Goal: Task Accomplishment & Management: Manage account settings

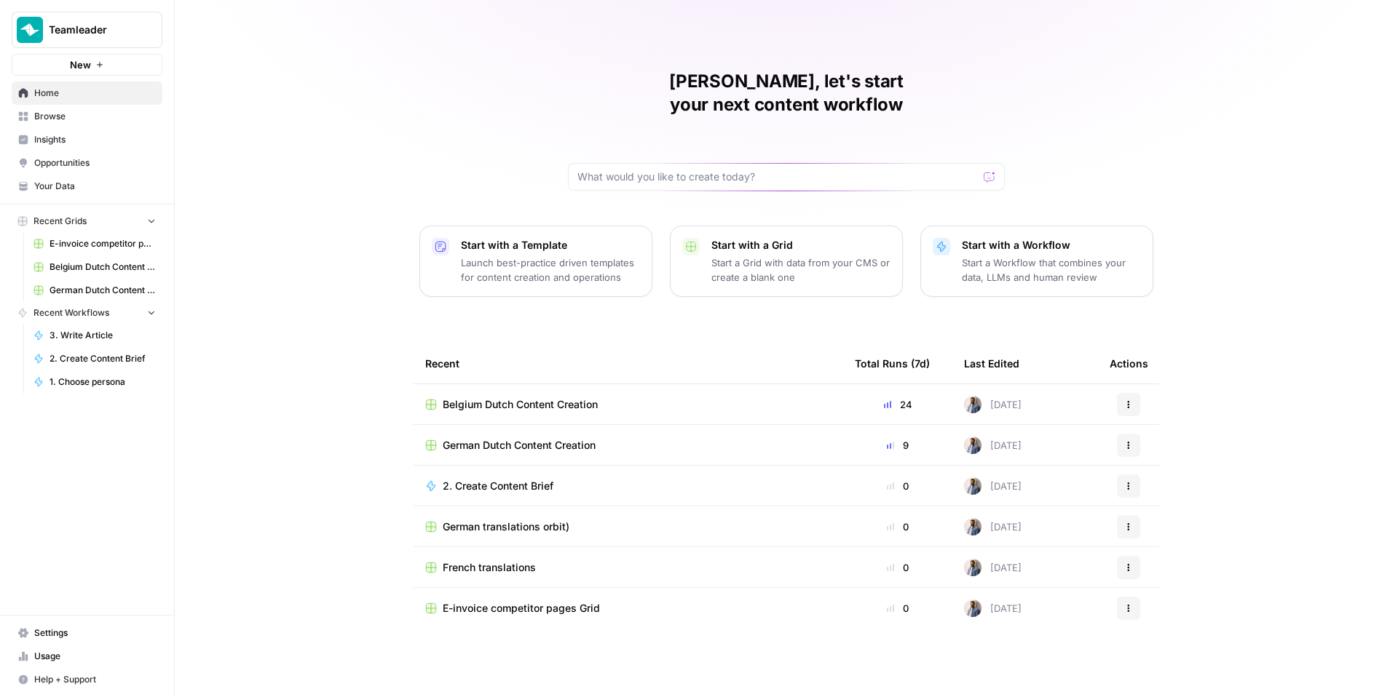
click at [65, 25] on span "Teamleader" at bounding box center [93, 30] width 88 height 15
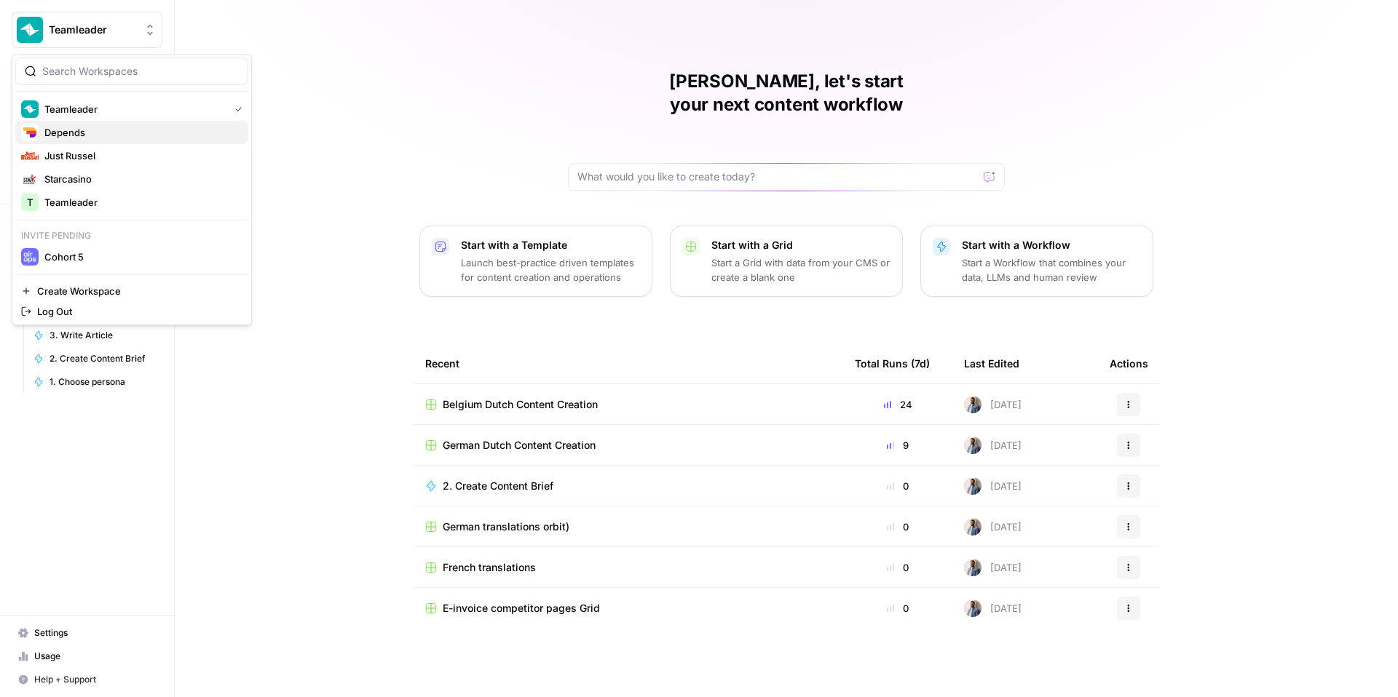
click at [101, 134] on span "Depends" at bounding box center [140, 132] width 192 height 15
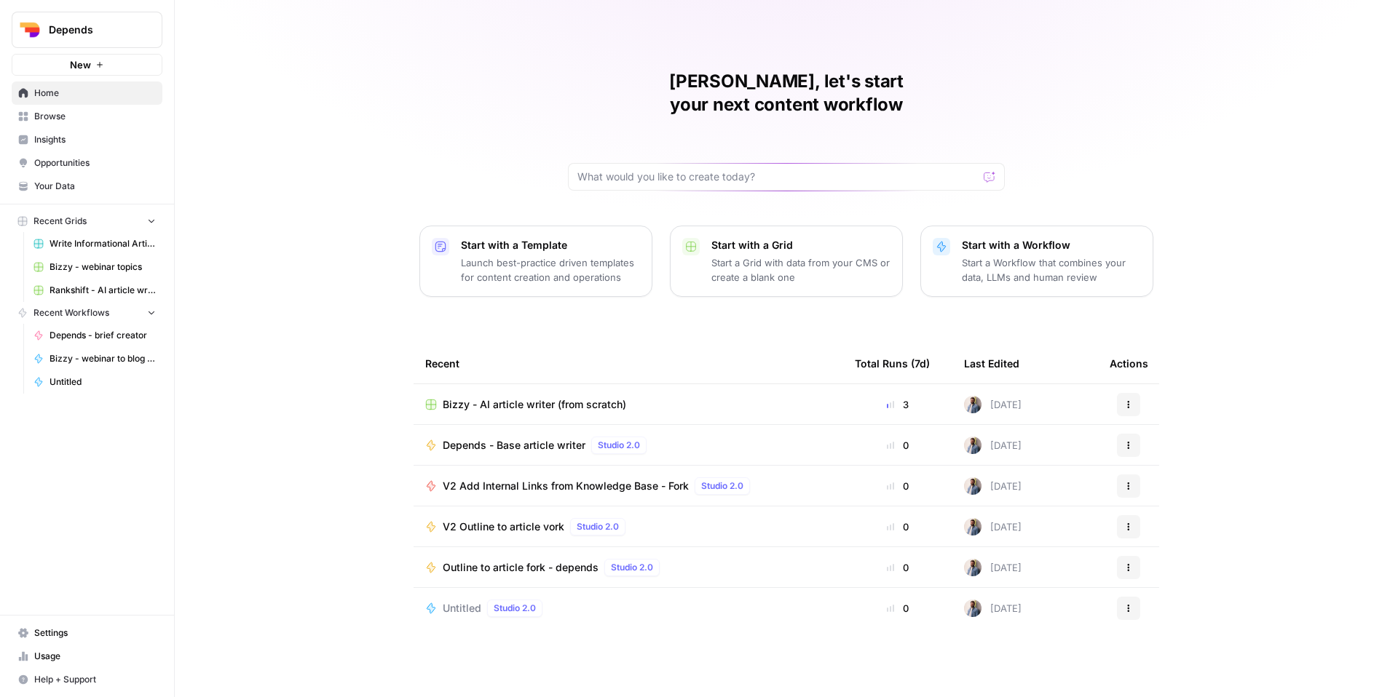
click at [536, 397] on span "Bizzy - AI article writer (from scratch)" at bounding box center [534, 404] width 183 height 15
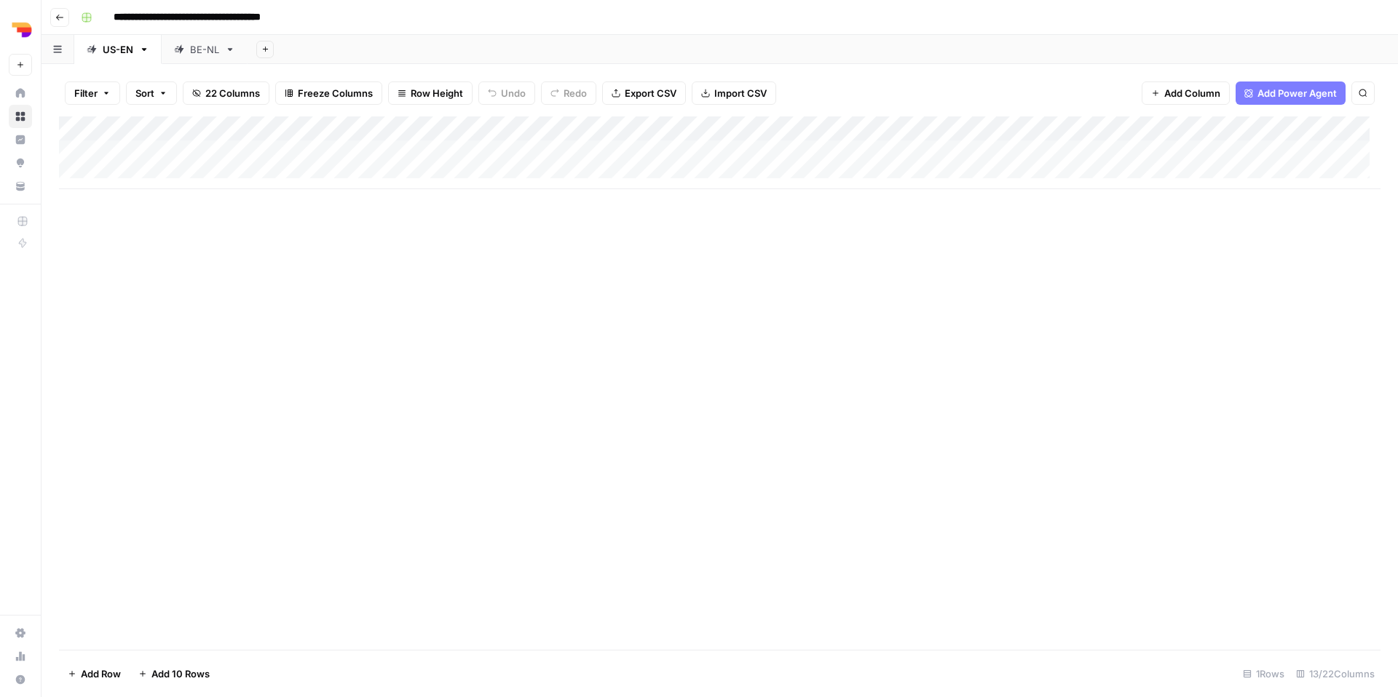
click at [218, 54] on link "BE-NL" at bounding box center [205, 49] width 86 height 29
click at [1085, 150] on div "Add Column" at bounding box center [719, 152] width 1321 height 73
click at [1013, 156] on div "Add Column" at bounding box center [719, 152] width 1321 height 73
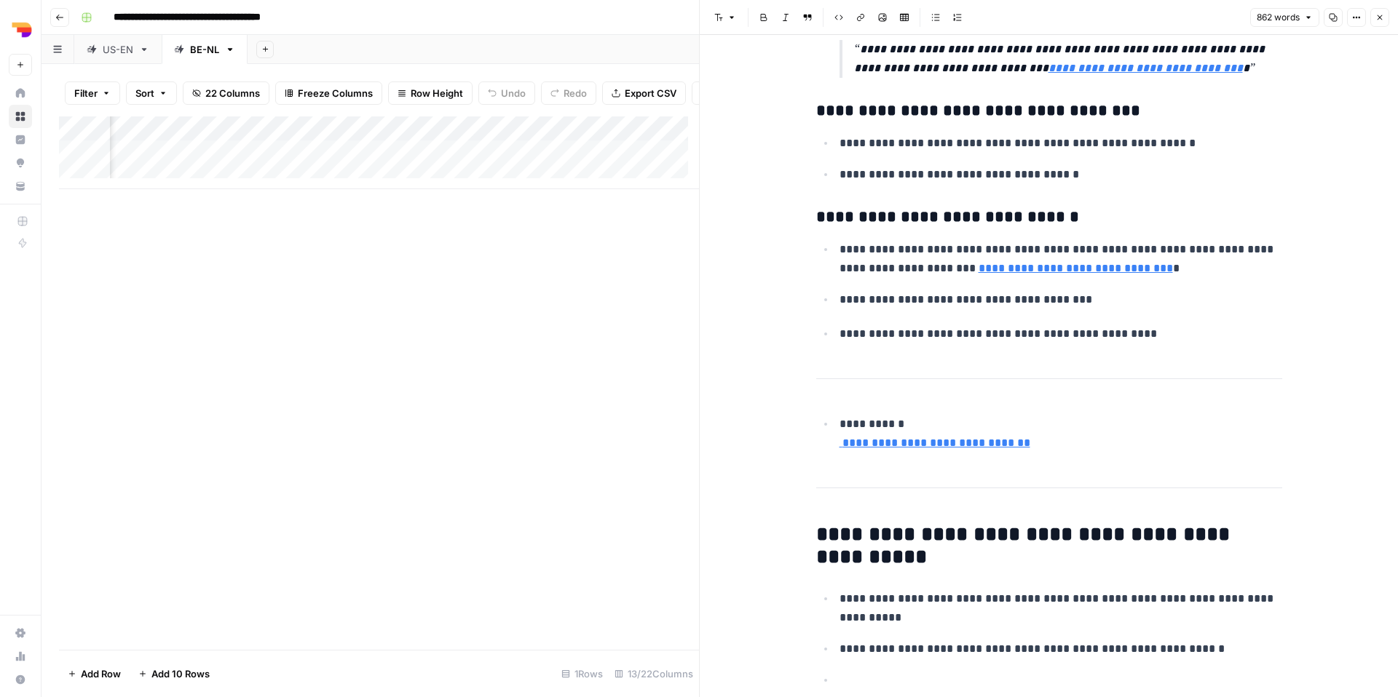
scroll to position [3018, 0]
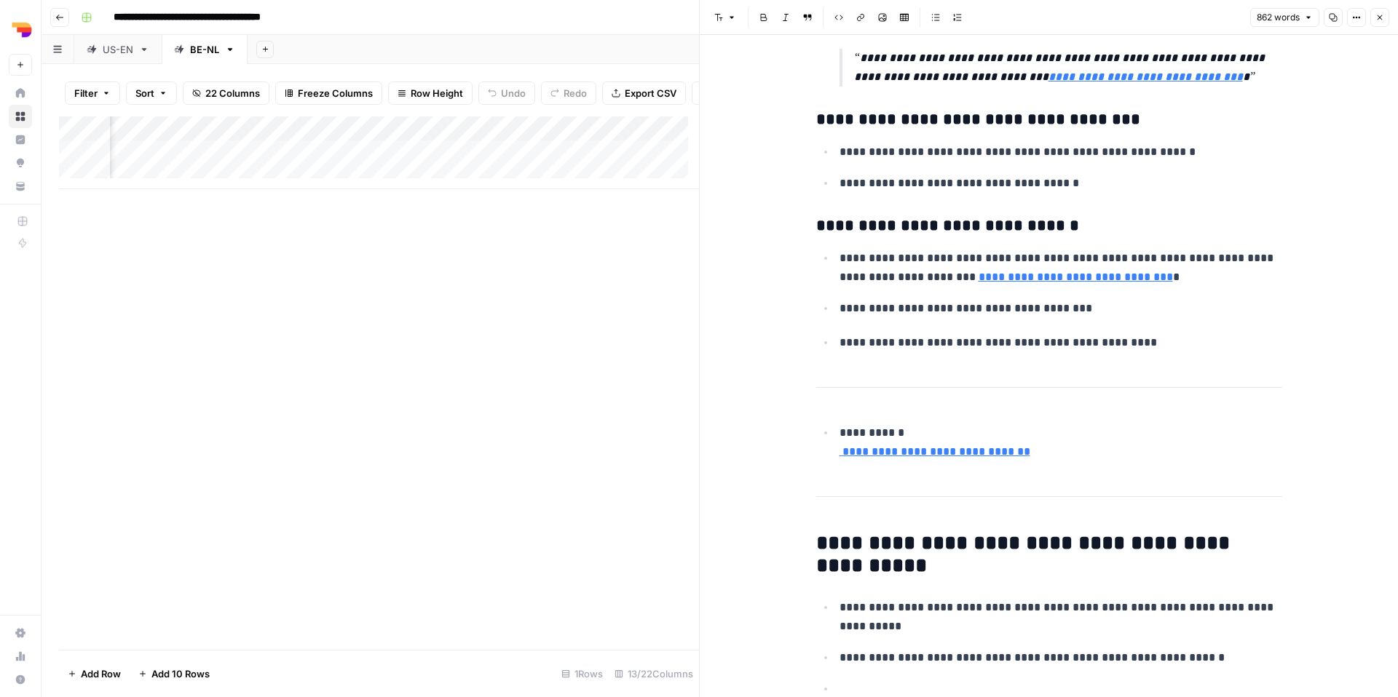
drag, startPoint x: 340, startPoint y: 280, endPoint x: 409, endPoint y: 250, distance: 75.6
click at [340, 280] on div "Add Column" at bounding box center [379, 383] width 640 height 534
click at [1374, 12] on button "Close" at bounding box center [1379, 17] width 19 height 19
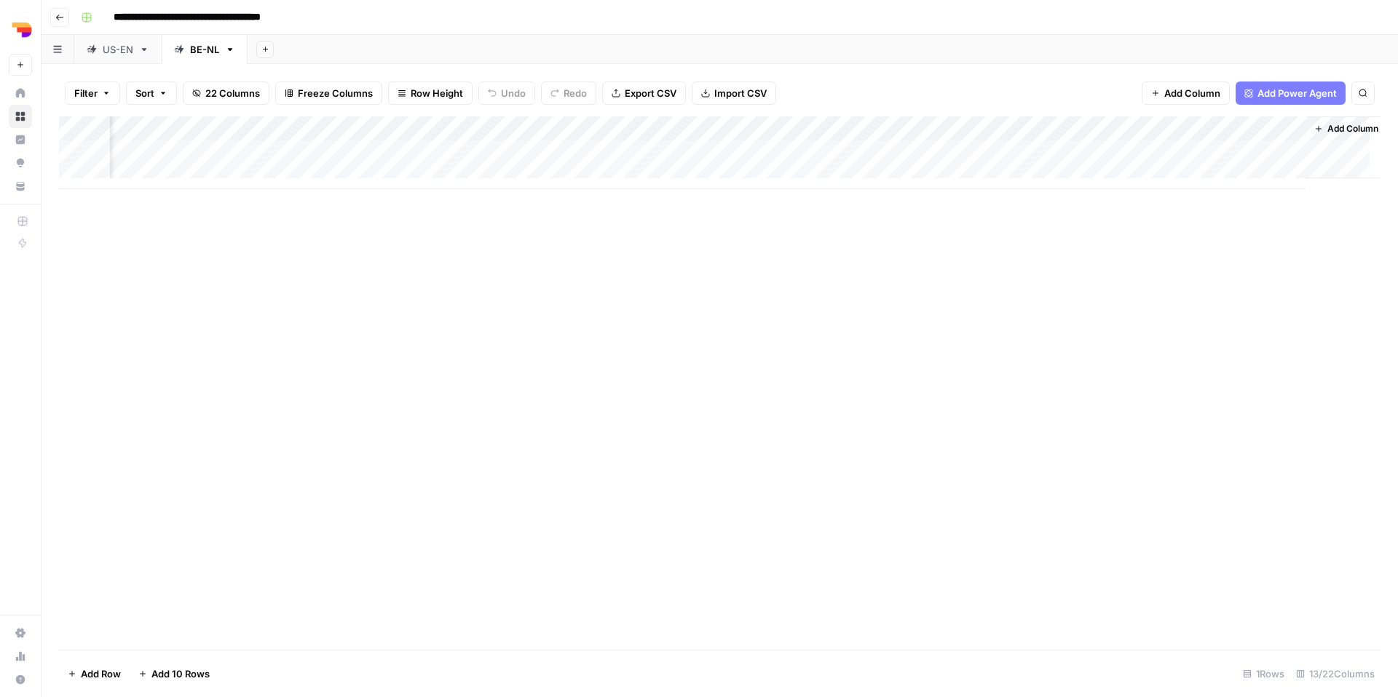
scroll to position [0, 628]
click at [114, 44] on div "US-EN" at bounding box center [118, 49] width 31 height 15
click at [1269, 154] on div "Add Column" at bounding box center [719, 152] width 1321 height 73
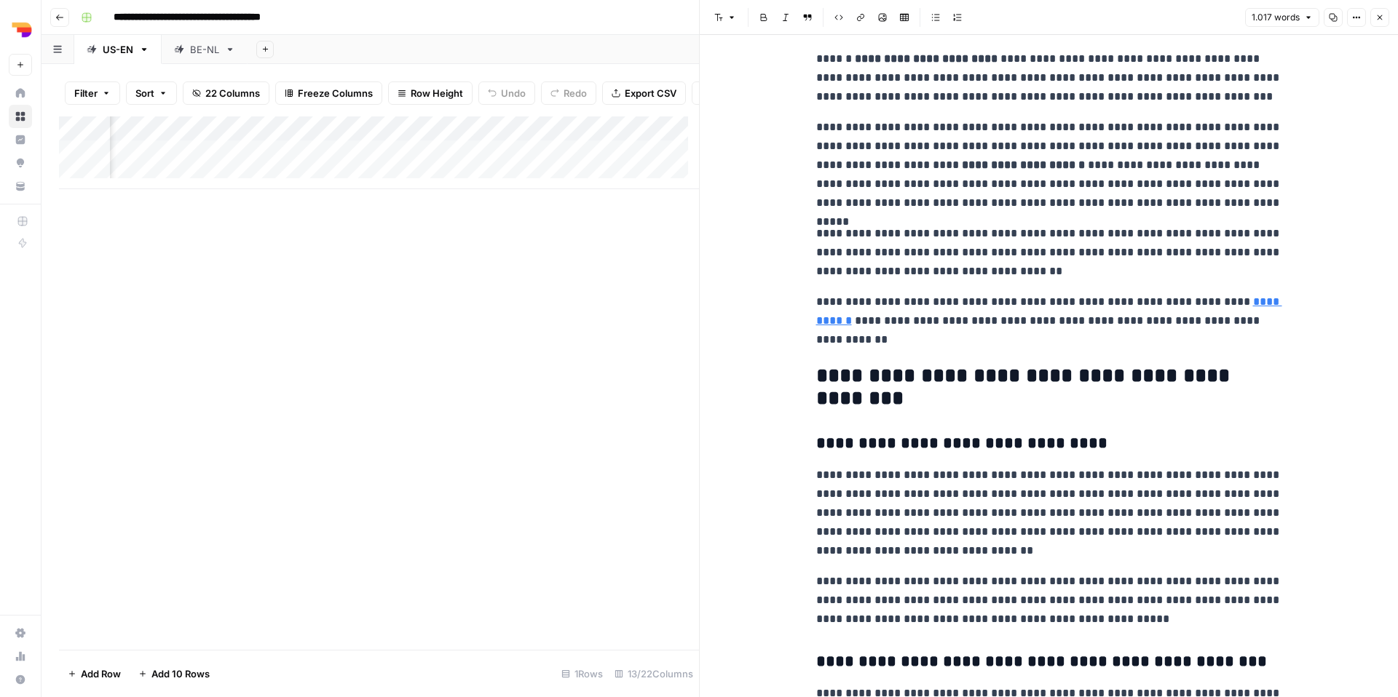
scroll to position [1614, 0]
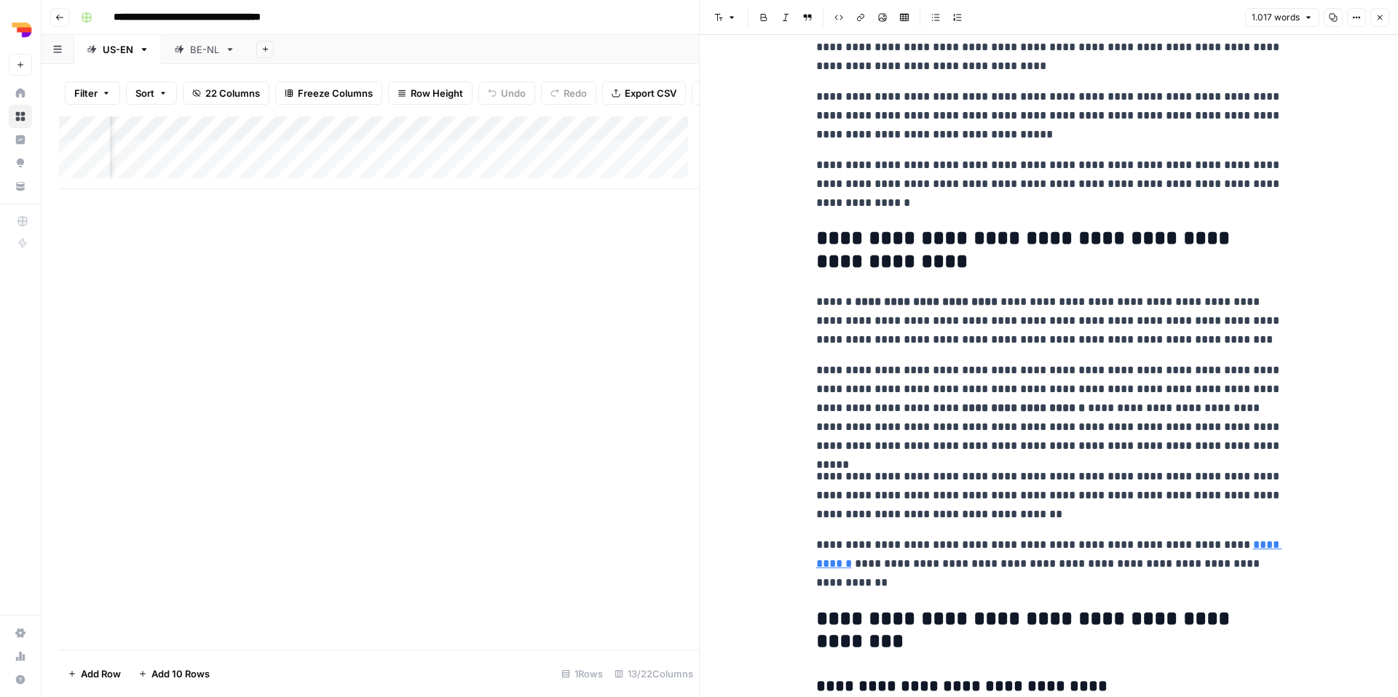
drag, startPoint x: 591, startPoint y: 466, endPoint x: 630, endPoint y: 405, distance: 72.1
click at [590, 464] on div "Add Column" at bounding box center [379, 383] width 640 height 534
click at [1373, 20] on button "Close" at bounding box center [1379, 17] width 19 height 19
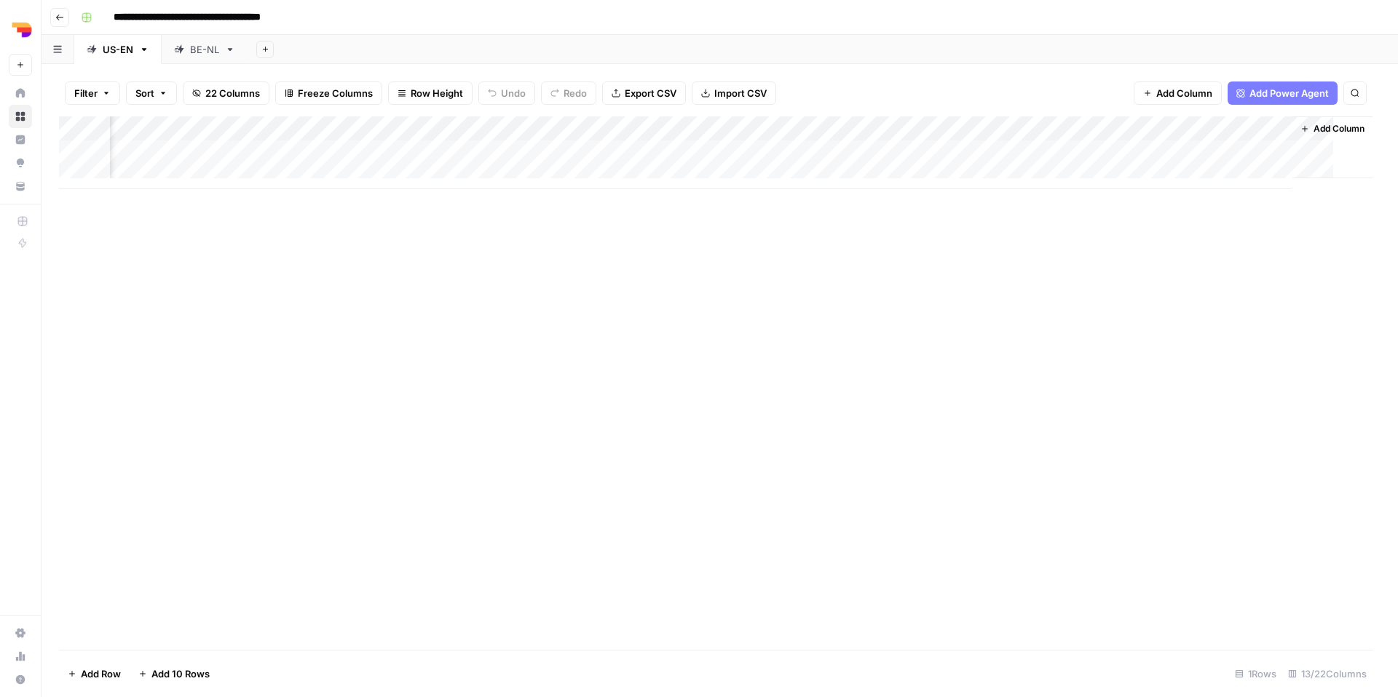
scroll to position [0, 611]
click at [400, 242] on div "Add Column" at bounding box center [719, 383] width 1321 height 534
click at [314, 341] on div "Add Column" at bounding box center [719, 383] width 1321 height 534
click at [186, 42] on div "BE-NL" at bounding box center [196, 49] width 45 height 15
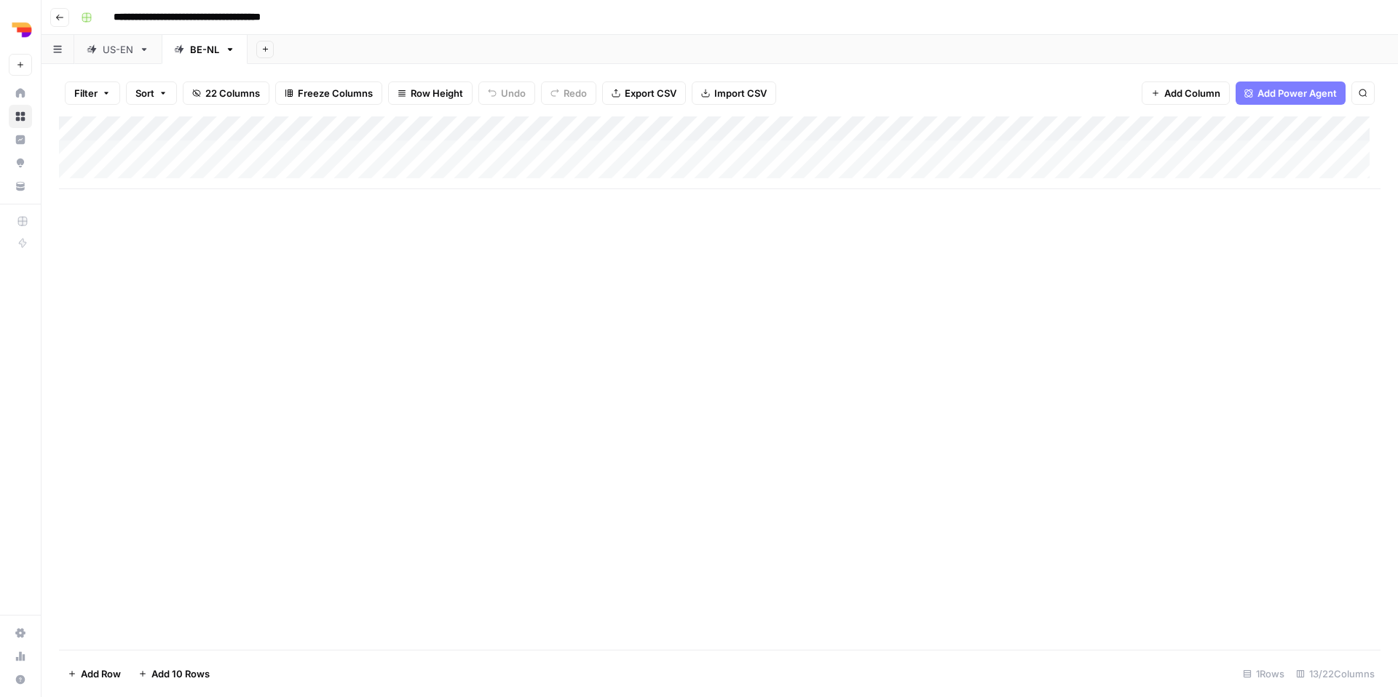
click at [117, 50] on div "US-EN" at bounding box center [118, 49] width 31 height 15
click at [599, 360] on div "Add Column" at bounding box center [719, 383] width 1321 height 534
click at [186, 49] on div "BE-NL" at bounding box center [196, 49] width 45 height 15
click at [103, 50] on div "US-EN" at bounding box center [118, 49] width 31 height 15
click at [180, 53] on icon at bounding box center [179, 49] width 10 height 10
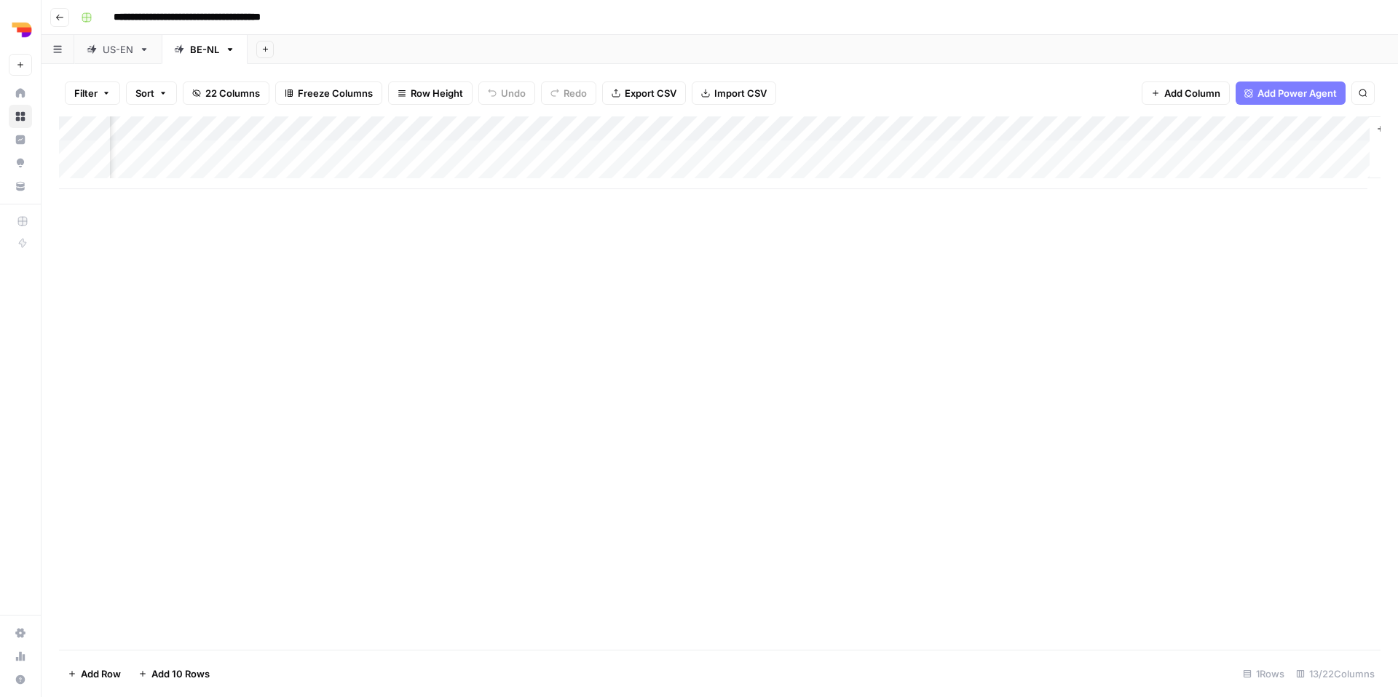
scroll to position [0, 628]
click at [1125, 151] on div "Add Column" at bounding box center [719, 152] width 1321 height 73
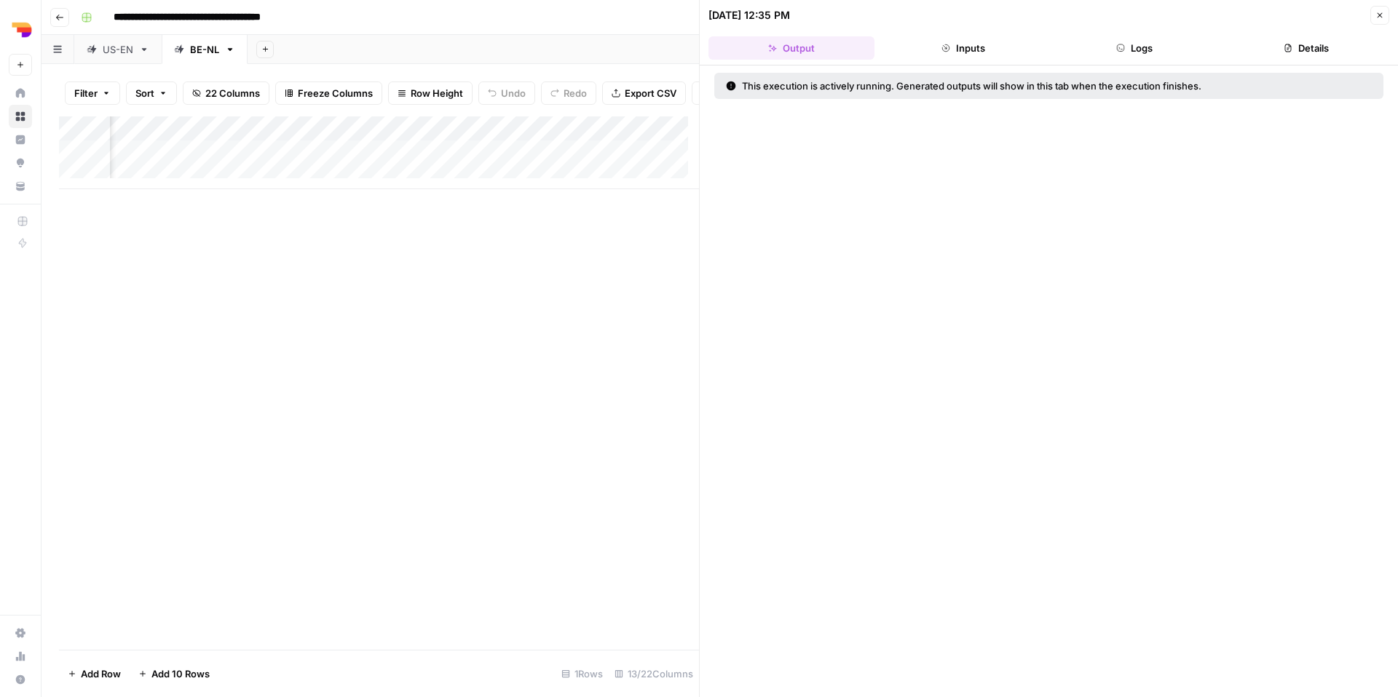
click at [1146, 52] on button "Logs" at bounding box center [1135, 47] width 166 height 23
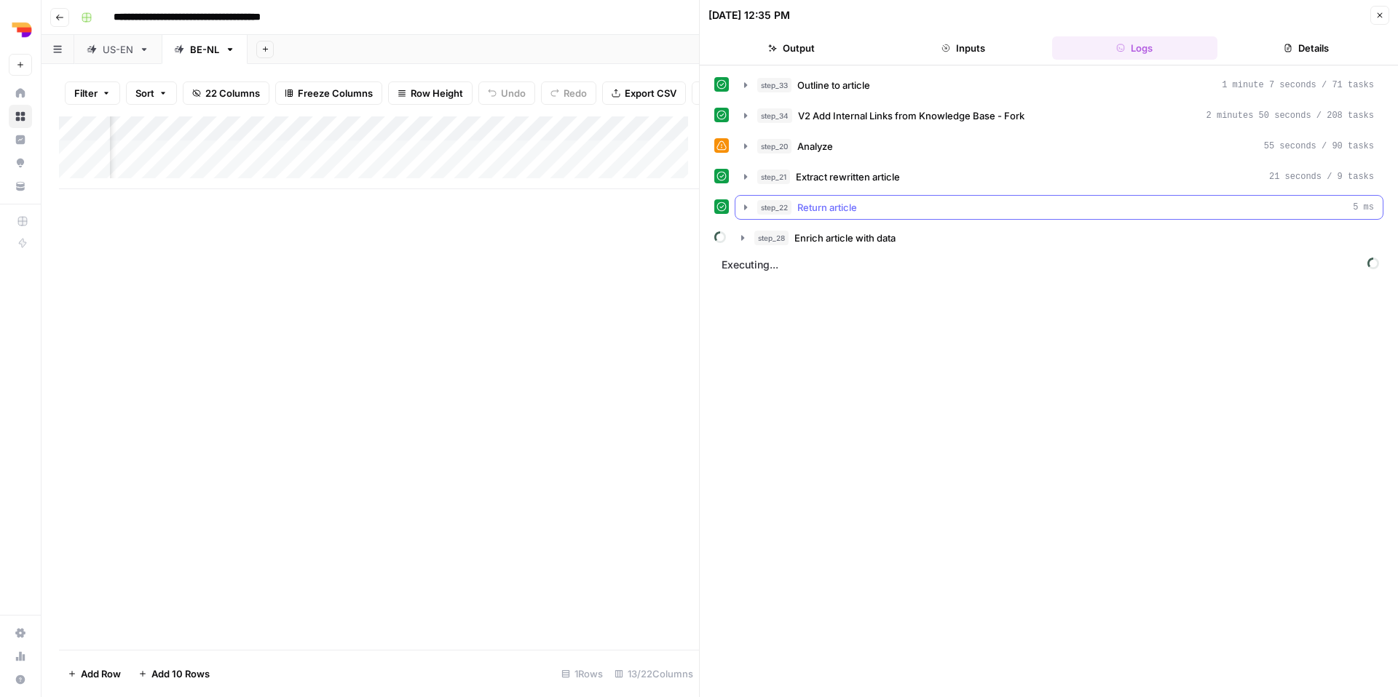
click at [864, 212] on div "step_22 Return article 5 ms" at bounding box center [1065, 207] width 617 height 15
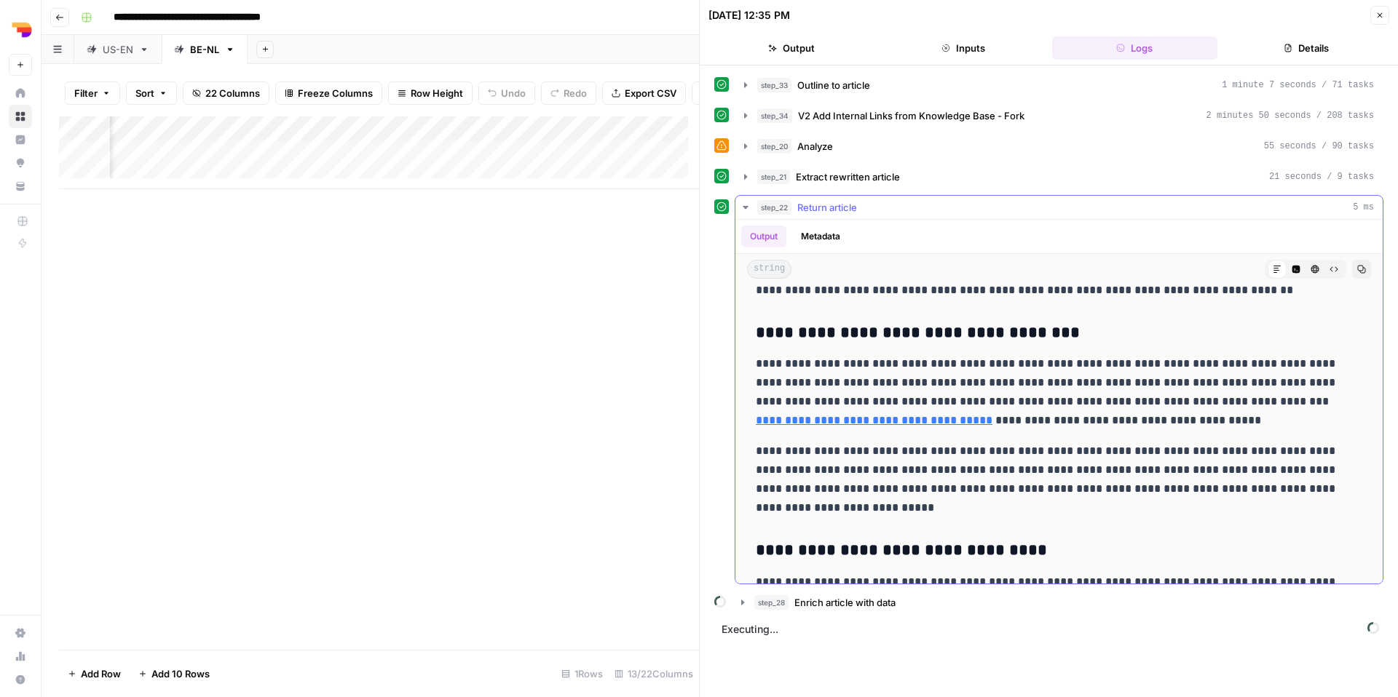
scroll to position [650, 0]
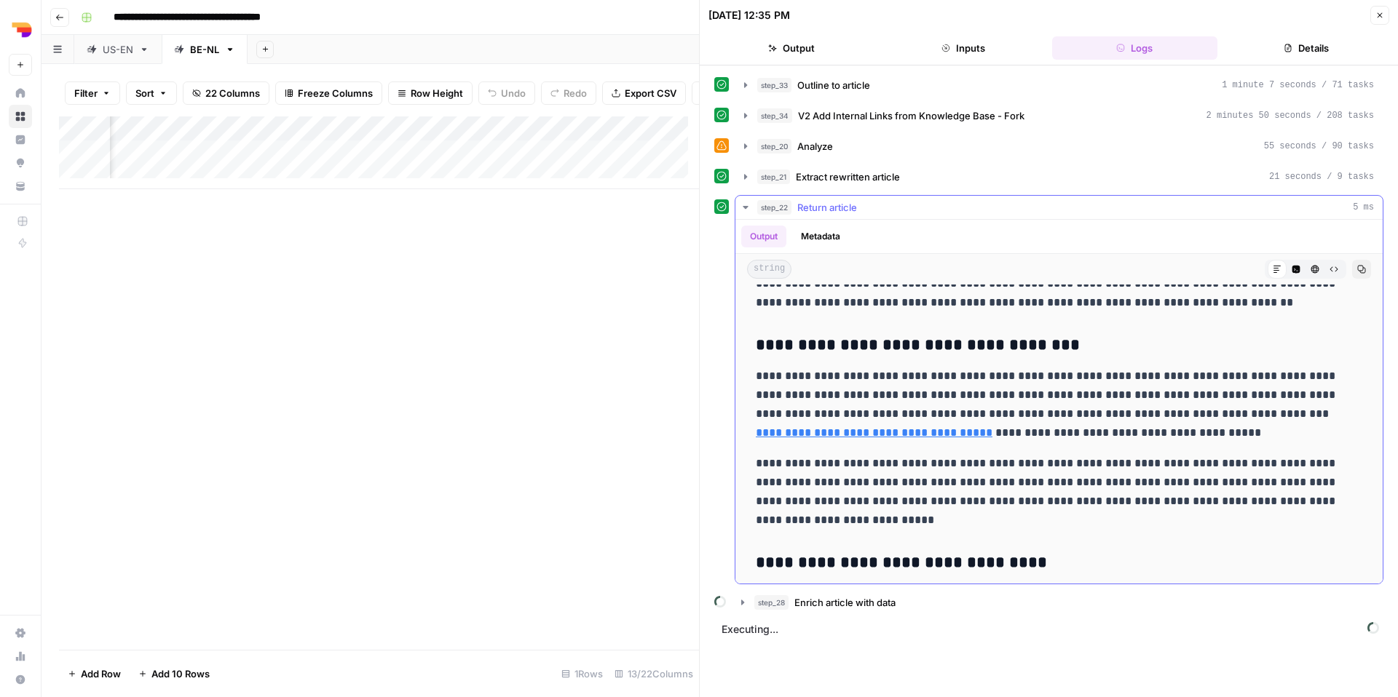
click at [992, 427] on link "**********" at bounding box center [874, 432] width 237 height 11
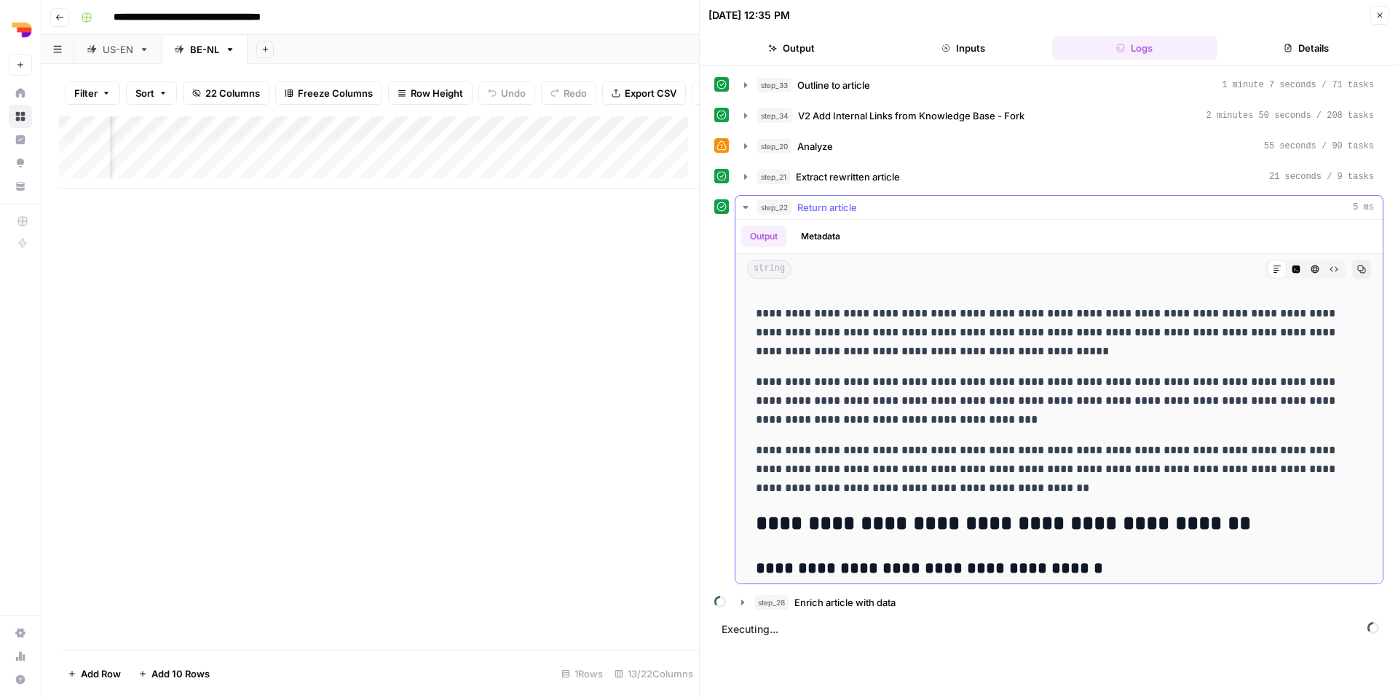
scroll to position [476, 0]
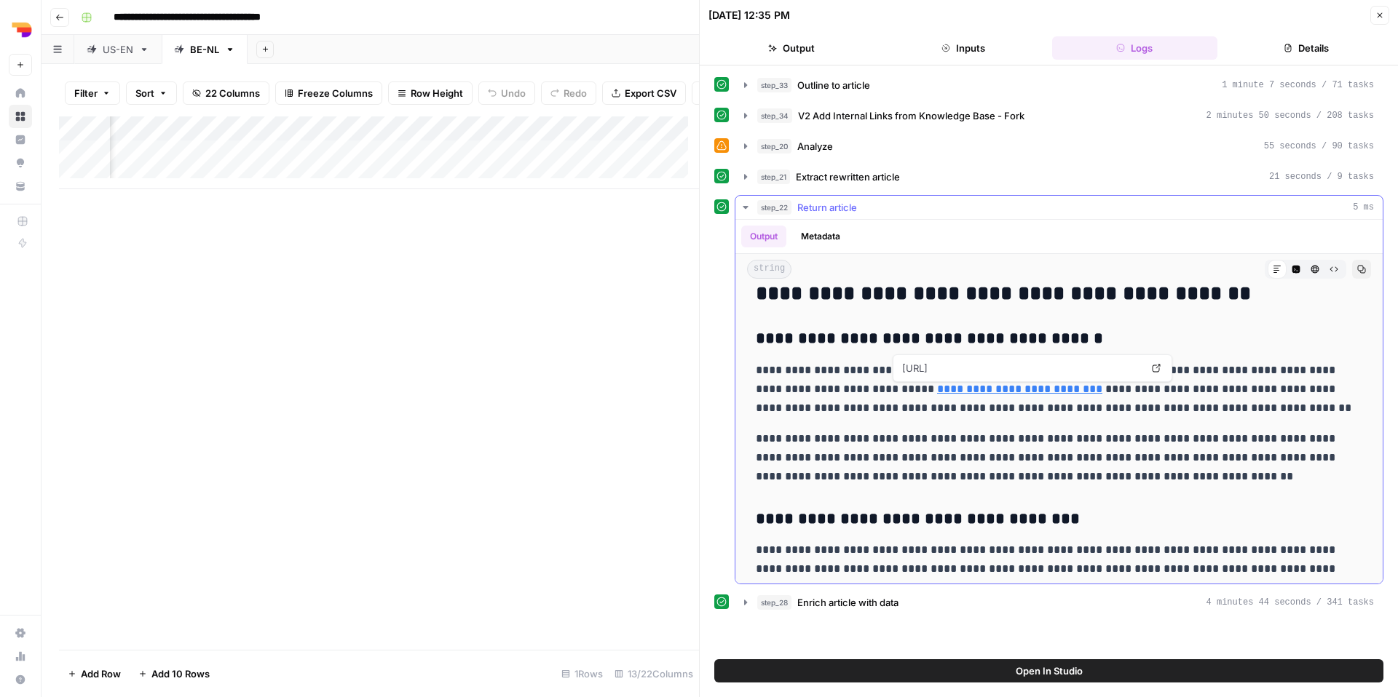
click at [964, 392] on link "**********" at bounding box center [1019, 389] width 165 height 11
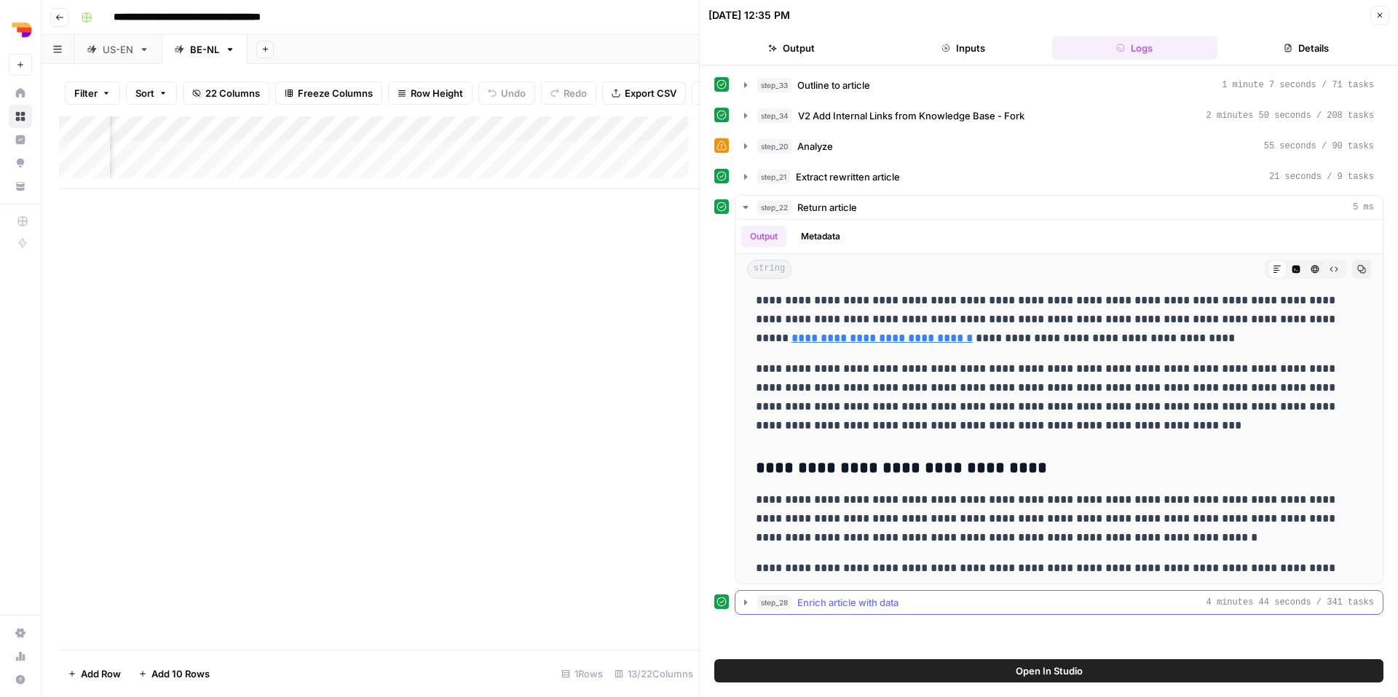
click at [1027, 601] on div "step_28 Enrich article with data 4 minutes 44 seconds / 341 tasks" at bounding box center [1065, 602] width 617 height 15
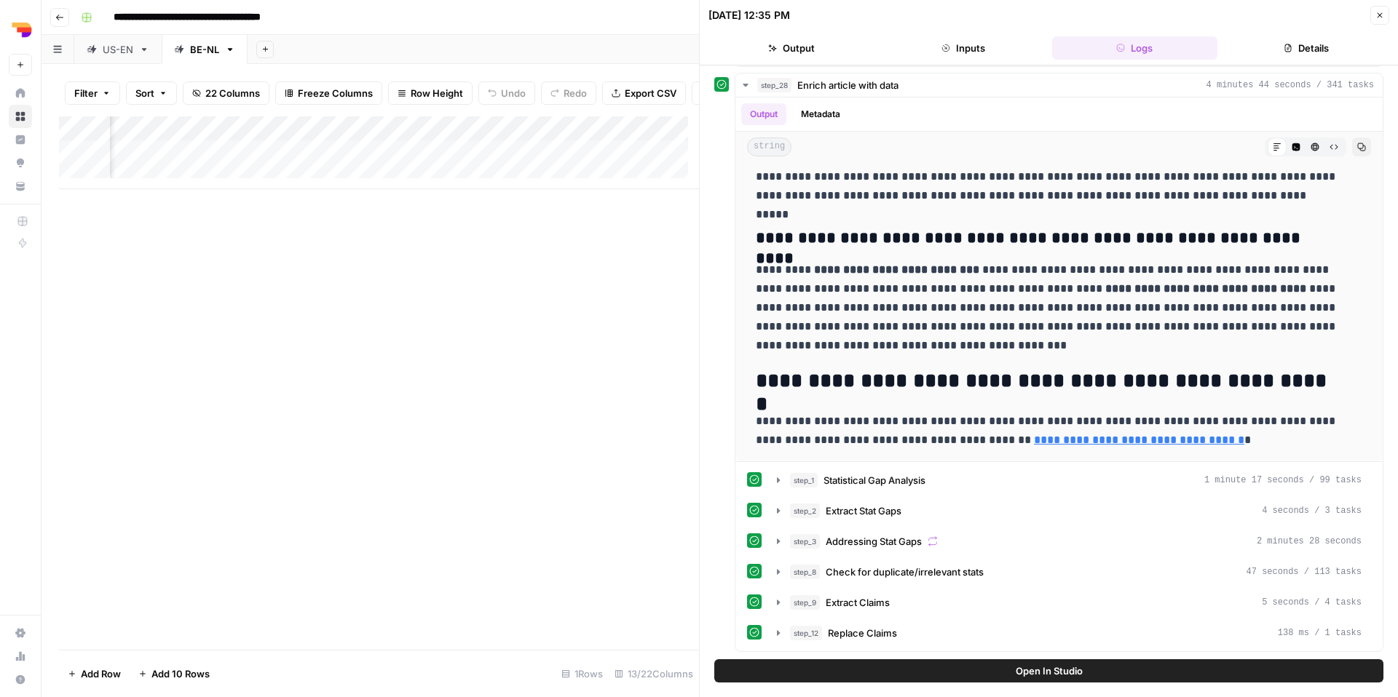
scroll to position [2529, 0]
click at [1387, 21] on button "Close" at bounding box center [1379, 15] width 19 height 19
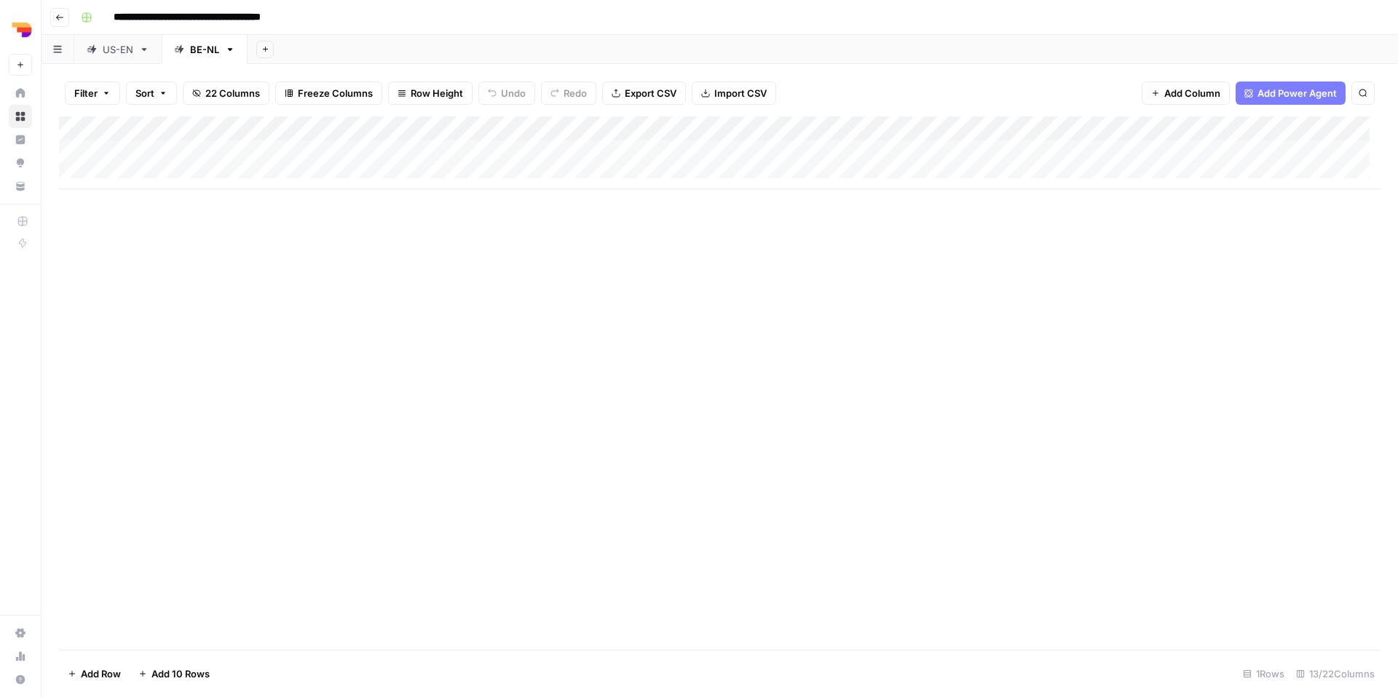
click at [185, 348] on div "Add Column" at bounding box center [719, 383] width 1321 height 534
click at [108, 36] on link "US-EN" at bounding box center [117, 49] width 87 height 29
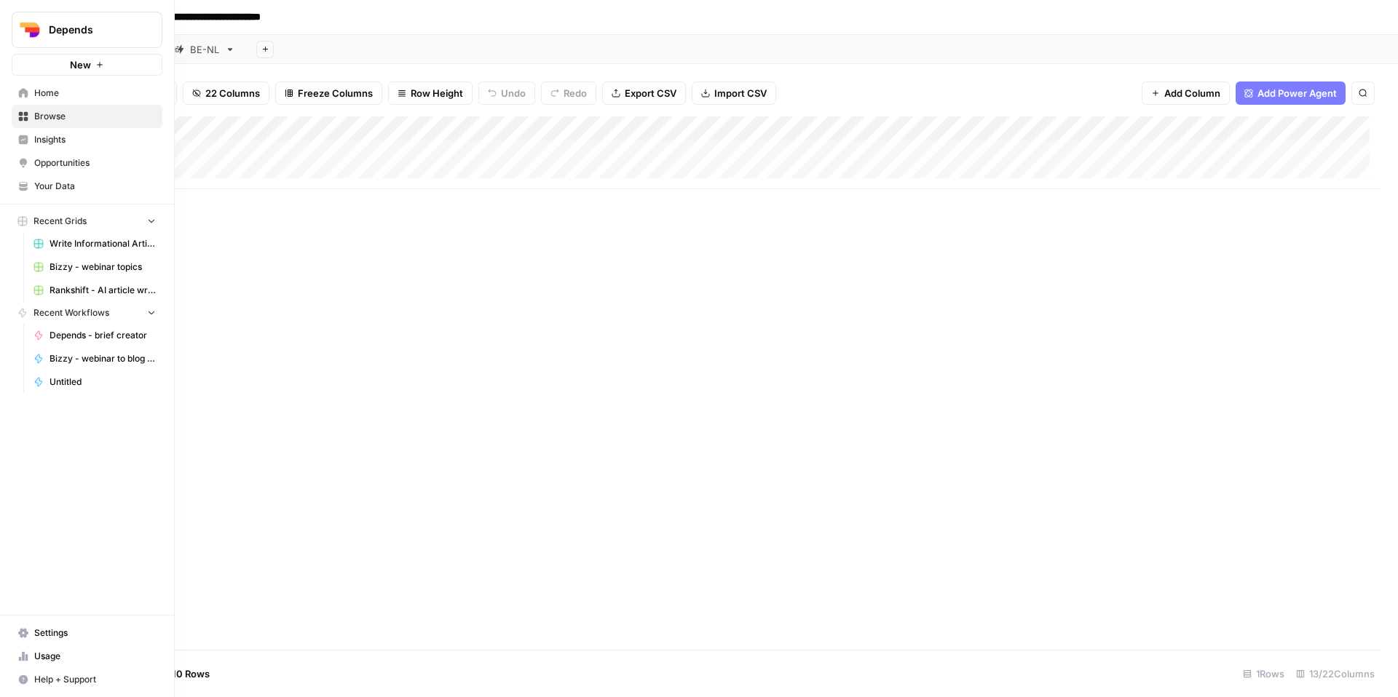
click at [87, 36] on span "Depends" at bounding box center [93, 30] width 88 height 15
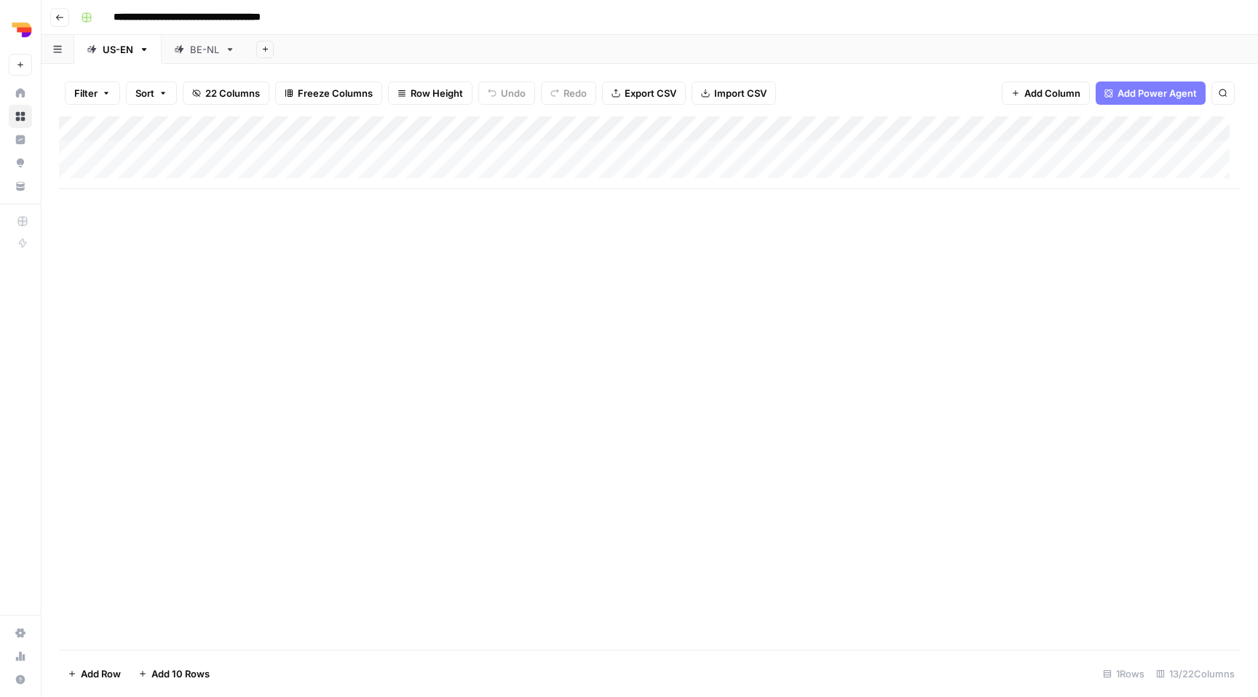
click at [206, 58] on link "BE-NL" at bounding box center [205, 49] width 86 height 29
type input "**********"
click at [119, 52] on div "US-EN" at bounding box center [118, 49] width 31 height 15
click at [1088, 152] on div "Add Column" at bounding box center [649, 152] width 1181 height 73
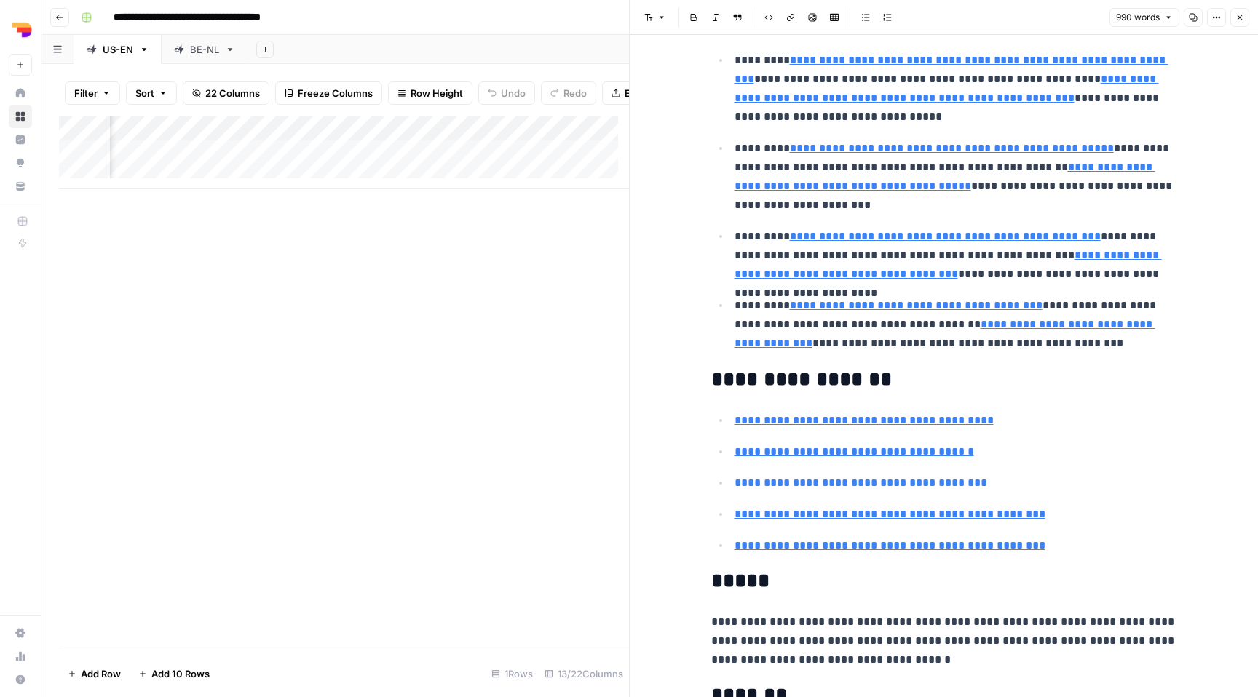
scroll to position [1208, 0]
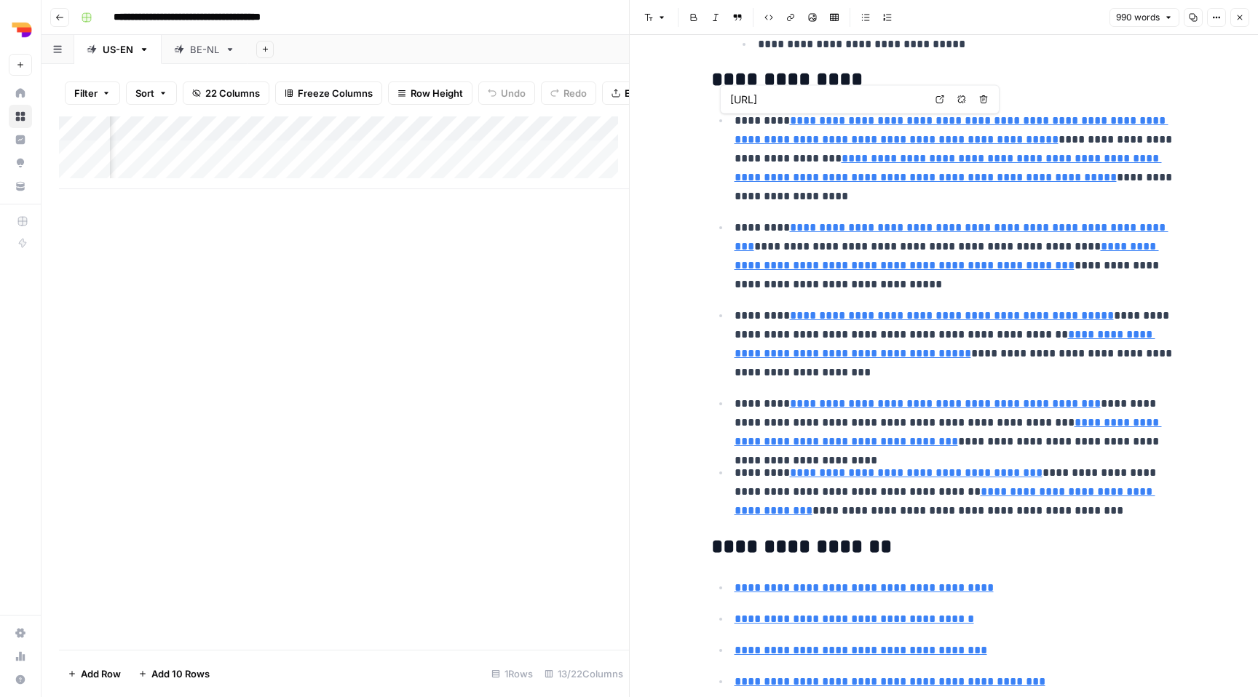
type input "https://bizzy.ai/free-guide/from-icp-to-prospecting%22,%22placement%22:%22H3"
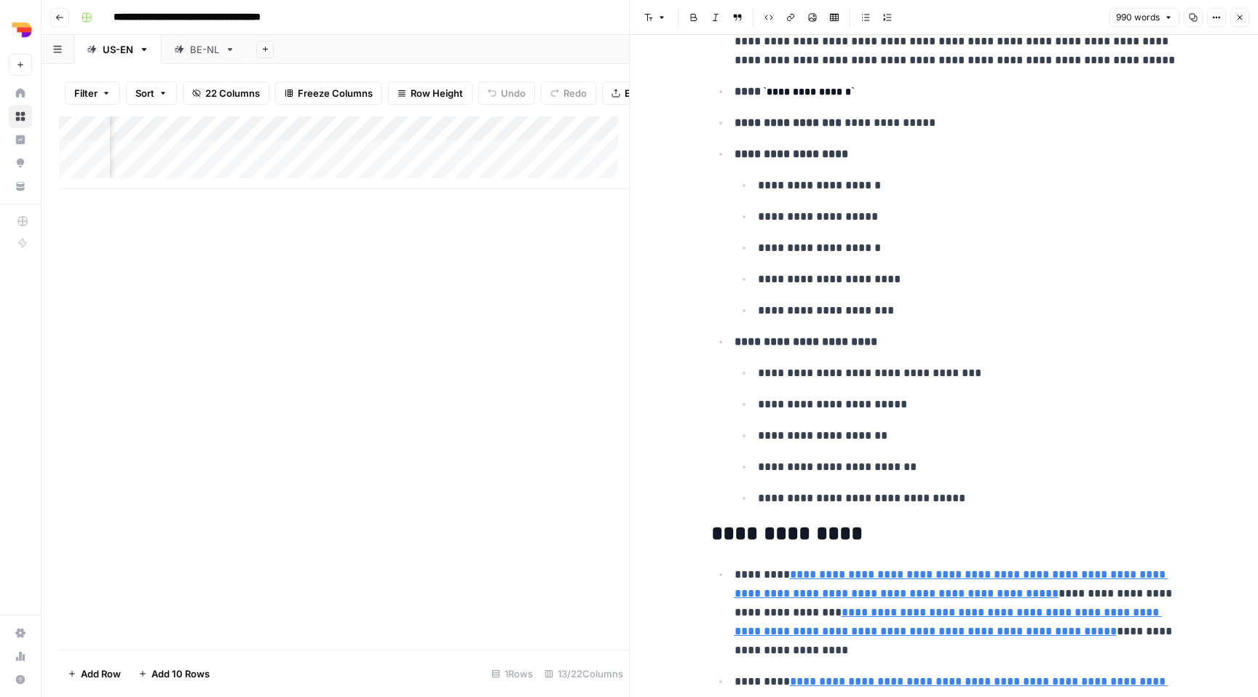
scroll to position [678, 0]
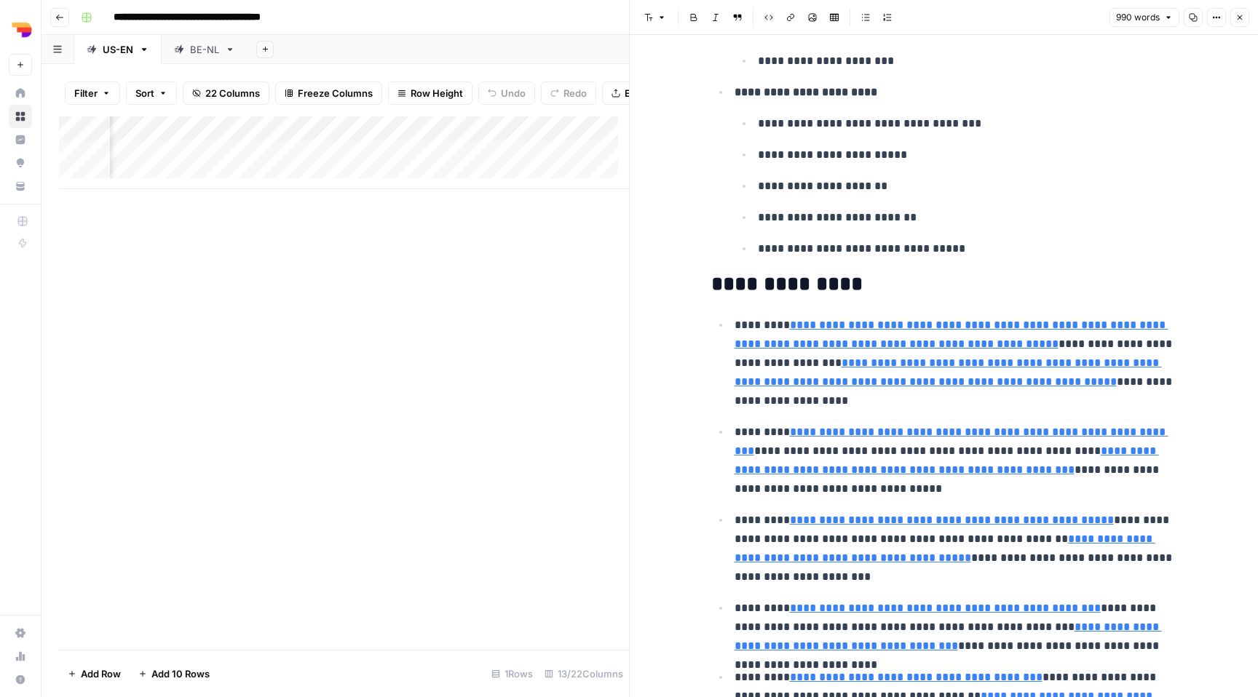
type input "https://bizzy.ai/product/lead-database%22,%22placement%22:%22H3"
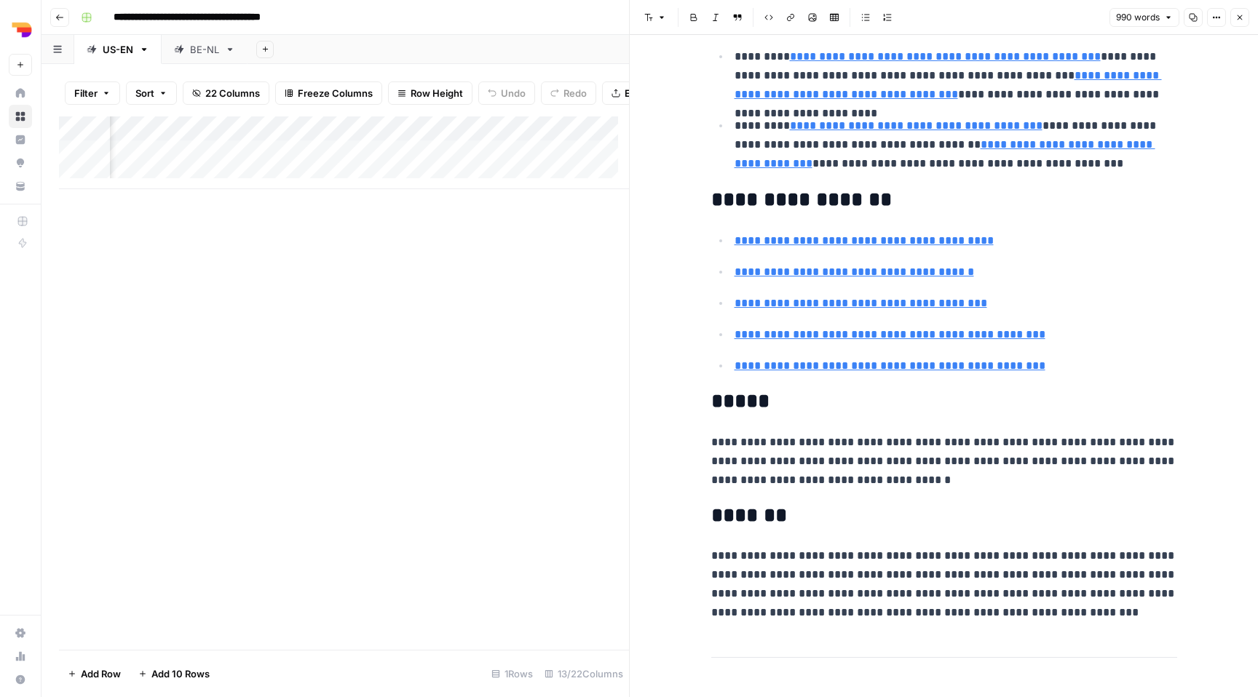
scroll to position [1564, 0]
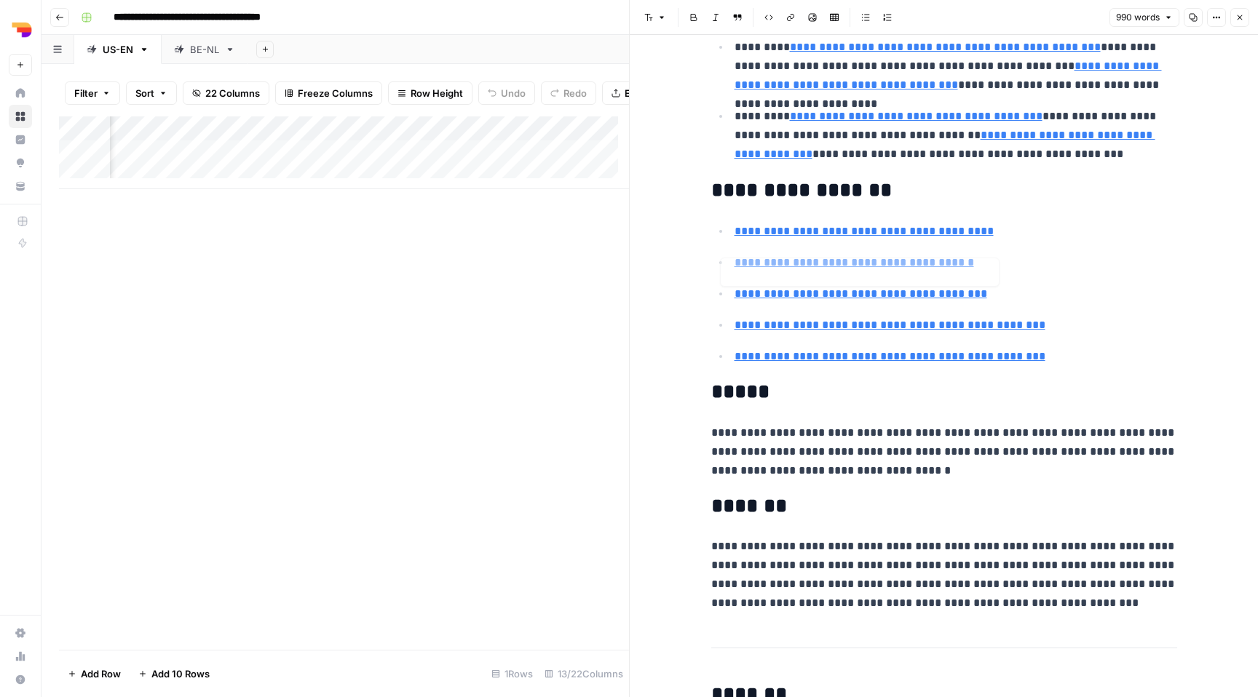
type input "https://www.cognism.com/blog/b2b-prospecting"
type input "https://www.usergems.com/blog/b2b-prospecting-methods"
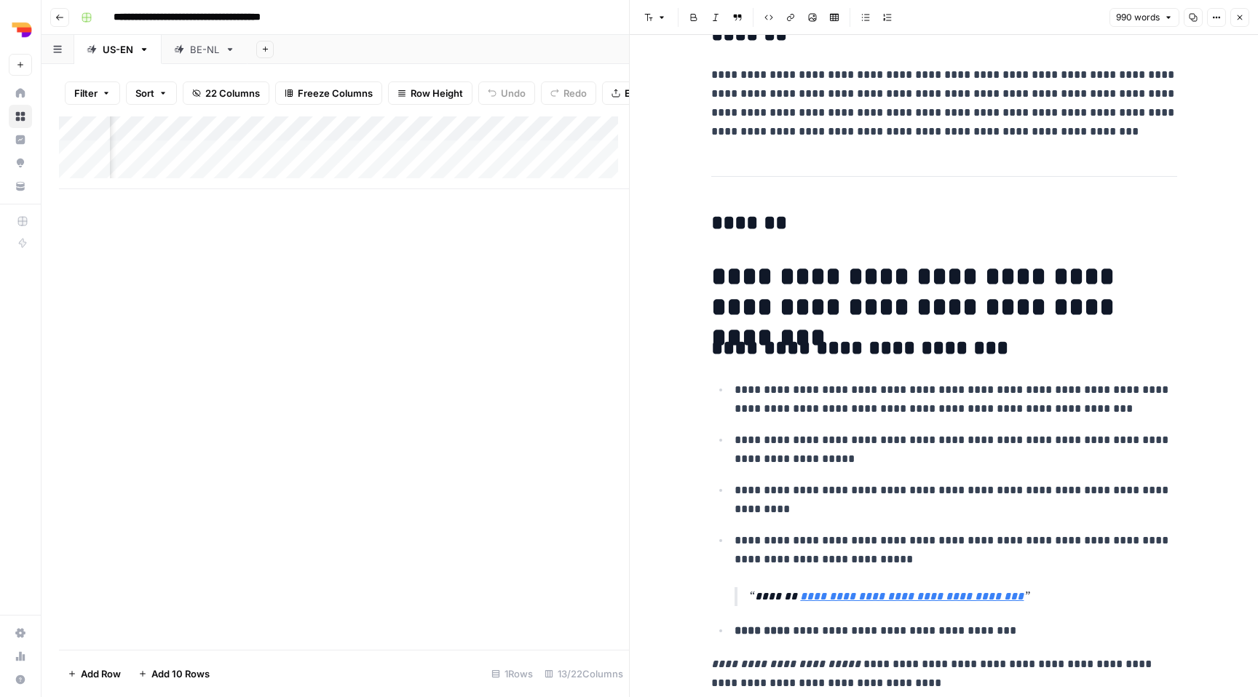
scroll to position [2265, 0]
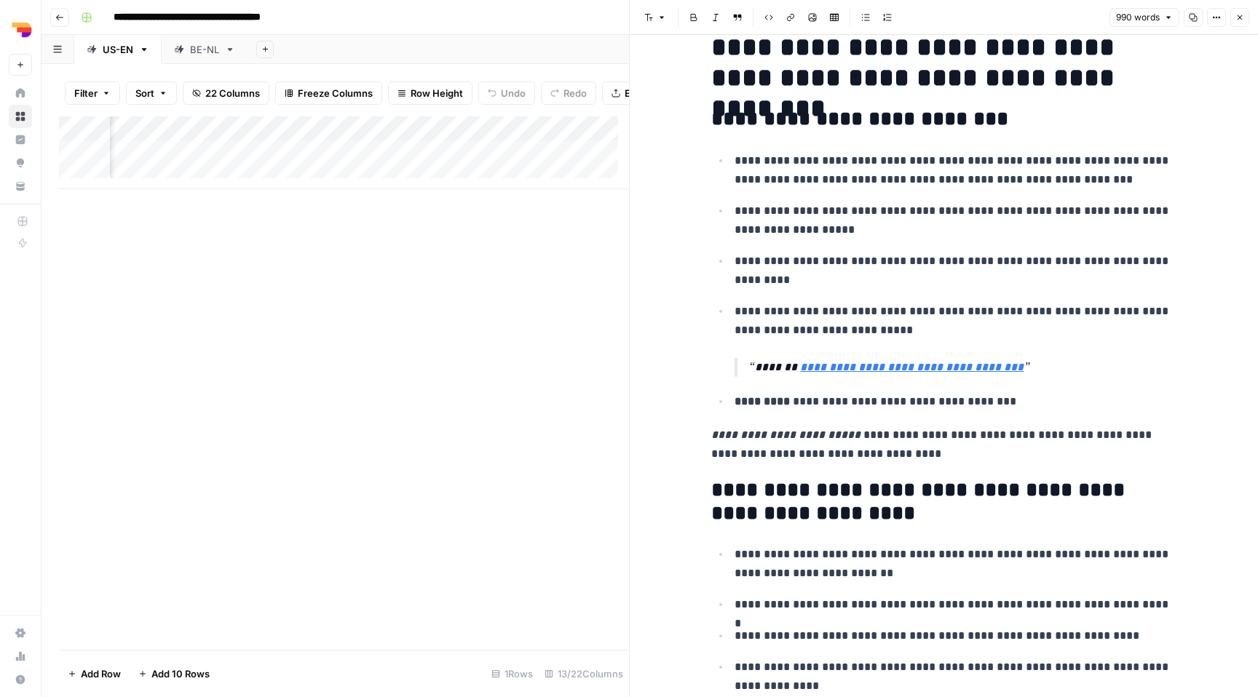
click at [1237, 21] on icon "button" at bounding box center [1239, 17] width 9 height 9
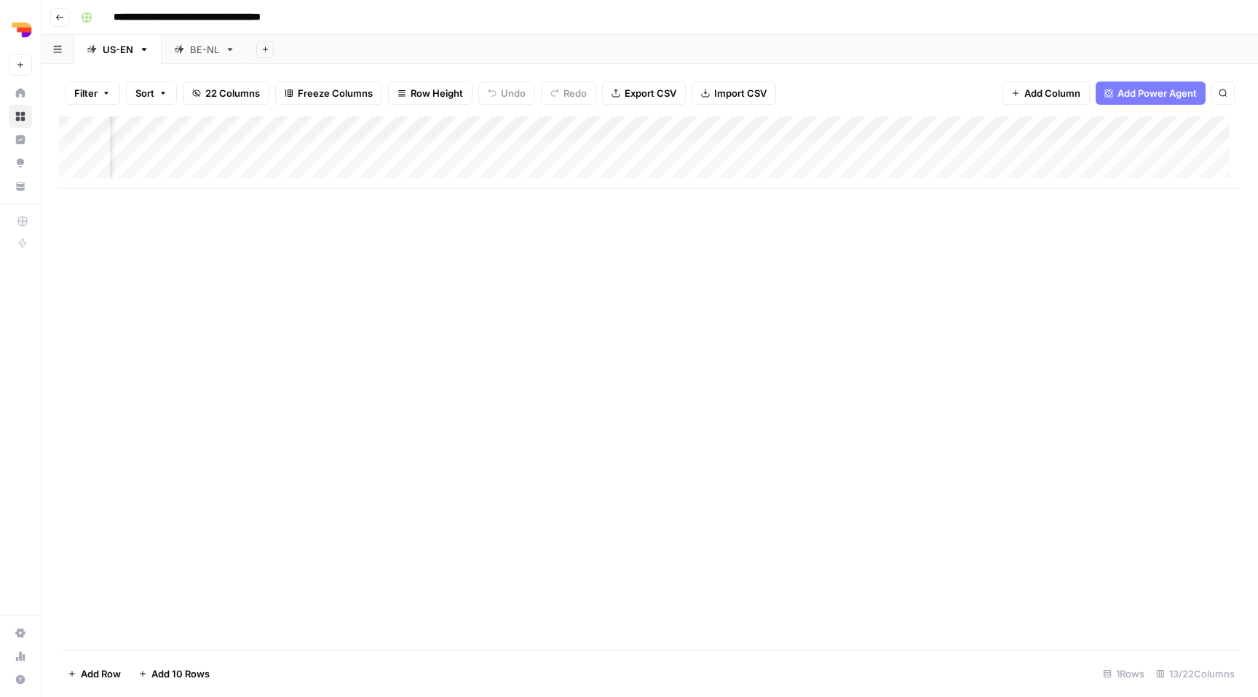
scroll to position [0, 768]
click at [1132, 151] on div "Add Column" at bounding box center [649, 152] width 1181 height 73
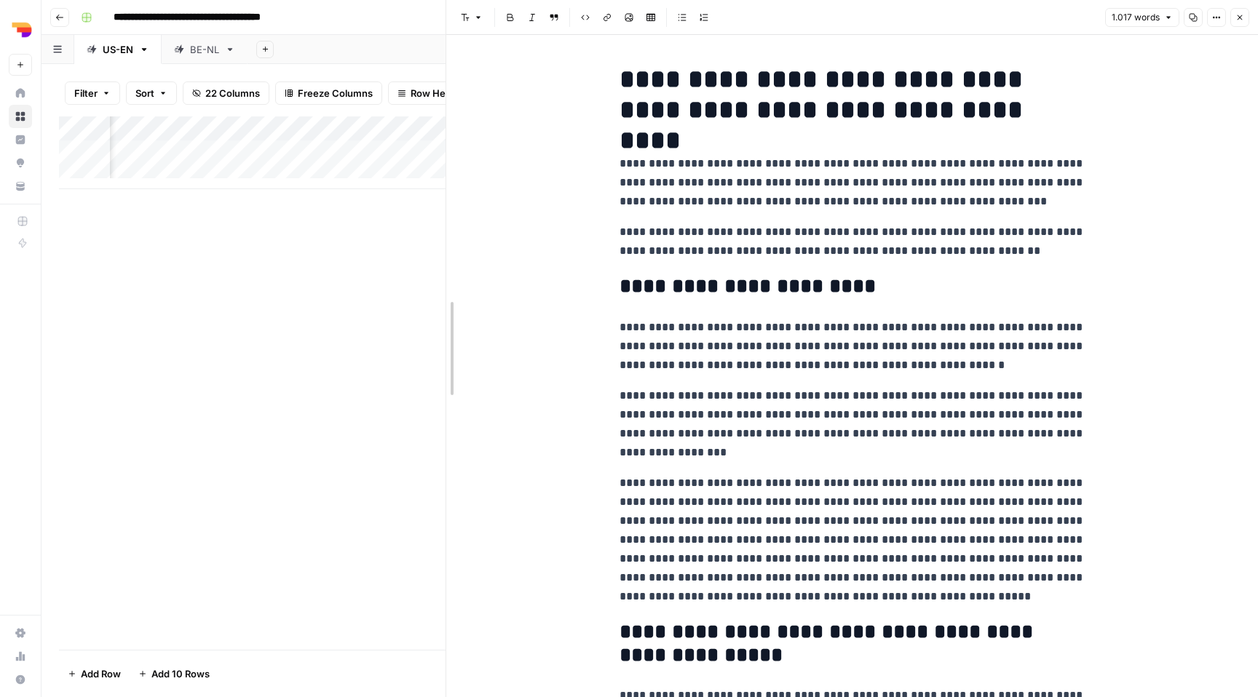
drag, startPoint x: 629, startPoint y: 281, endPoint x: 566, endPoint y: 269, distance: 63.8
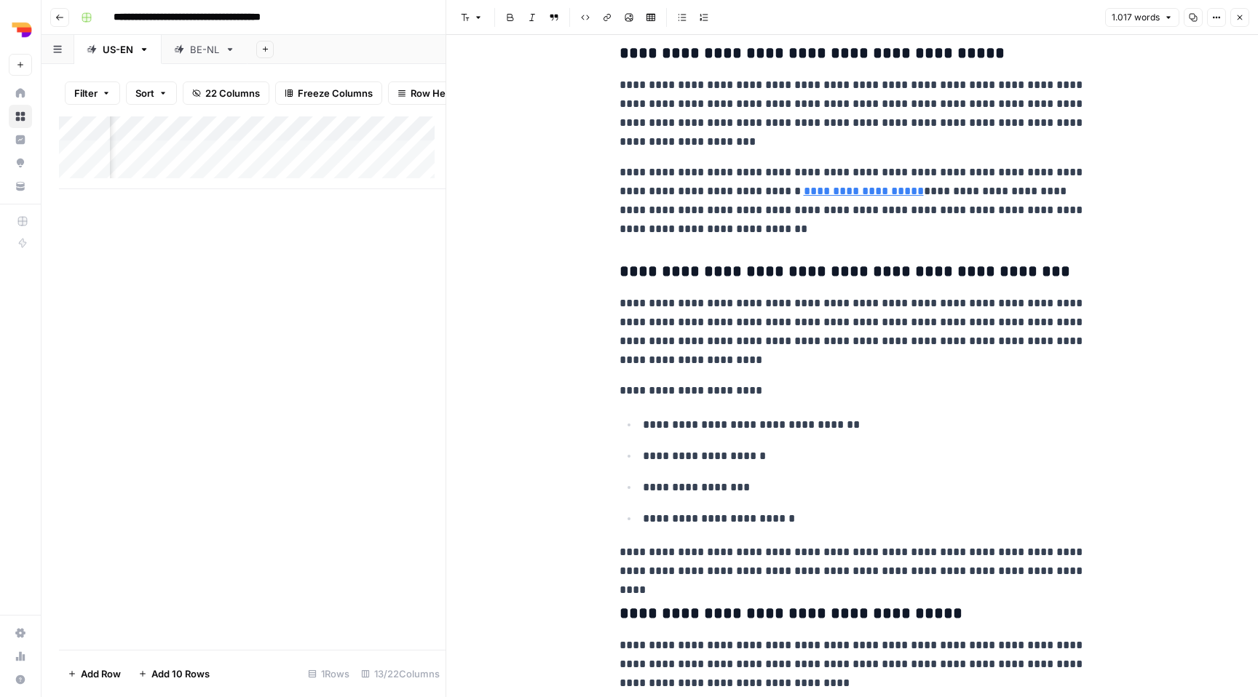
scroll to position [924, 0]
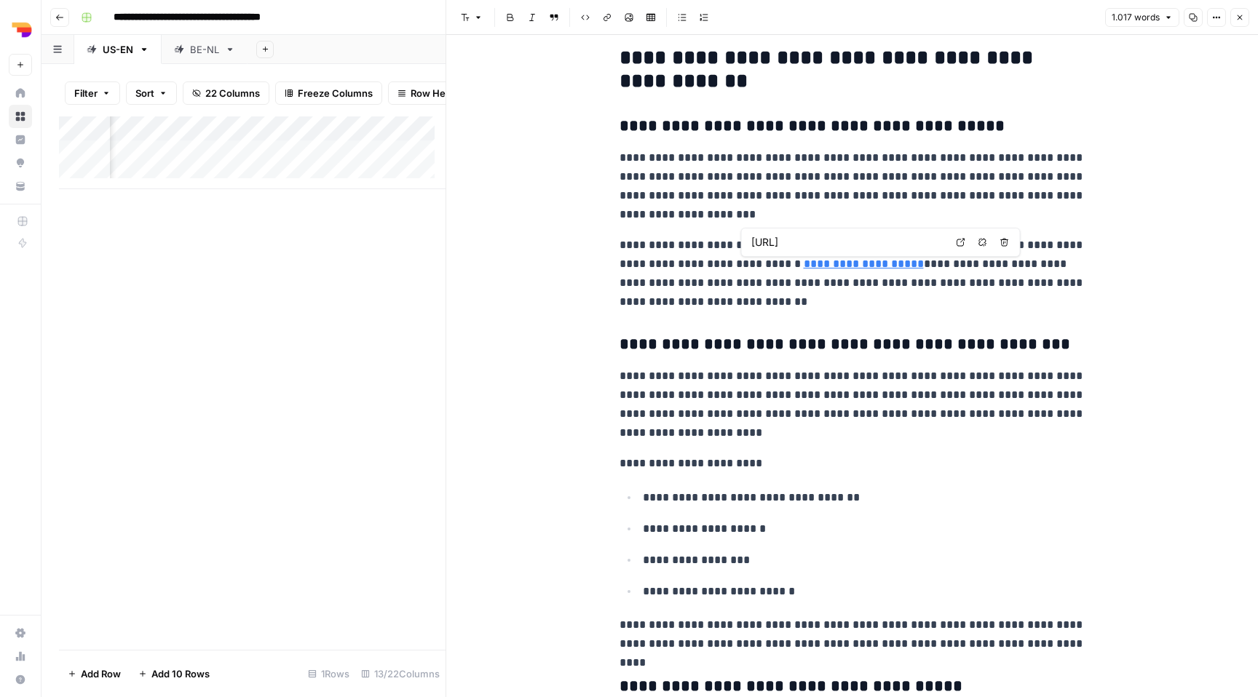
click at [804, 265] on link "**********" at bounding box center [864, 263] width 120 height 11
click at [790, 244] on input "https://bizzy.ai/free-guide/from-icp-to-prospecting" at bounding box center [848, 242] width 194 height 15
click at [863, 264] on link "**********" at bounding box center [864, 263] width 120 height 11
click at [955, 241] on link "Open in a new tab" at bounding box center [960, 242] width 19 height 19
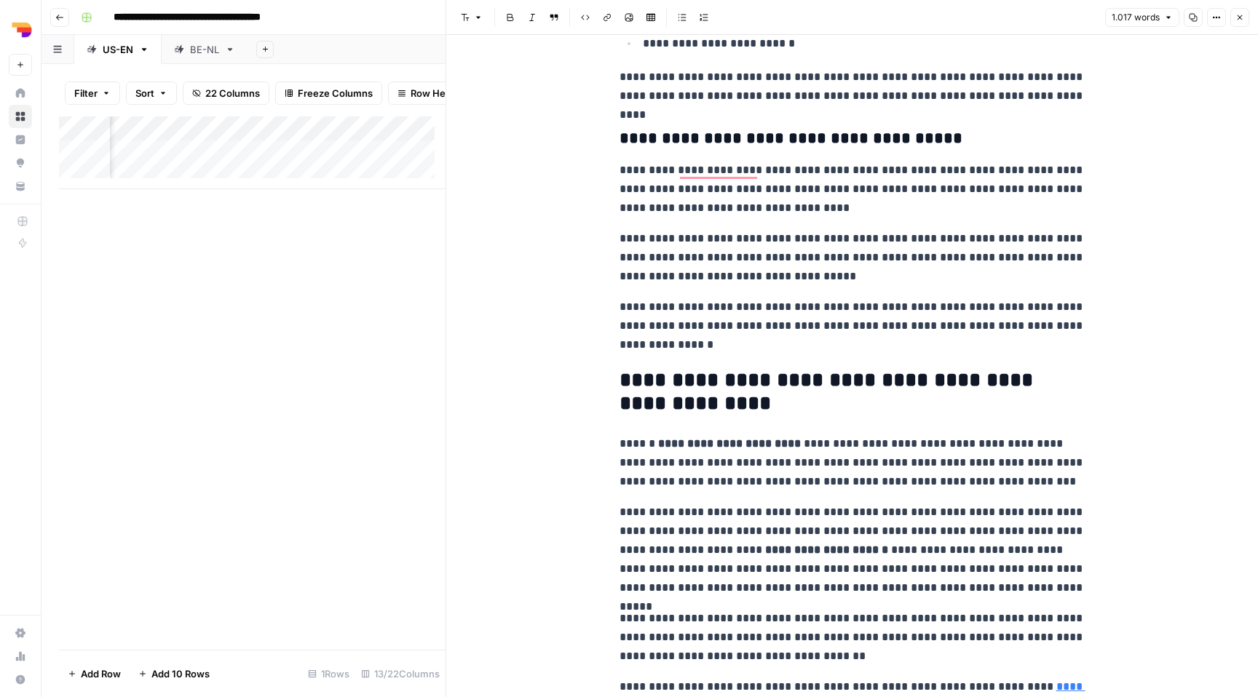
scroll to position [1774, 0]
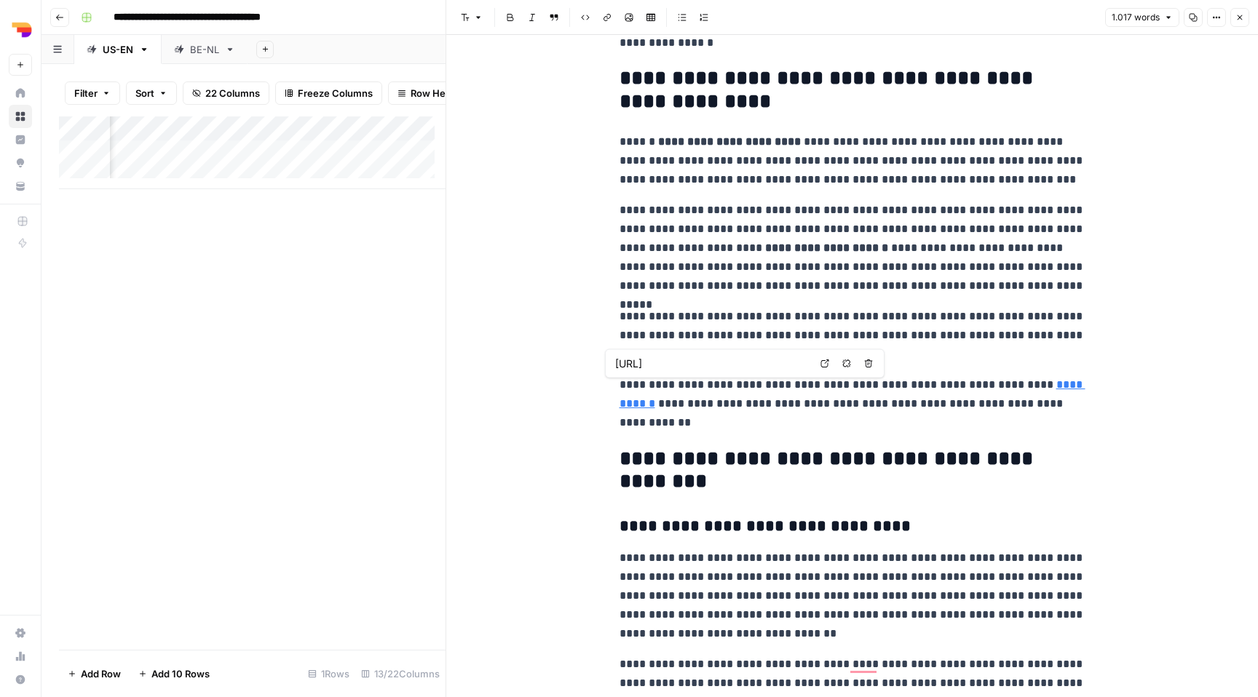
click at [924, 400] on p "**********" at bounding box center [852, 404] width 466 height 57
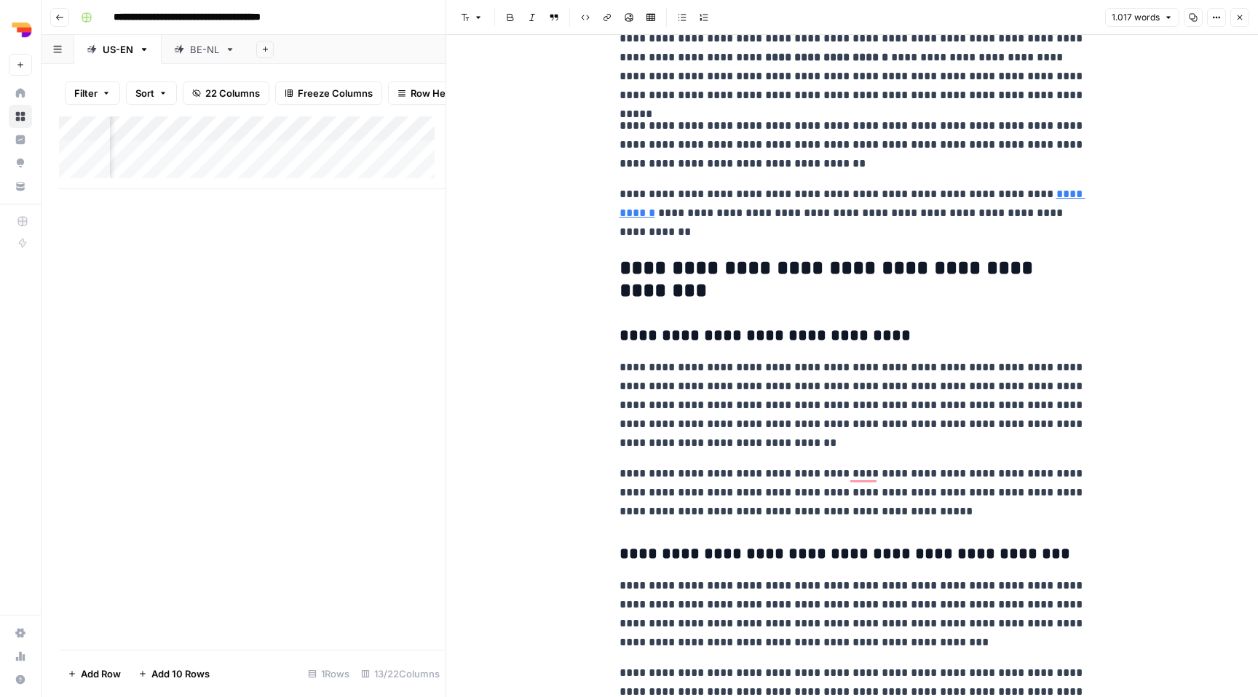
scroll to position [2144, 0]
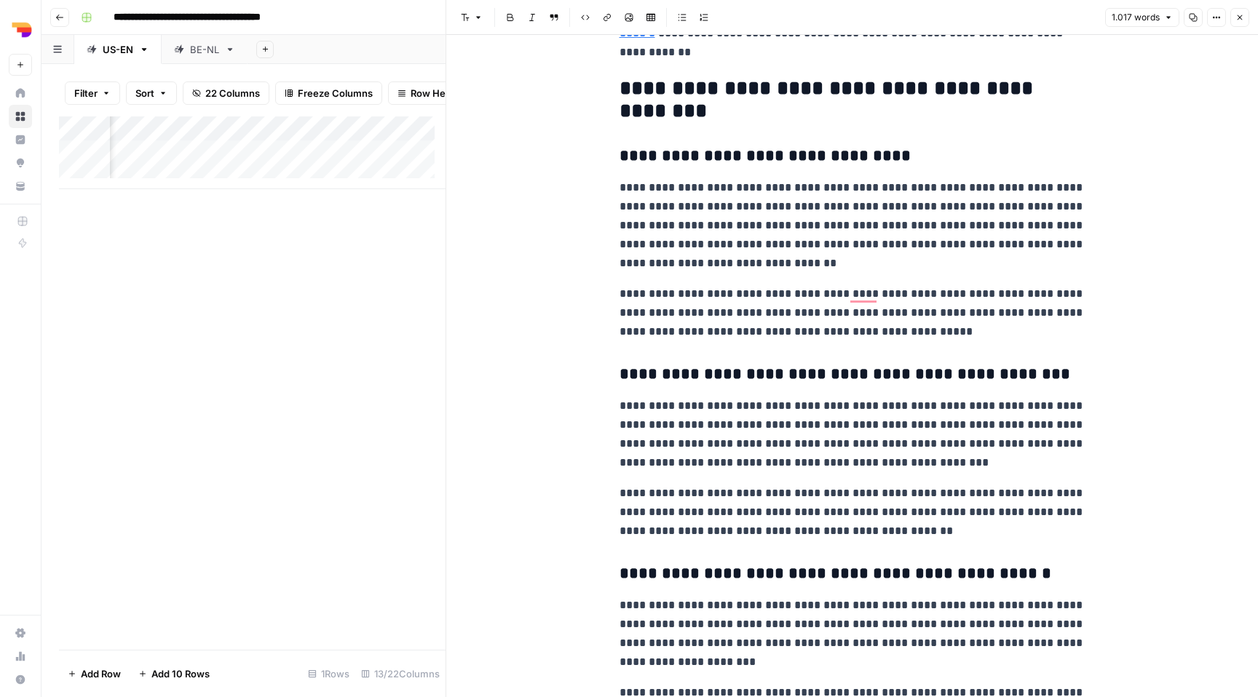
drag, startPoint x: 583, startPoint y: 90, endPoint x: 696, endPoint y: 103, distance: 113.7
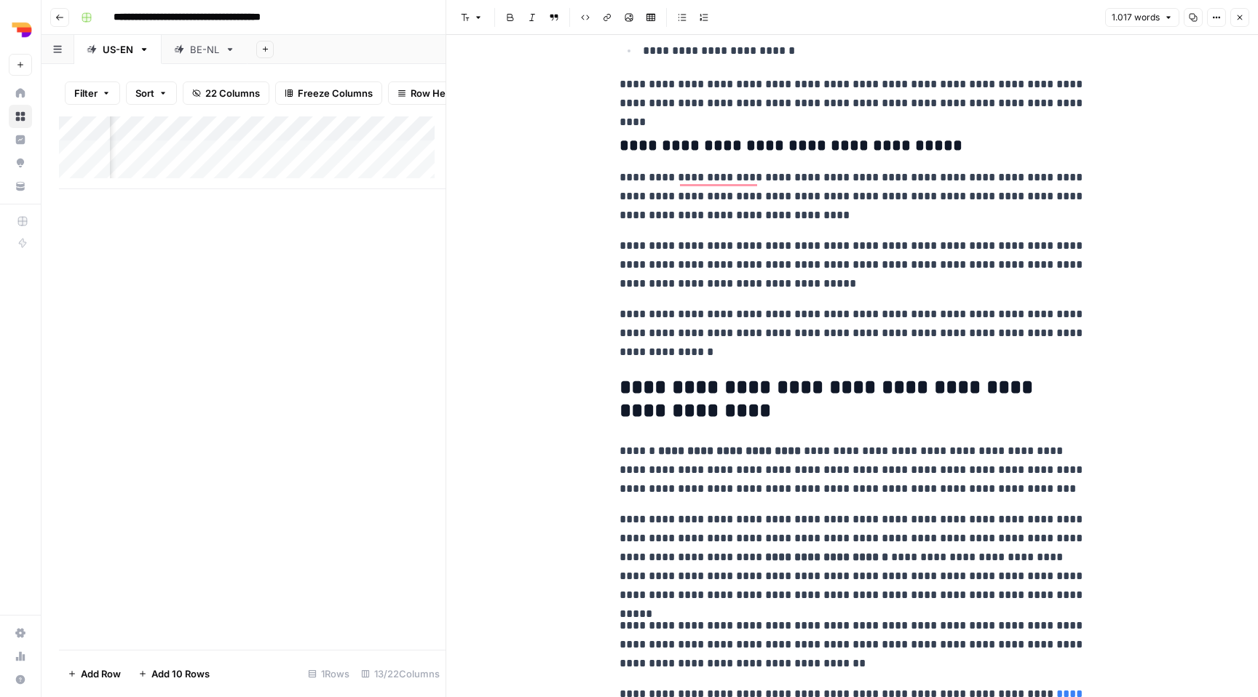
scroll to position [1371, 0]
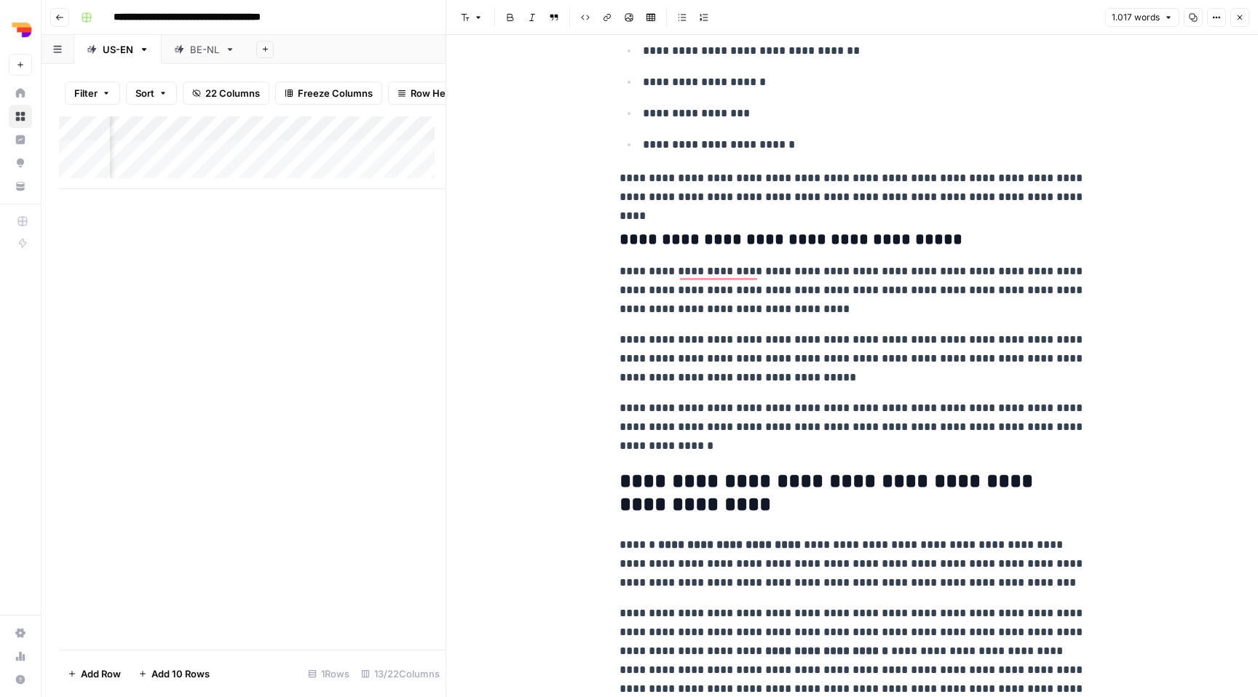
click at [1244, 15] on button "Close" at bounding box center [1239, 17] width 19 height 19
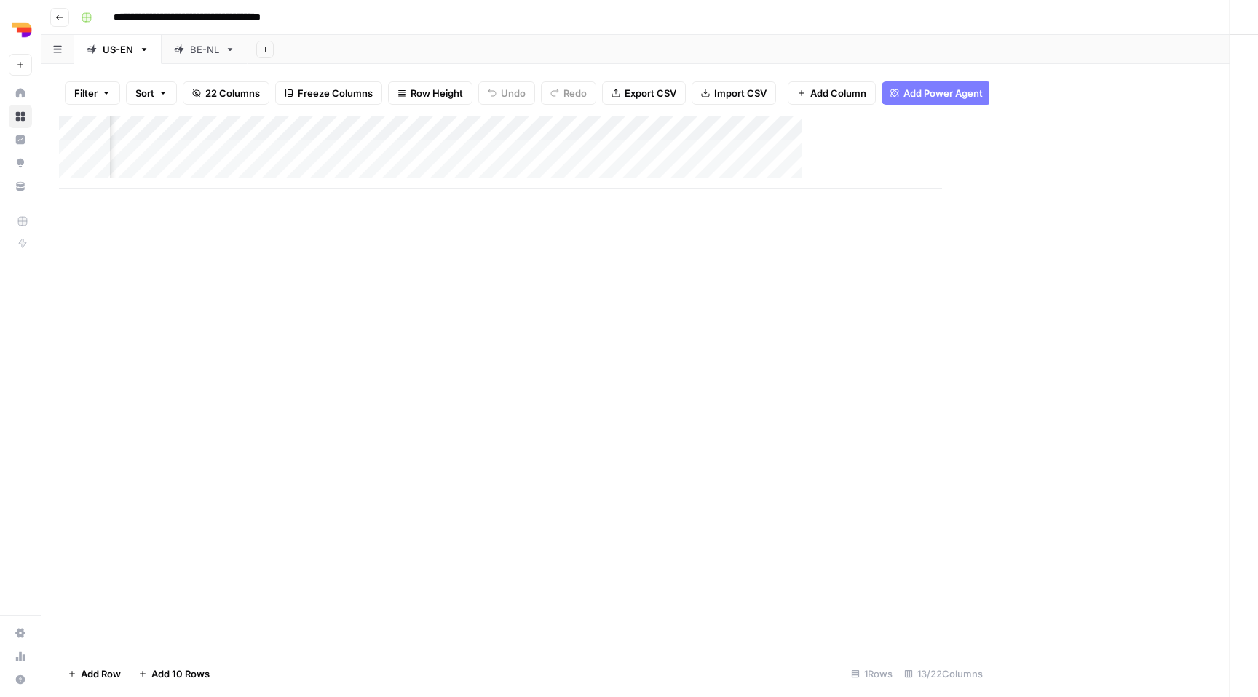
scroll to position [0, 750]
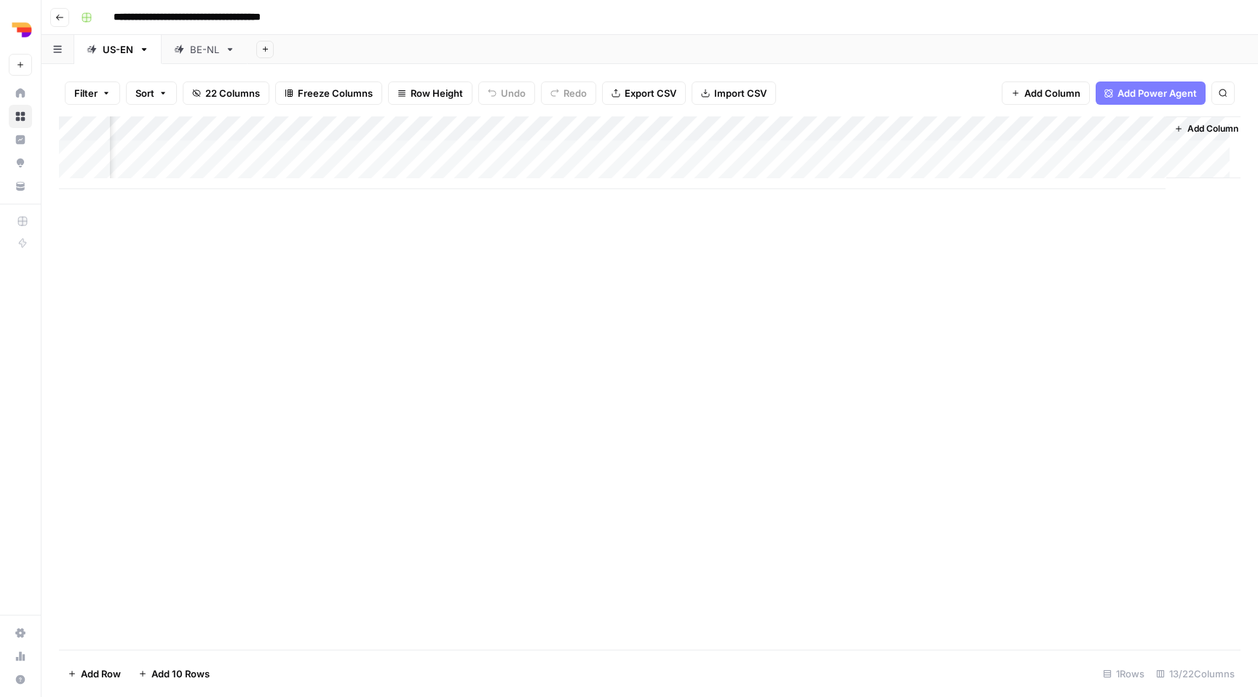
click at [207, 48] on div "BE-NL" at bounding box center [204, 49] width 29 height 15
click at [1129, 154] on div "Add Column" at bounding box center [649, 152] width 1181 height 73
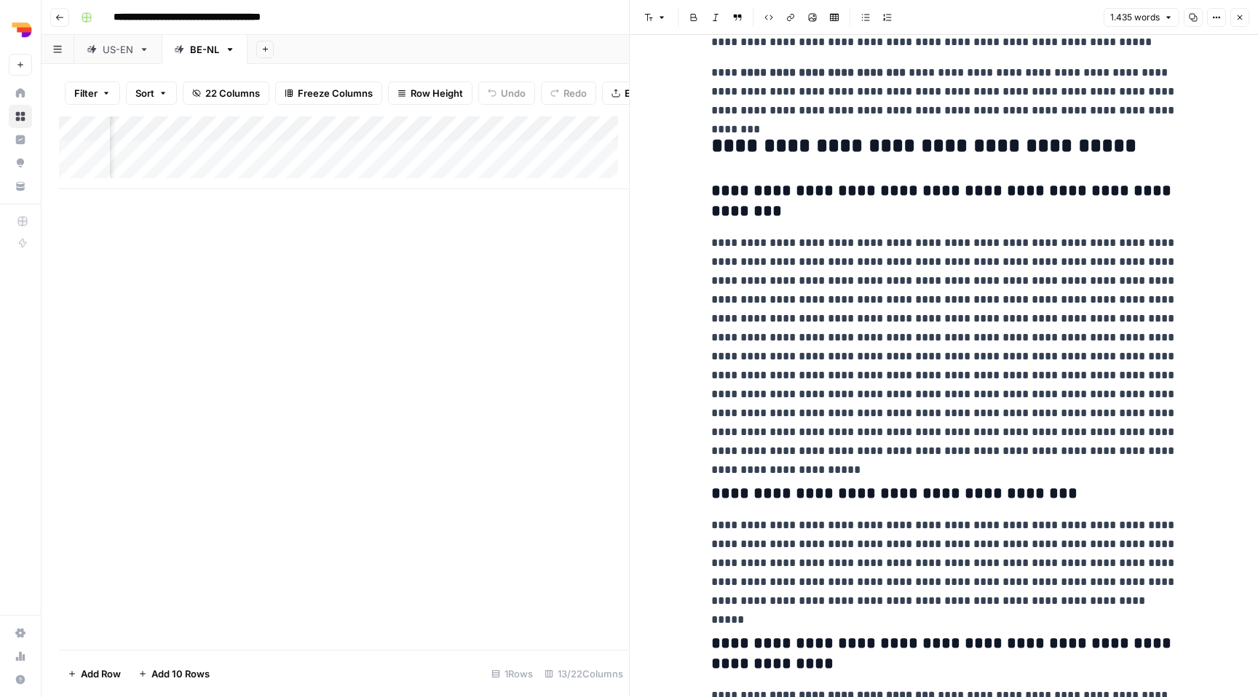
scroll to position [2766, 0]
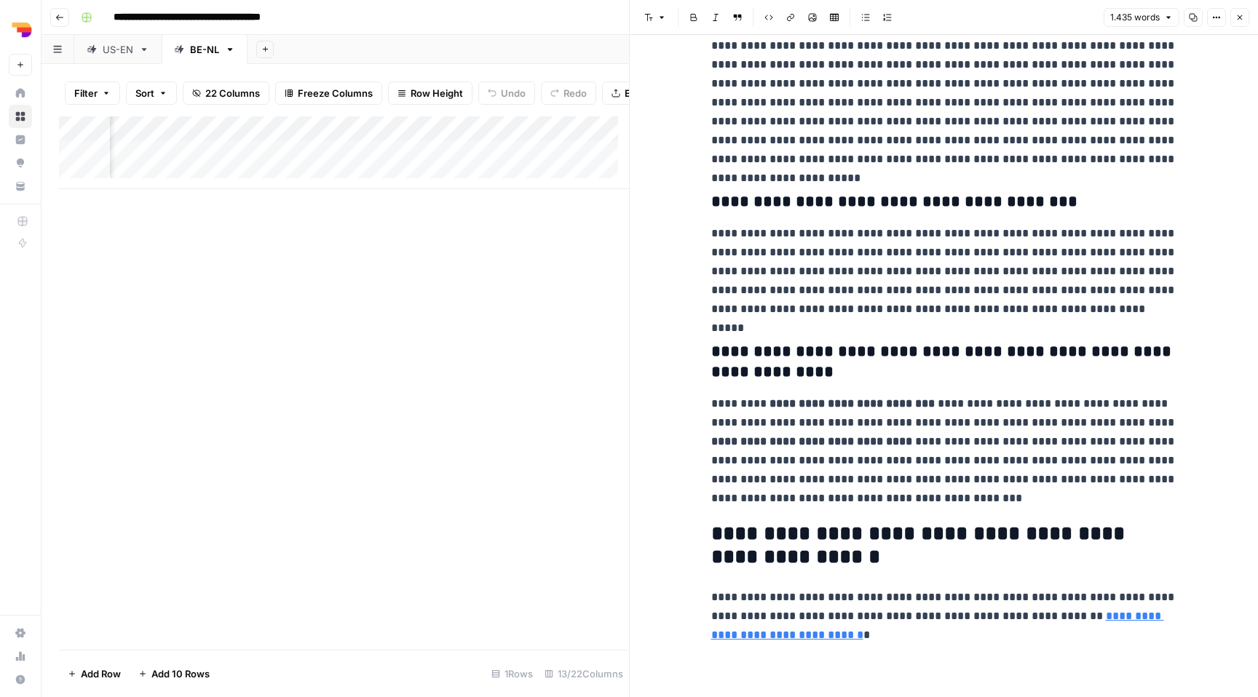
click at [1232, 16] on button "Close" at bounding box center [1239, 17] width 19 height 19
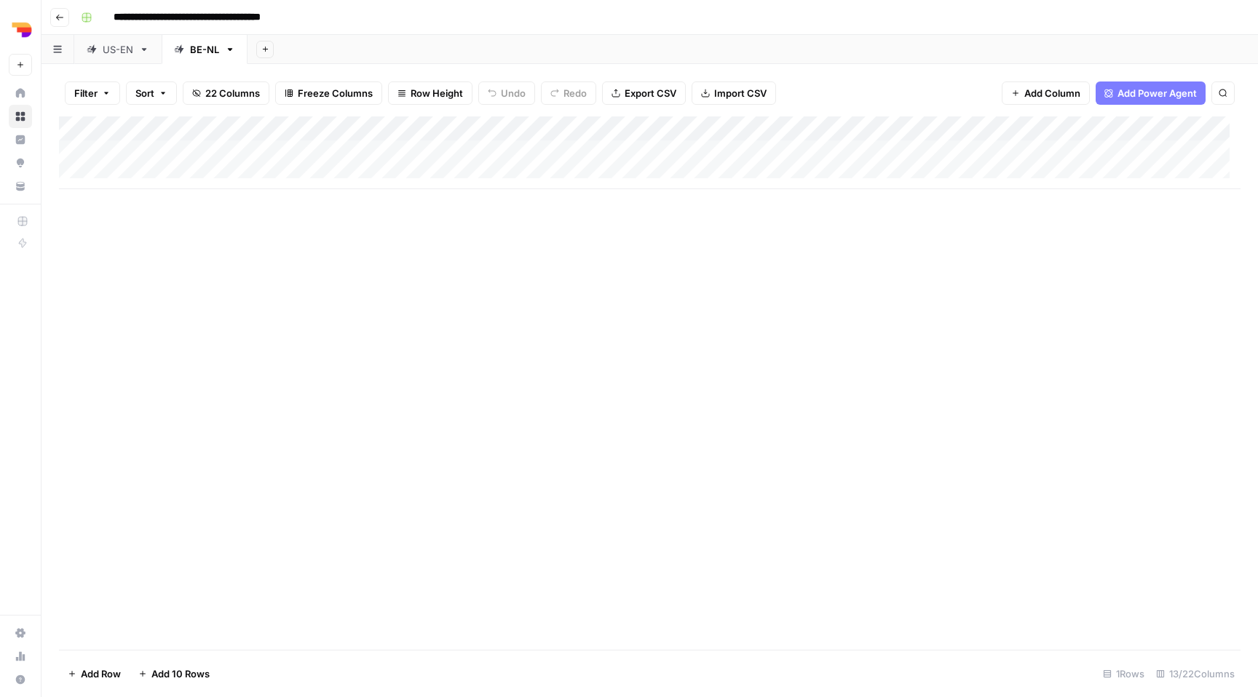
drag, startPoint x: 294, startPoint y: 371, endPoint x: 271, endPoint y: 317, distance: 58.7
click at [293, 370] on div "Add Column" at bounding box center [649, 383] width 1181 height 534
click at [143, 172] on div "Add Column" at bounding box center [649, 152] width 1181 height 73
click at [202, 311] on div "Add Column" at bounding box center [649, 383] width 1181 height 534
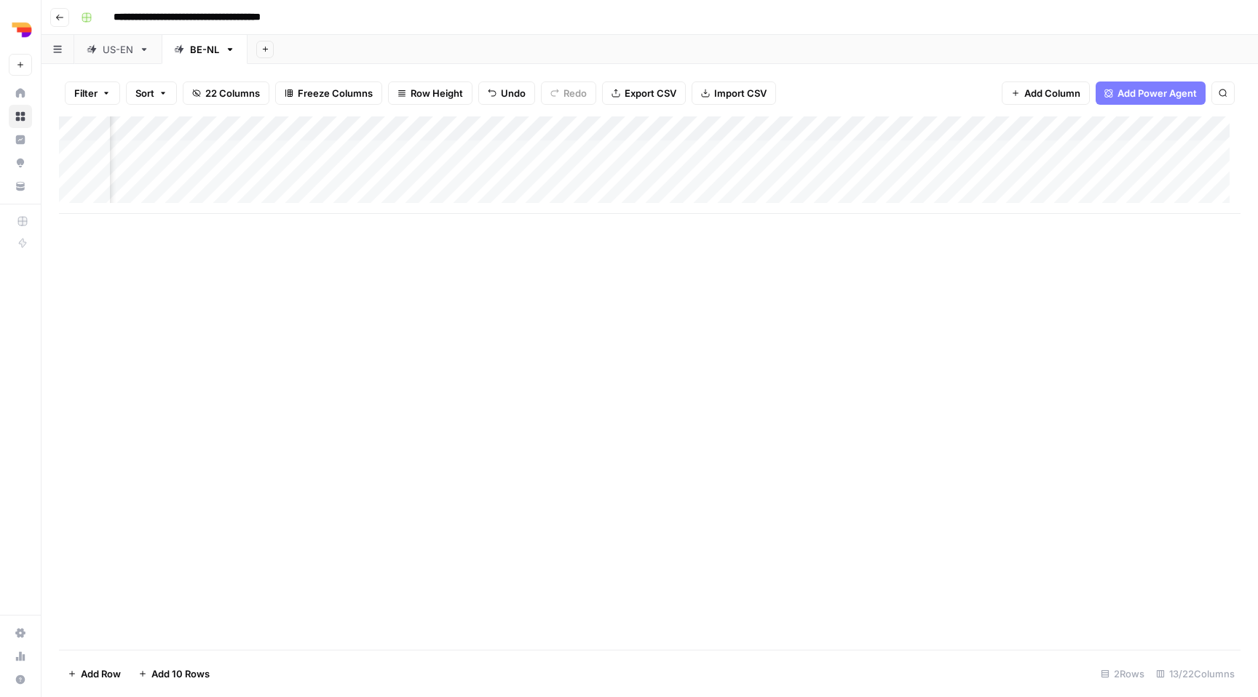
click at [383, 185] on div "Add Column" at bounding box center [649, 165] width 1181 height 98
click at [892, 153] on div "Add Column" at bounding box center [649, 165] width 1181 height 98
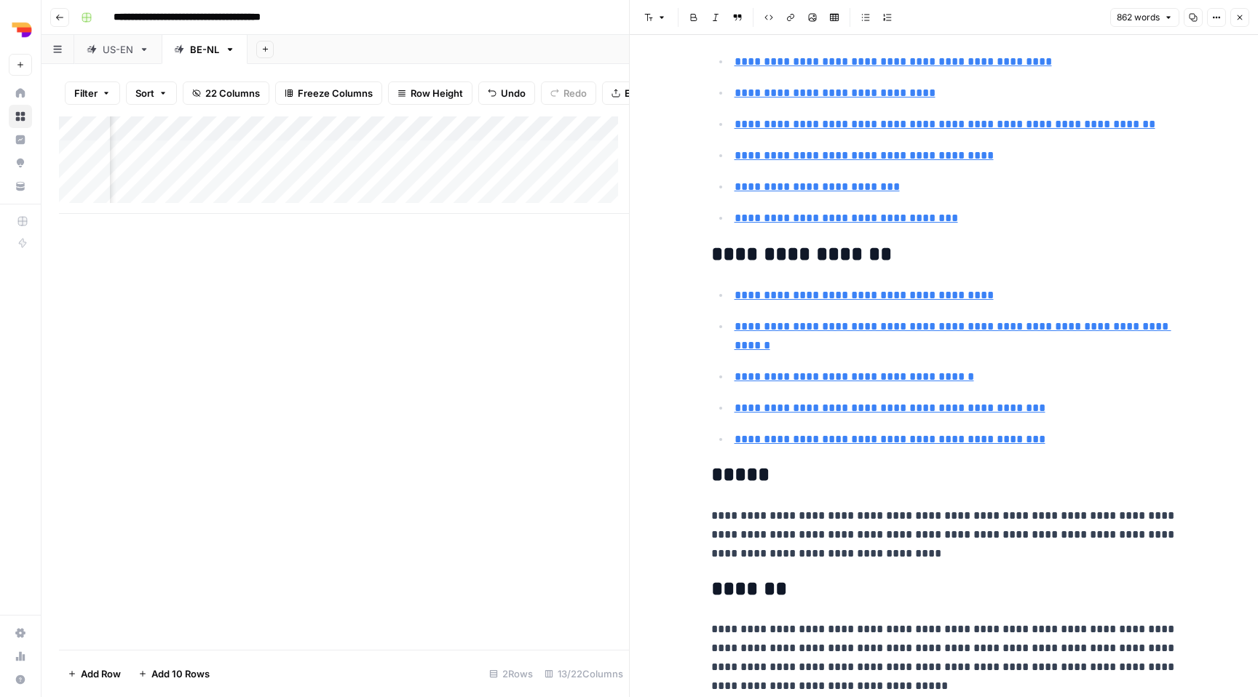
type input "https://www.atlassian.com/blog/loom/sales-prospecting"
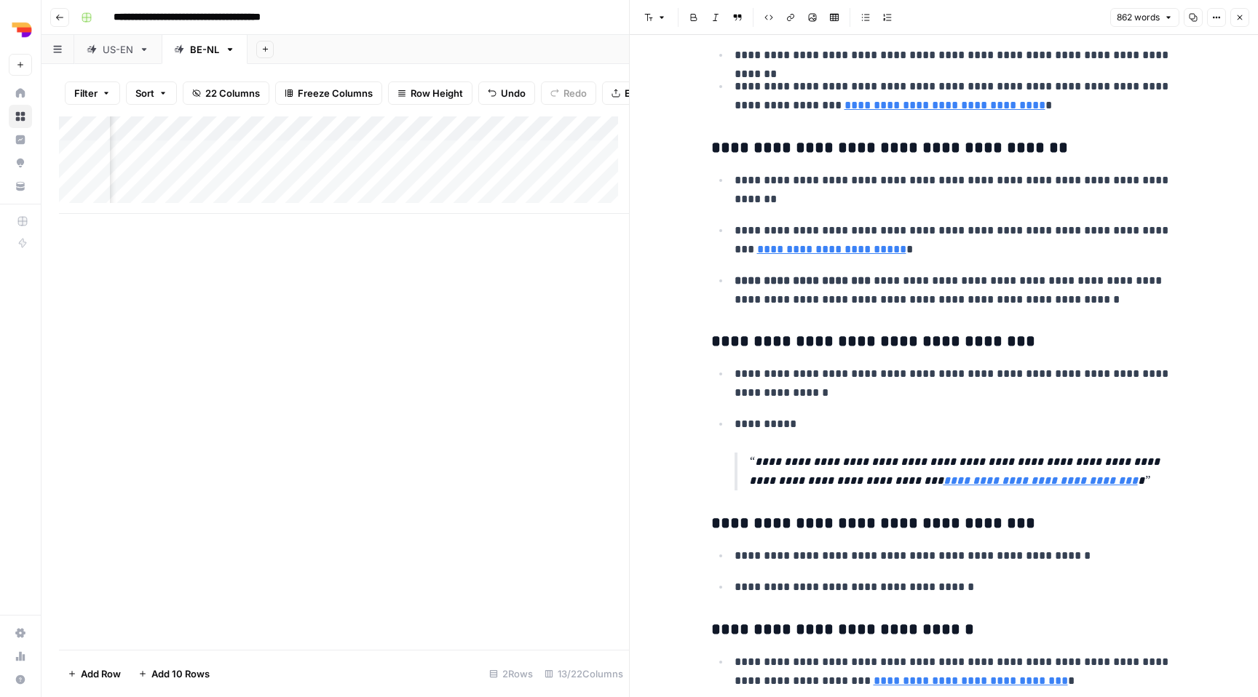
scroll to position [2792, 0]
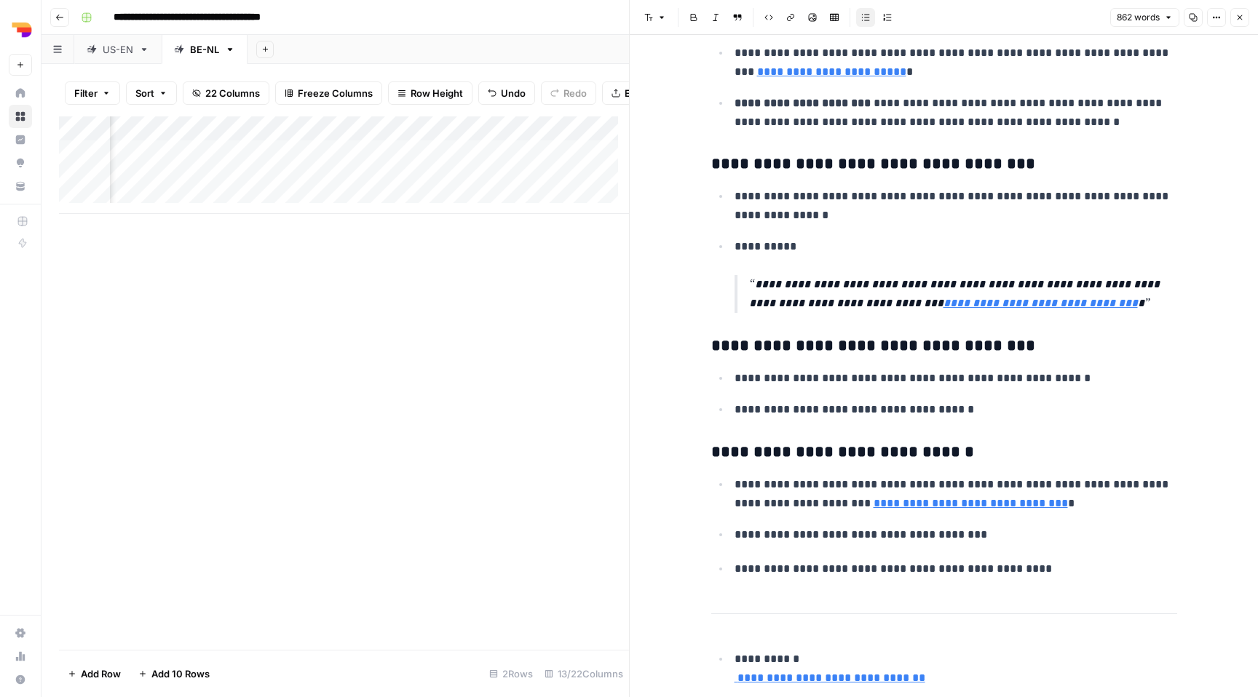
click at [974, 404] on p "**********" at bounding box center [955, 409] width 443 height 19
click at [1246, 23] on button "Close" at bounding box center [1239, 17] width 19 height 19
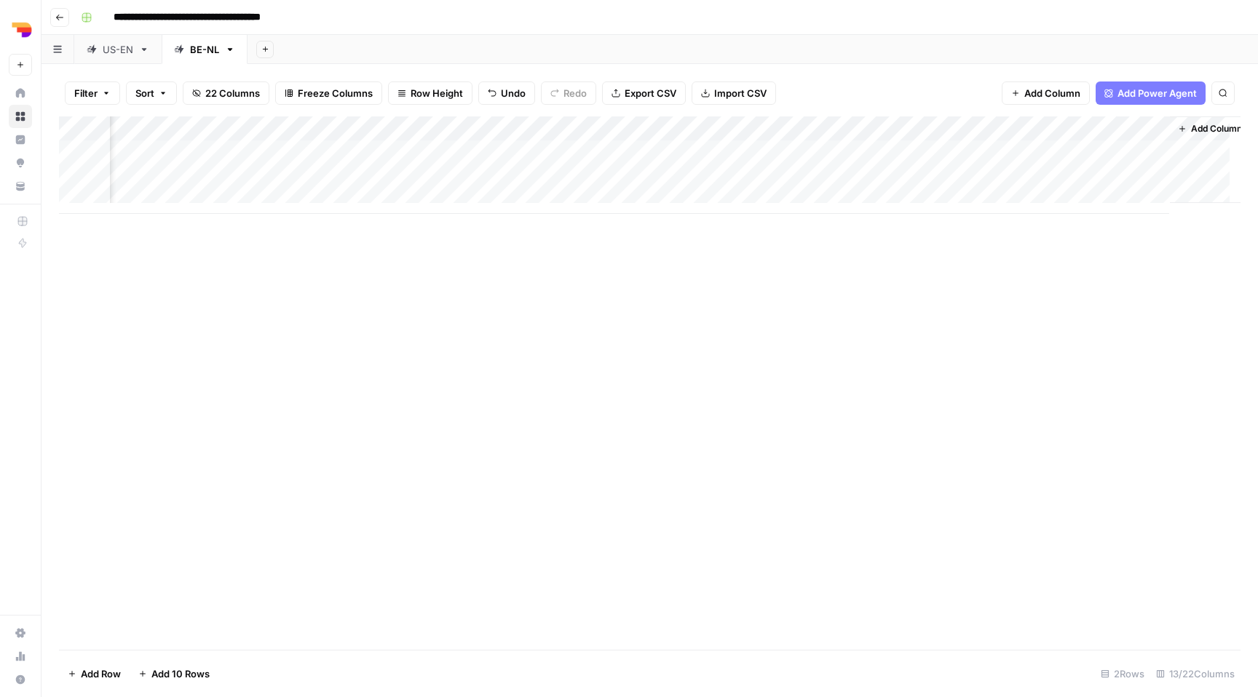
scroll to position [0, 768]
click at [987, 153] on div "Add Column" at bounding box center [649, 165] width 1181 height 98
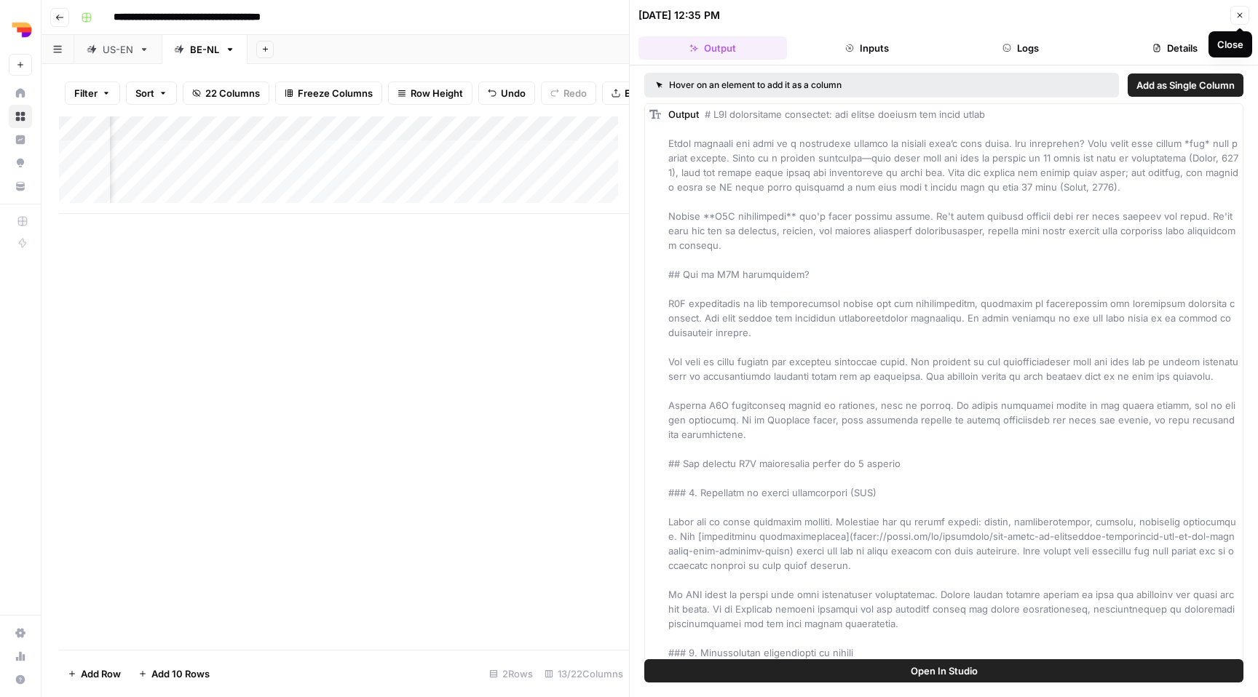
click at [1243, 34] on div "Close" at bounding box center [1230, 44] width 44 height 26
click at [1242, 25] on header "09/03/25 at 12:35 PM Close Output Inputs Logs Details" at bounding box center [944, 33] width 628 height 66
click at [1243, 13] on icon "button" at bounding box center [1239, 15] width 9 height 9
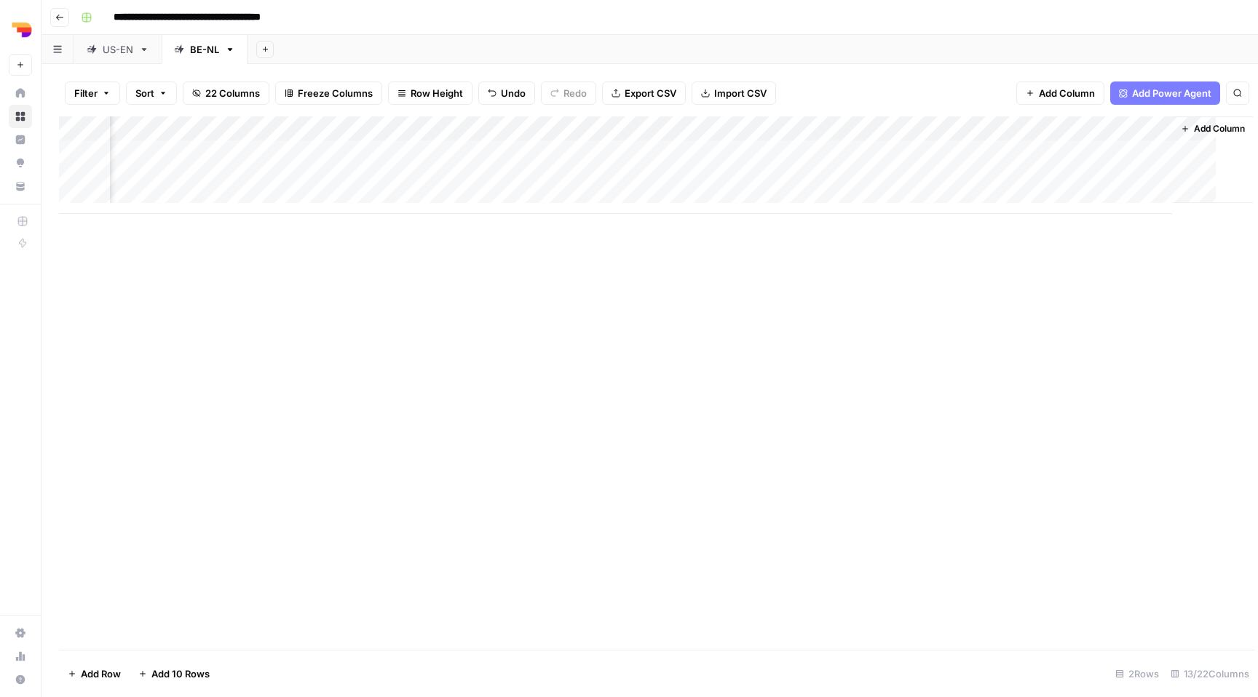
scroll to position [0, 750]
click at [871, 153] on div "Add Column" at bounding box center [649, 165] width 1181 height 98
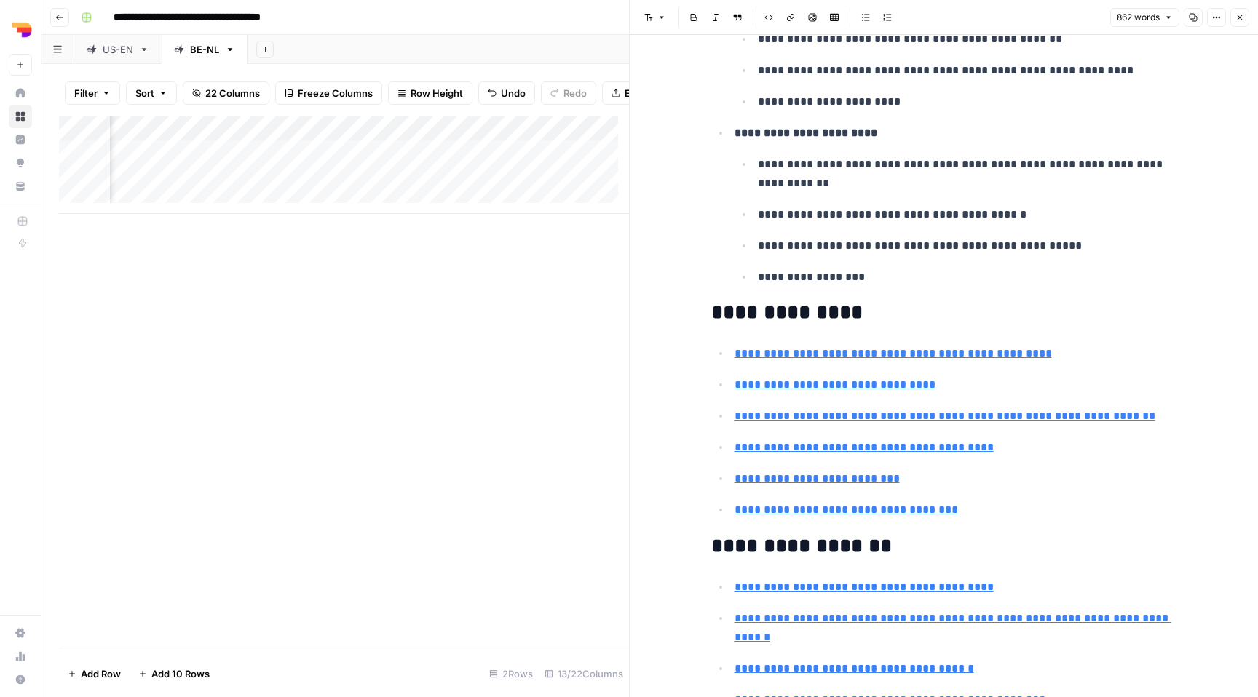
scroll to position [960, 0]
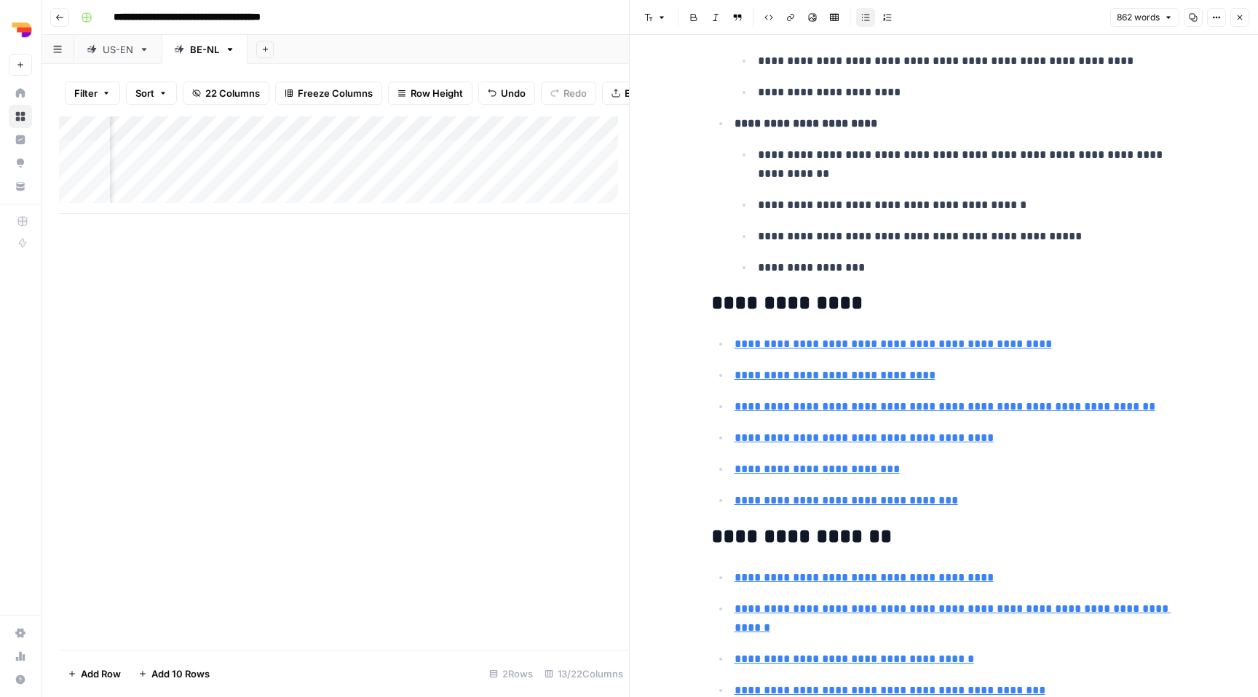
click at [853, 271] on p "**********" at bounding box center [967, 267] width 419 height 19
click at [856, 261] on p "**********" at bounding box center [967, 267] width 419 height 19
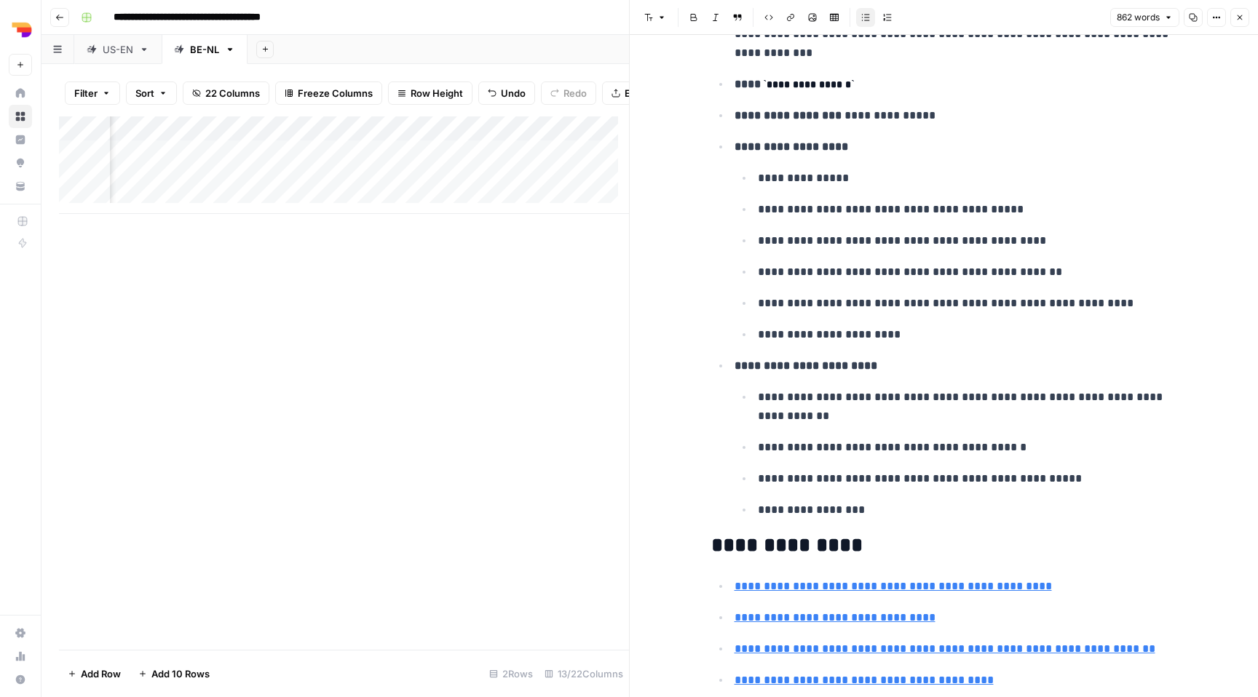
scroll to position [626, 0]
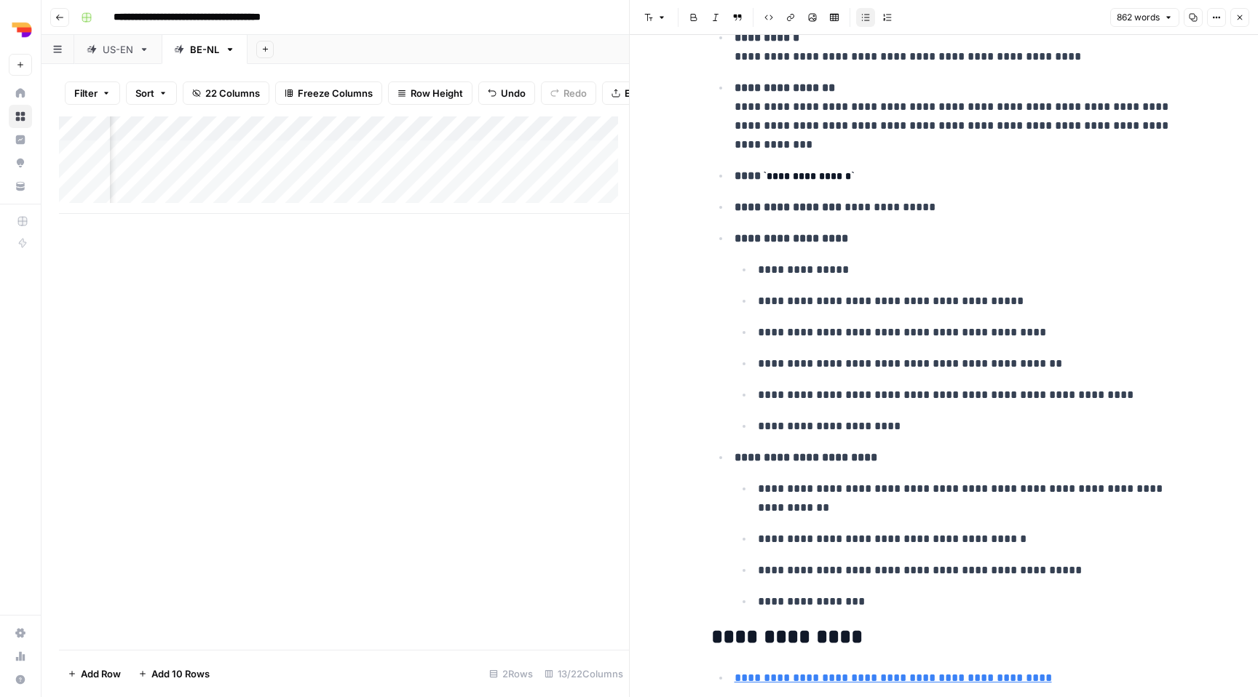
click at [844, 341] on p "**********" at bounding box center [967, 332] width 419 height 19
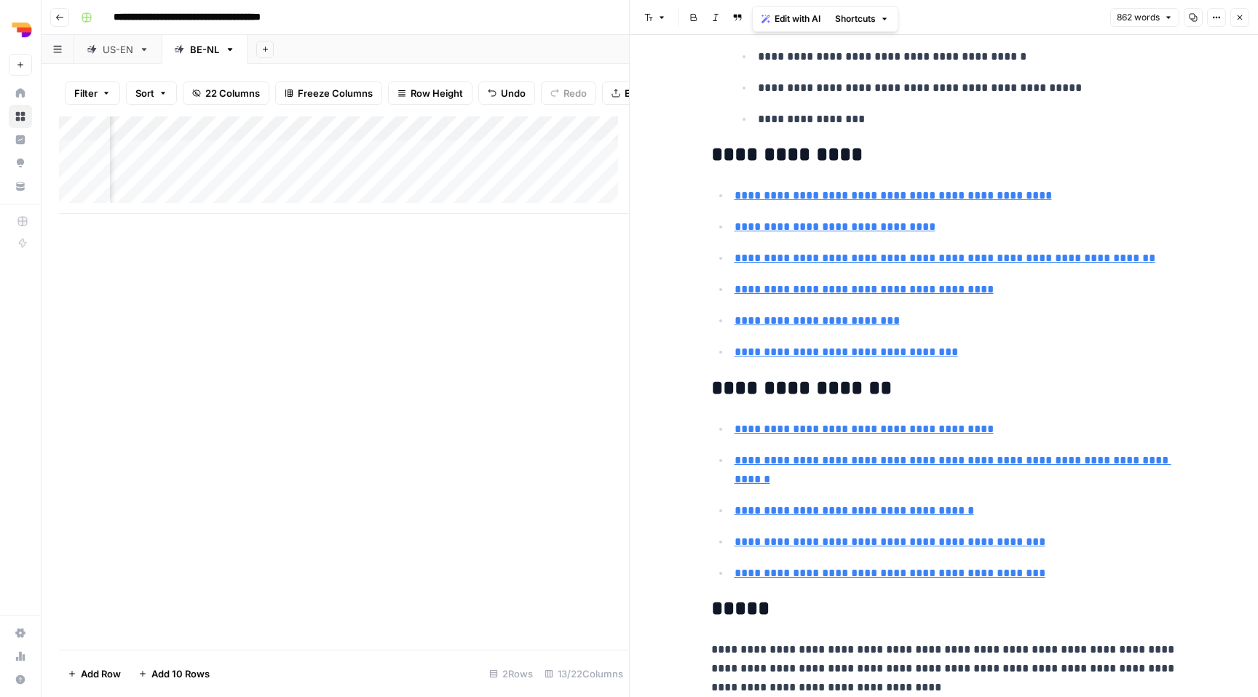
scroll to position [1184, 0]
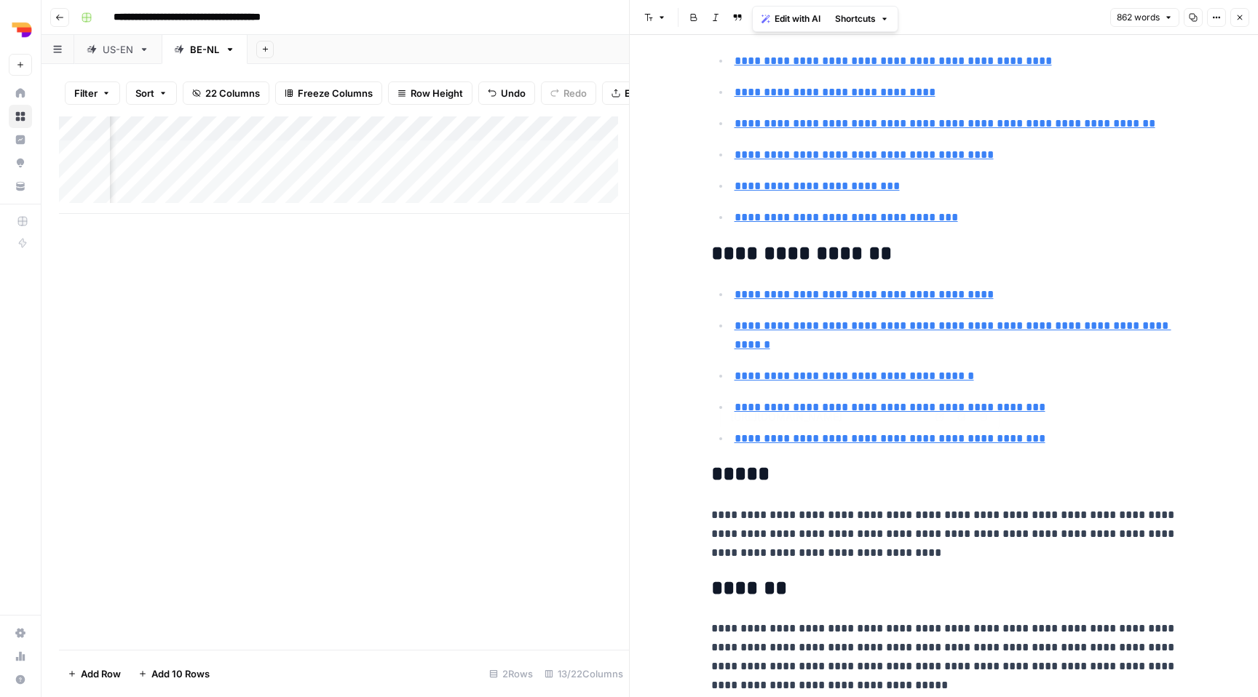
type input "https://www.cognism.com/blog/b2b-prospecting"
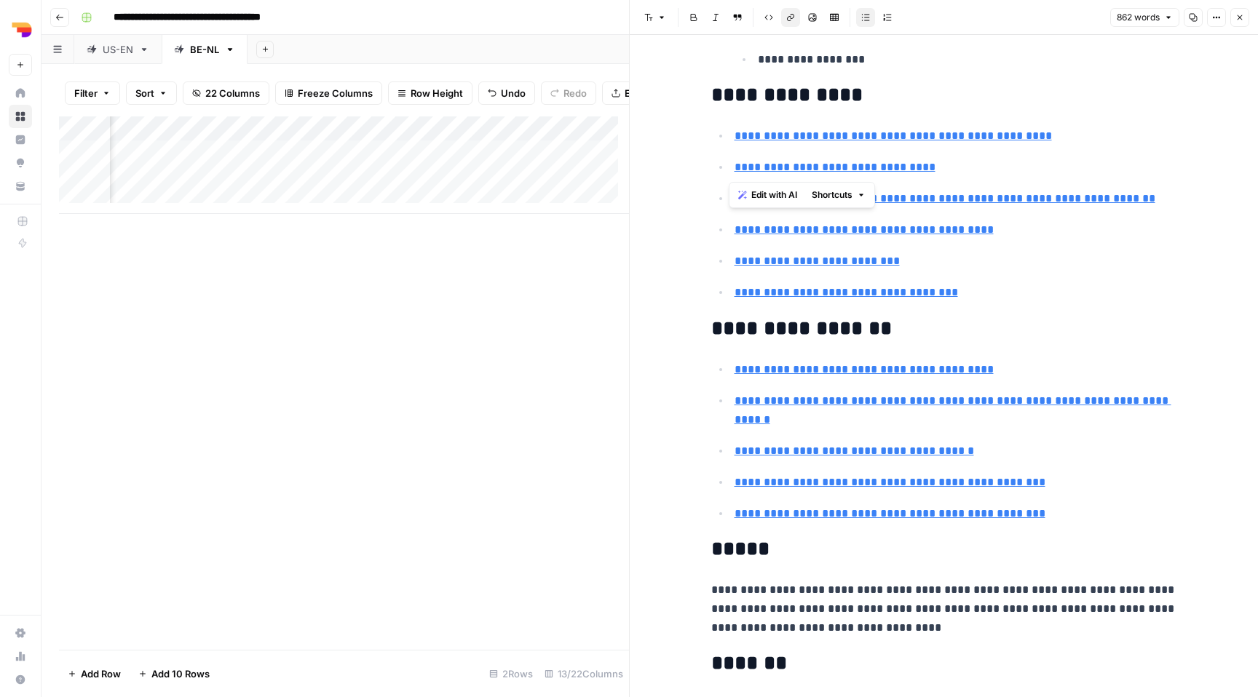
drag, startPoint x: 941, startPoint y: 165, endPoint x: 700, endPoint y: 168, distance: 241.0
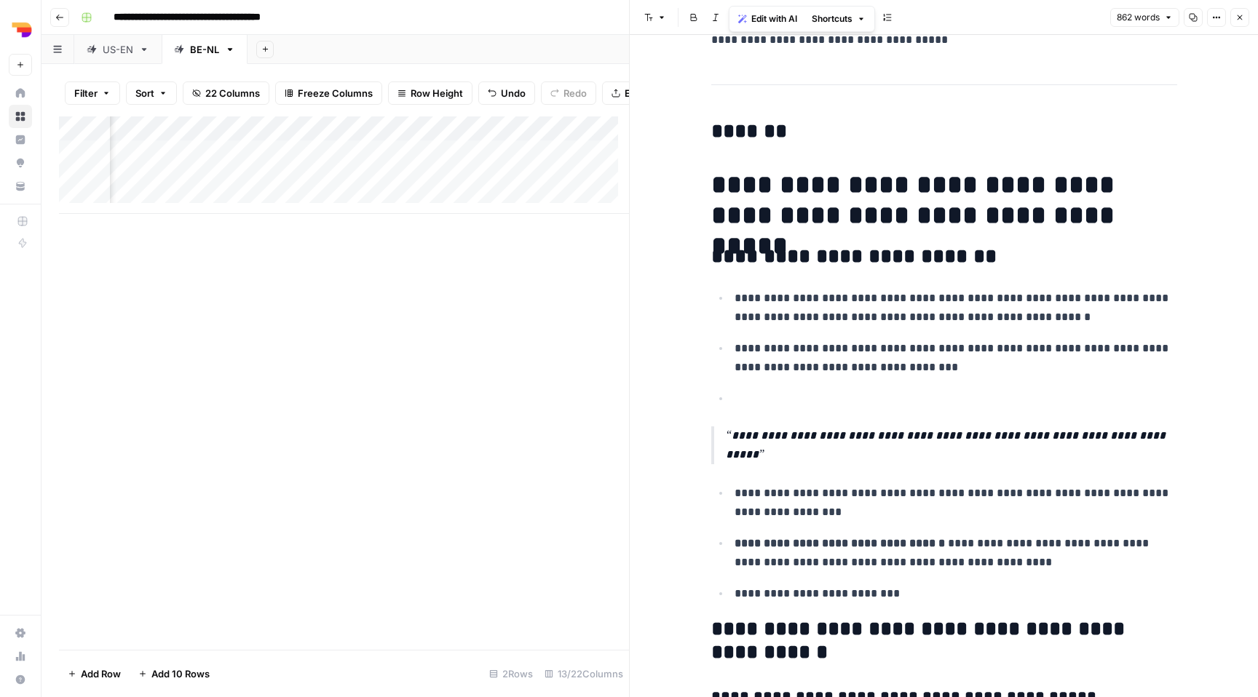
scroll to position [1963, 0]
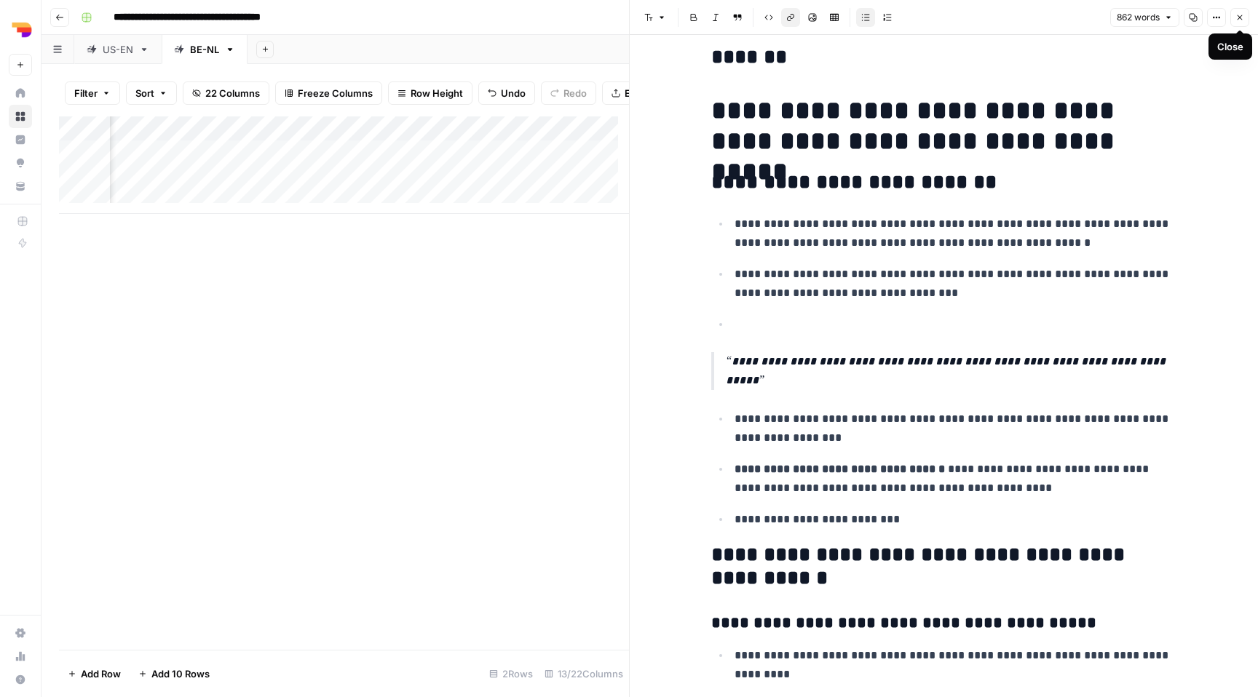
click at [1235, 14] on icon "button" at bounding box center [1239, 17] width 9 height 9
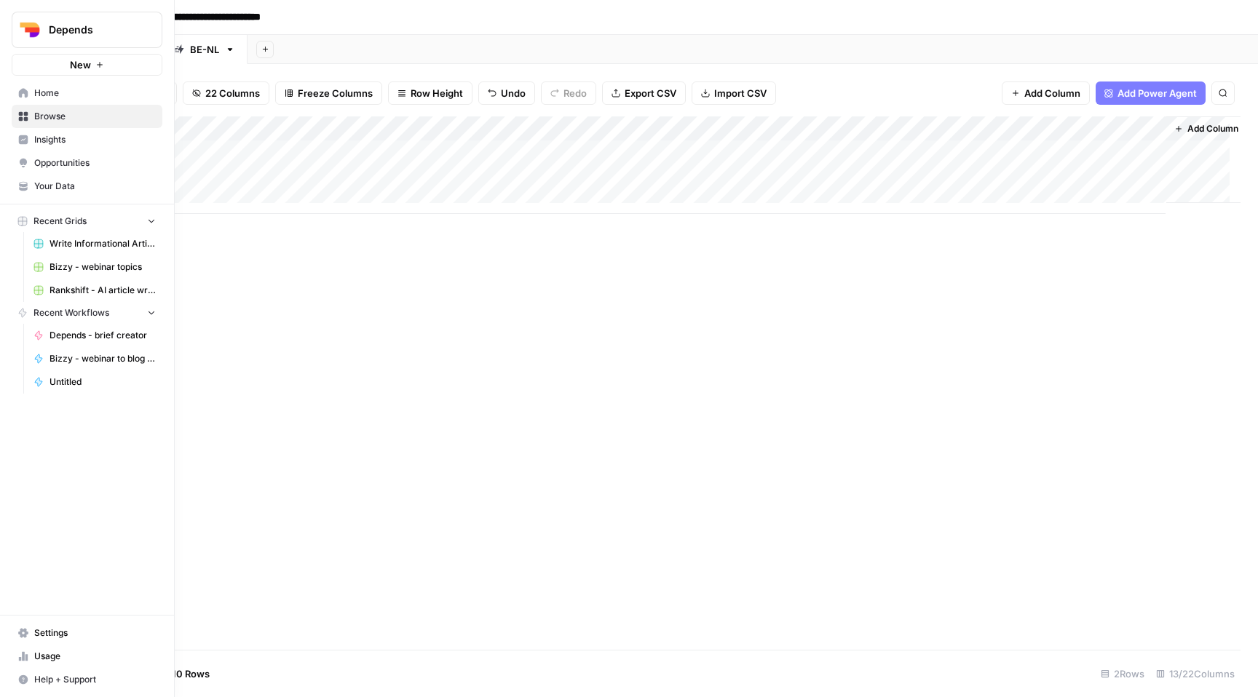
click at [79, 636] on span "Settings" at bounding box center [95, 633] width 122 height 13
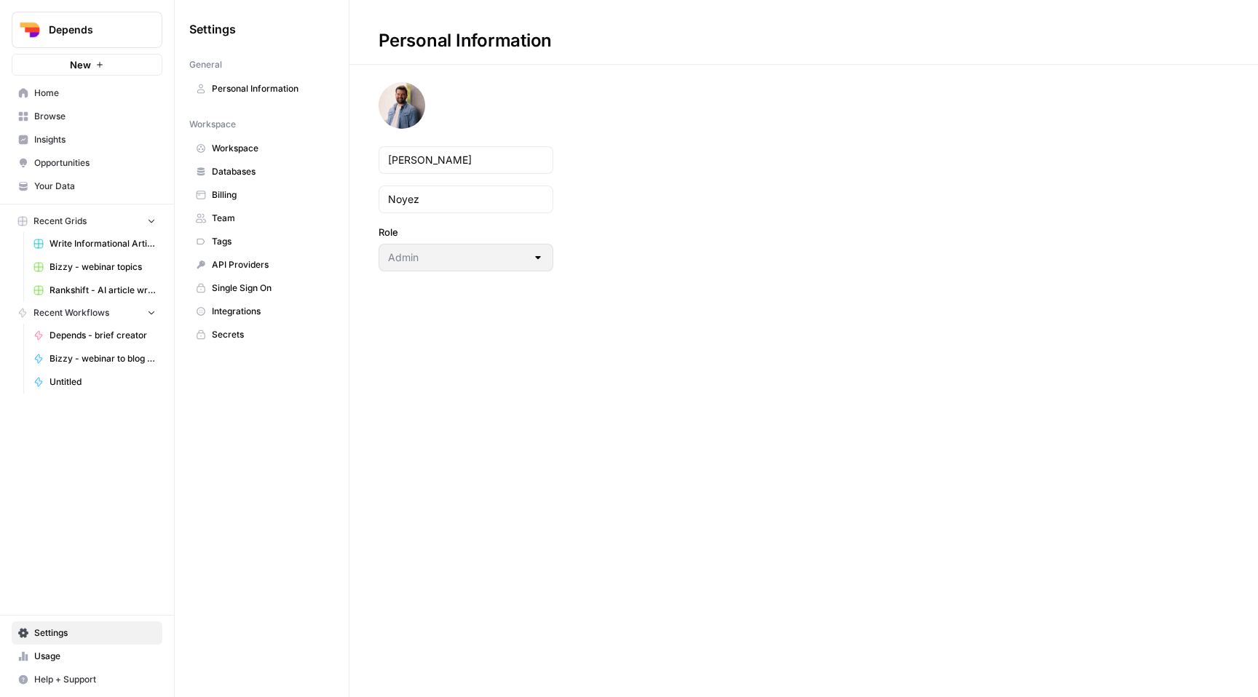
click at [221, 224] on span "Team" at bounding box center [270, 218] width 116 height 13
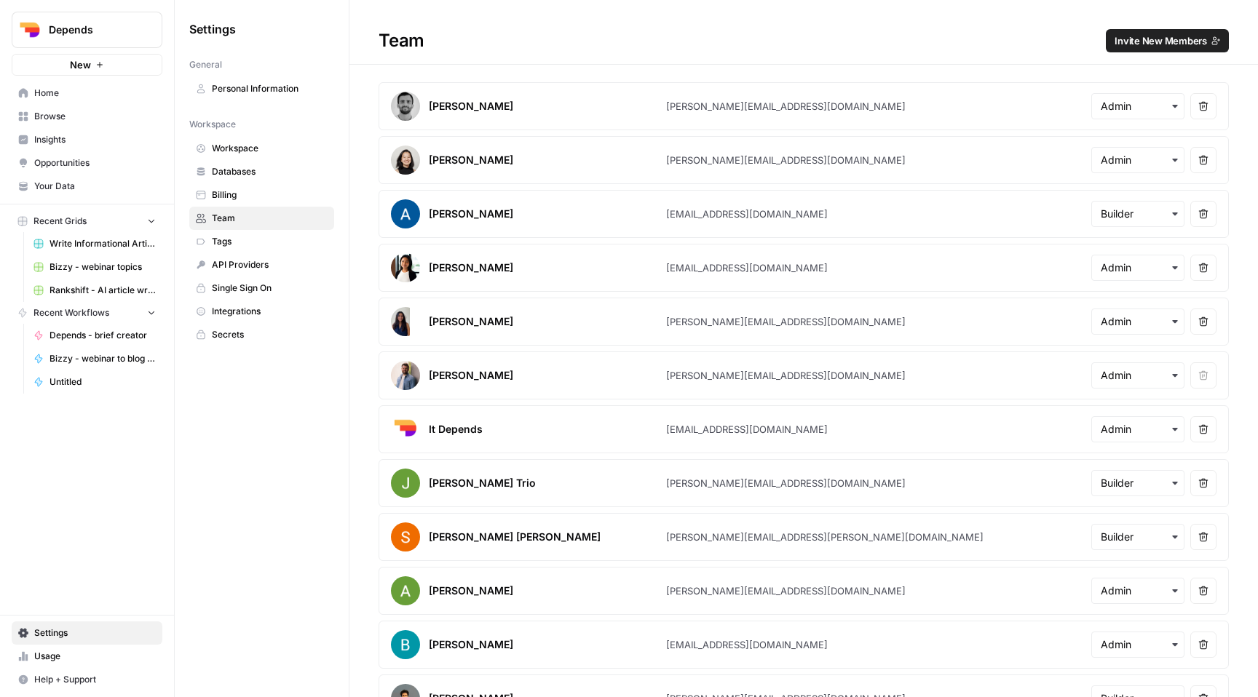
click at [1168, 37] on span "Invite New Members" at bounding box center [1160, 40] width 92 height 15
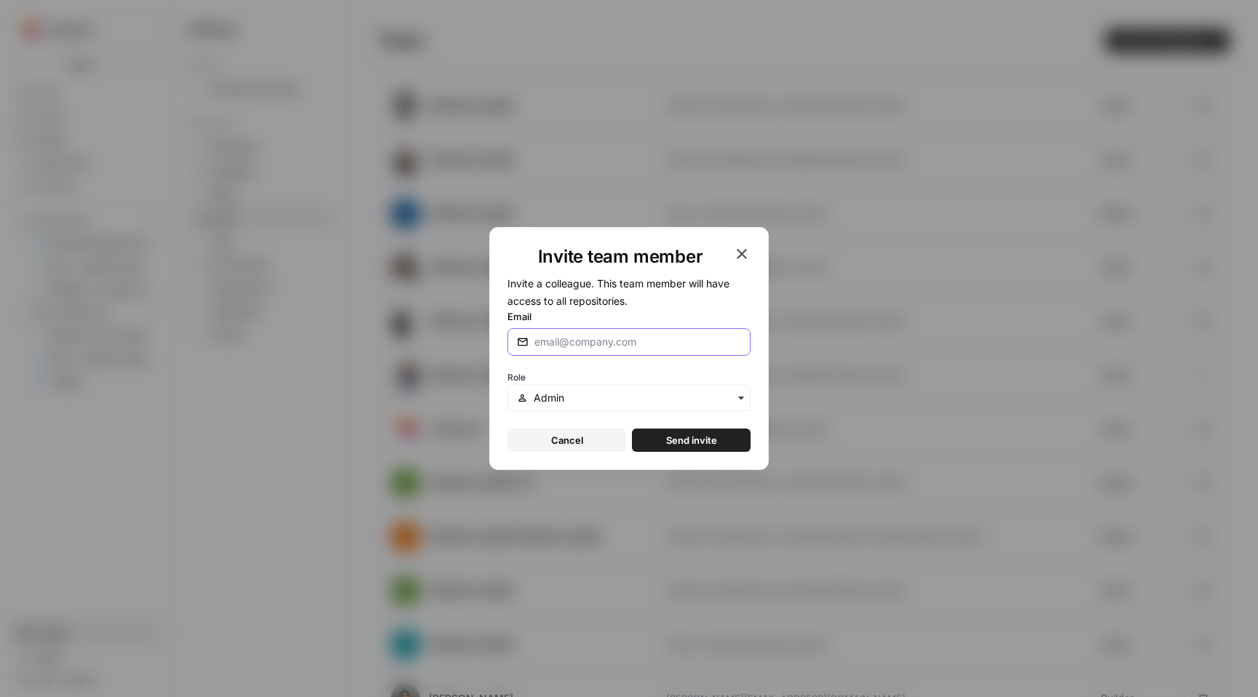
click at [571, 342] on input "Email" at bounding box center [637, 342] width 207 height 15
type input "amir"
click at [641, 339] on input "b" at bounding box center [634, 342] width 201 height 15
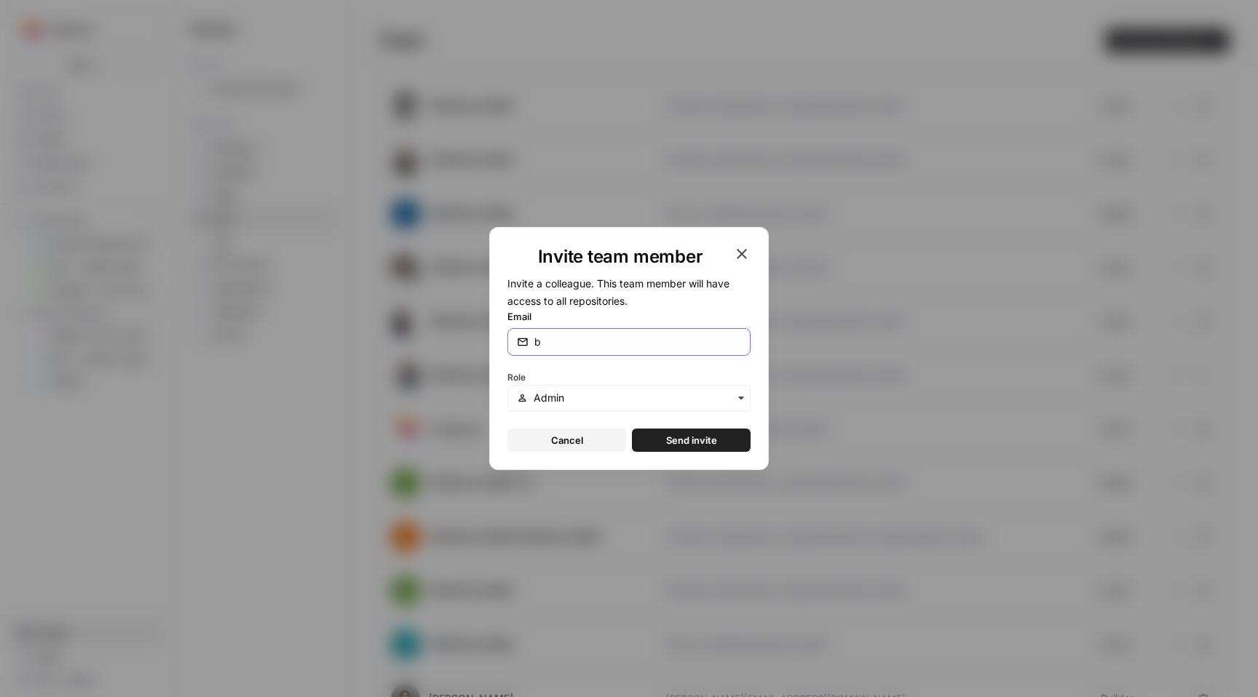
paste input "amir.boloury@bizzy.ai"
type input "amir.boloury@bizzy.ai"
click at [571, 400] on input "text" at bounding box center [637, 398] width 207 height 15
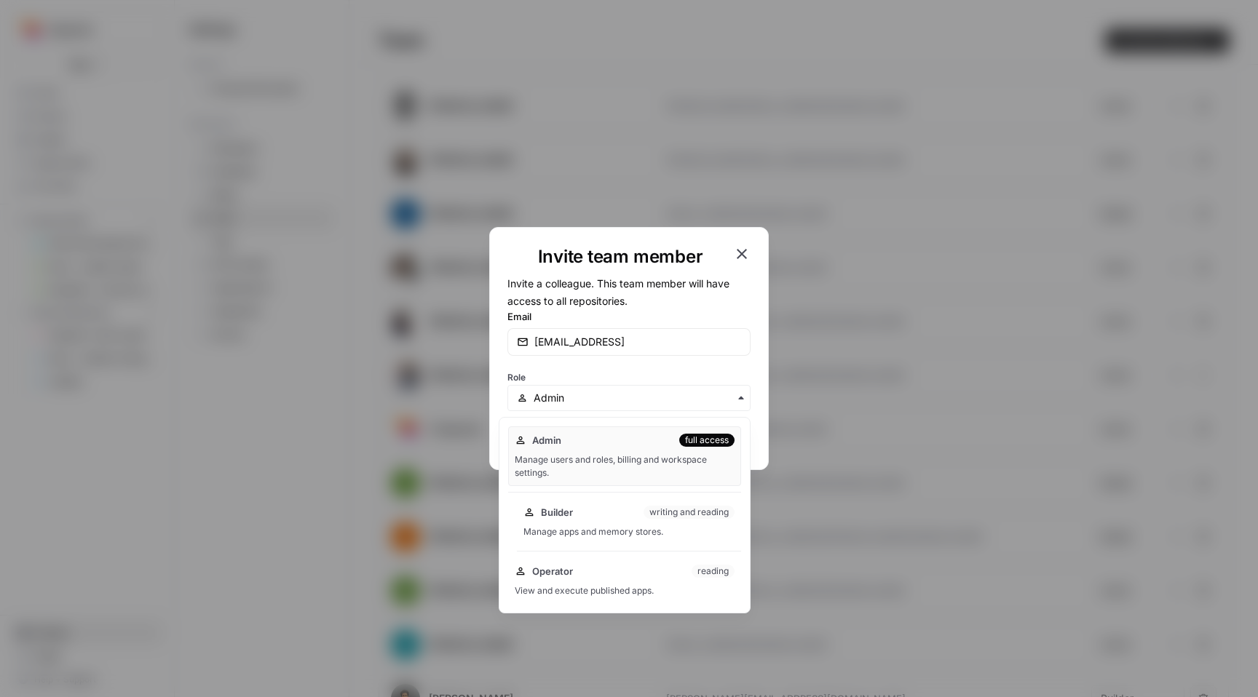
click at [634, 531] on div "Manage apps and memory stores." at bounding box center [628, 532] width 211 height 13
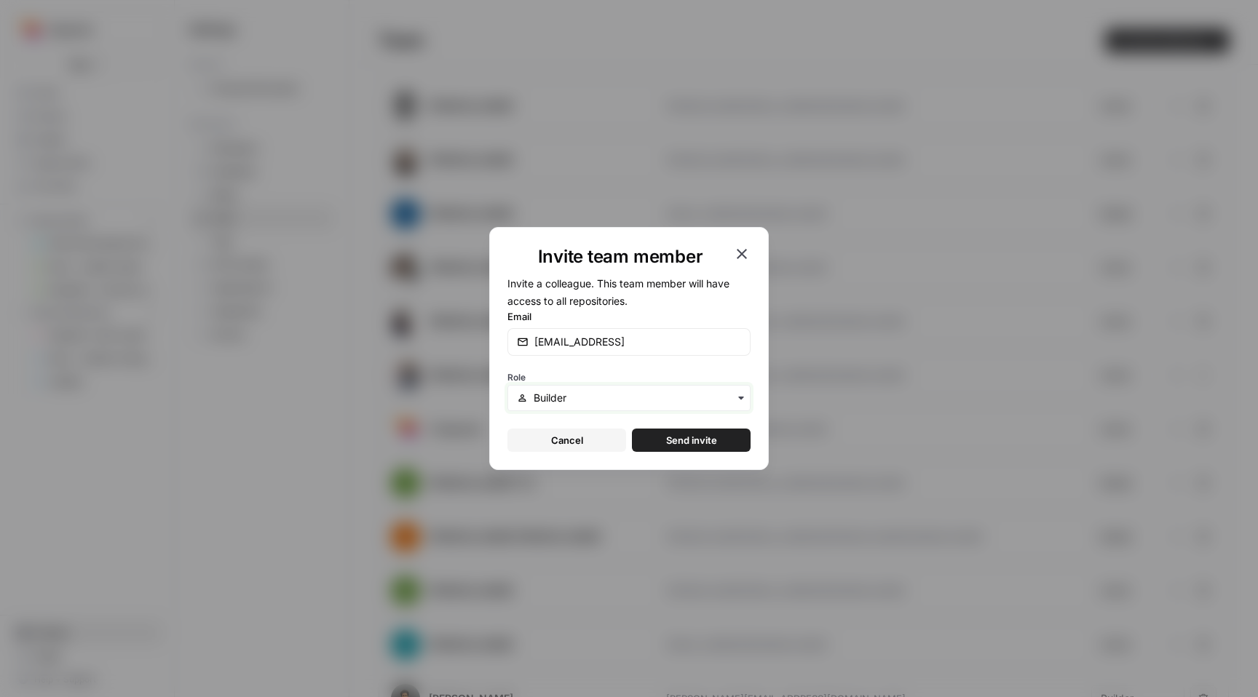
click at [627, 395] on input "text" at bounding box center [637, 398] width 207 height 15
click at [695, 306] on form "Invite a colleague. This team member will have access to all repositories. Emai…" at bounding box center [628, 363] width 243 height 178
click at [725, 444] on button "Send invite" at bounding box center [691, 440] width 119 height 23
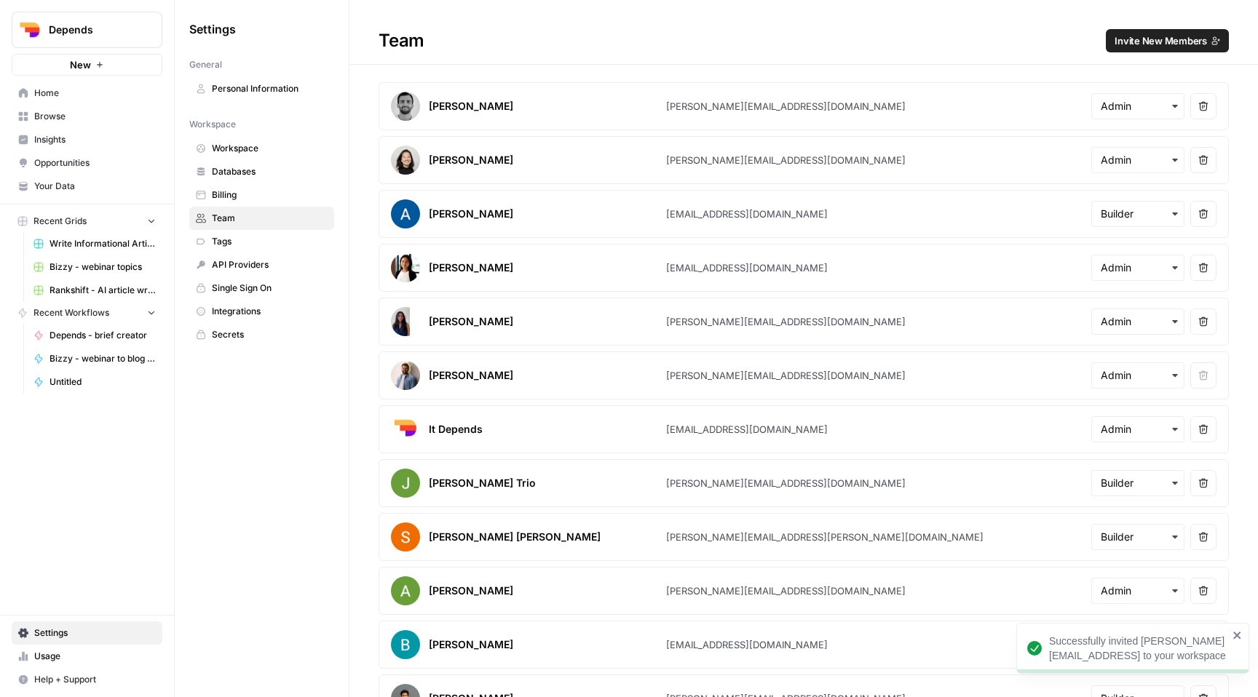
click at [84, 114] on span "Browse" at bounding box center [95, 116] width 122 height 13
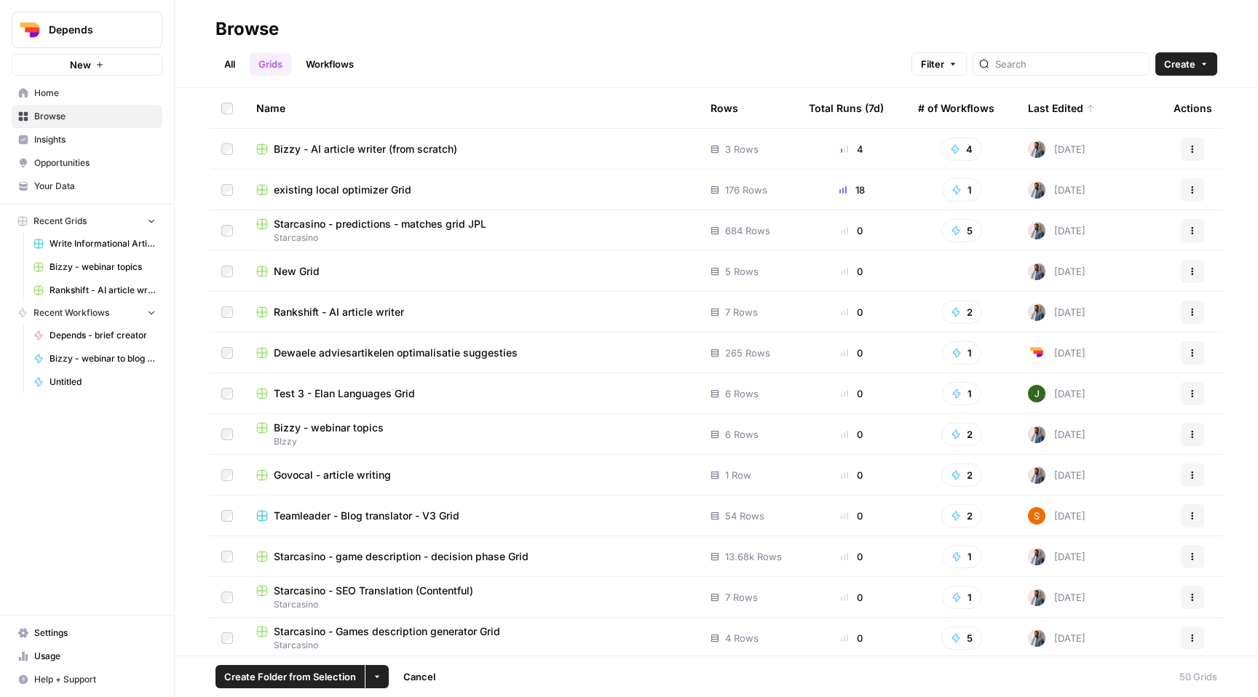
click at [378, 670] on button "More Options" at bounding box center [376, 676] width 23 height 23
click at [413, 629] on span "Move to" at bounding box center [411, 622] width 36 height 15
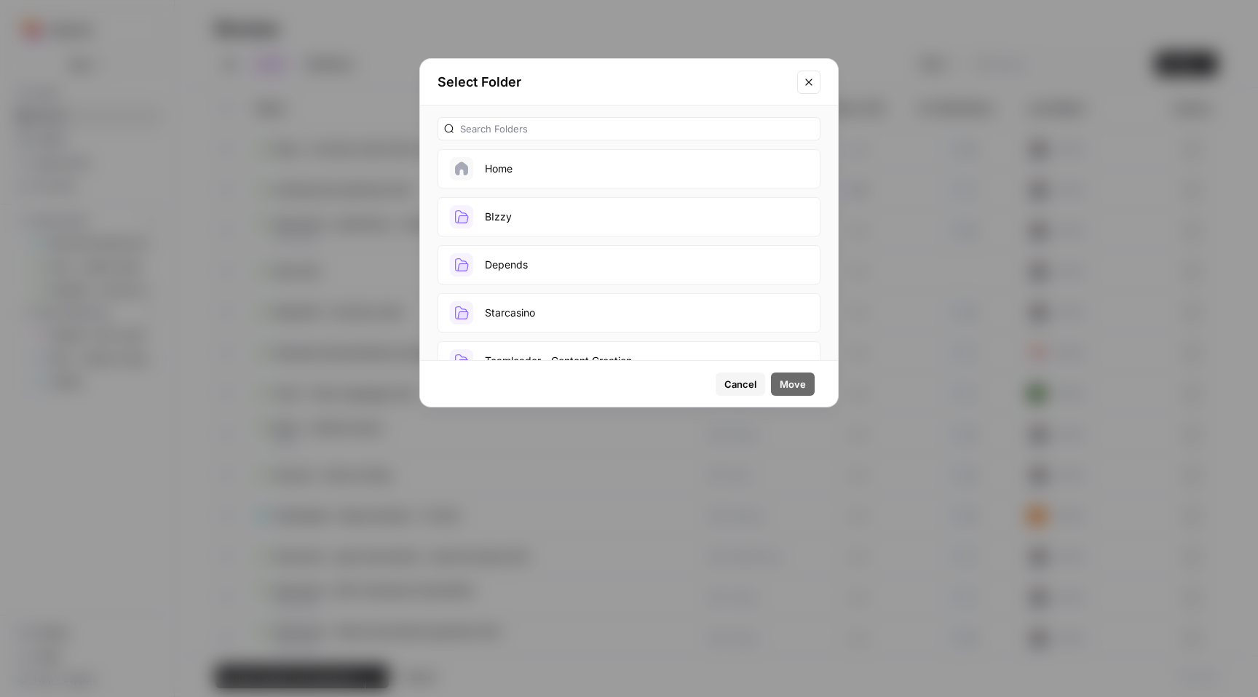
click at [598, 228] on button "BIzzy" at bounding box center [628, 216] width 383 height 39
click at [785, 381] on span "Move" at bounding box center [793, 384] width 26 height 15
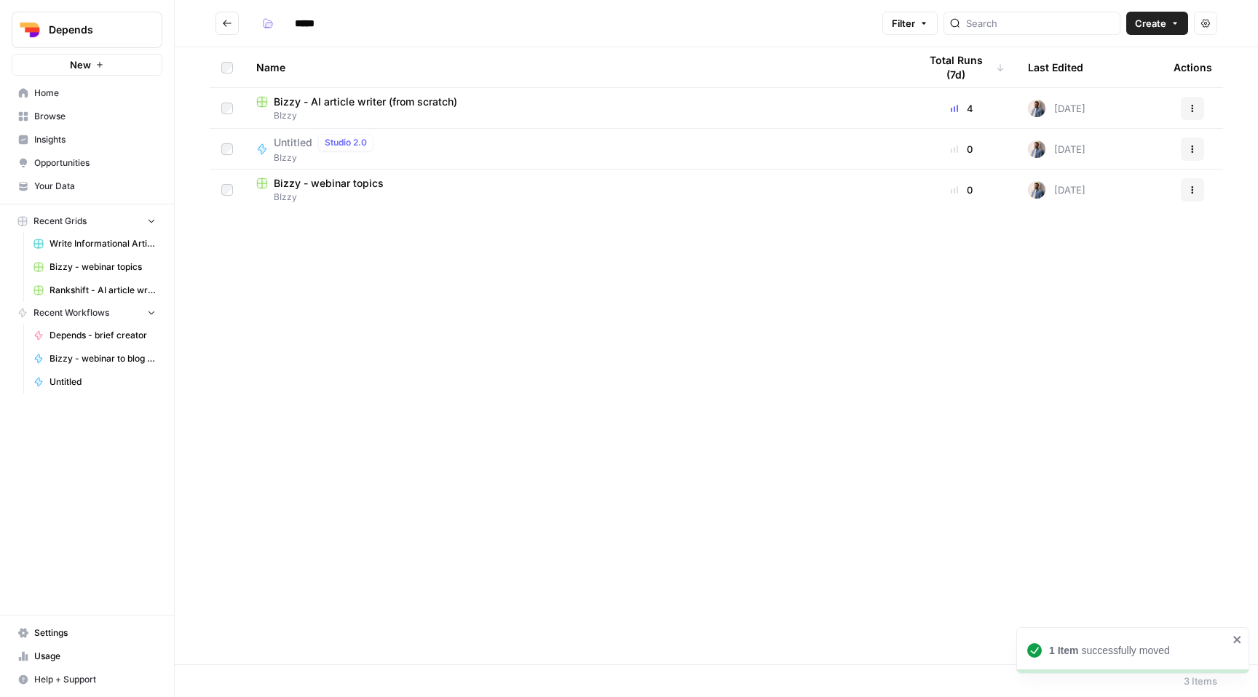
click at [364, 102] on span "Bizzy - AI article writer (from scratch)" at bounding box center [365, 102] width 183 height 15
type input "*****"
click at [377, 100] on span "Bizzy - AI article writer (from scratch)" at bounding box center [365, 102] width 183 height 15
click at [369, 108] on span "Bizzy - AI article writer (from scratch)" at bounding box center [365, 102] width 183 height 15
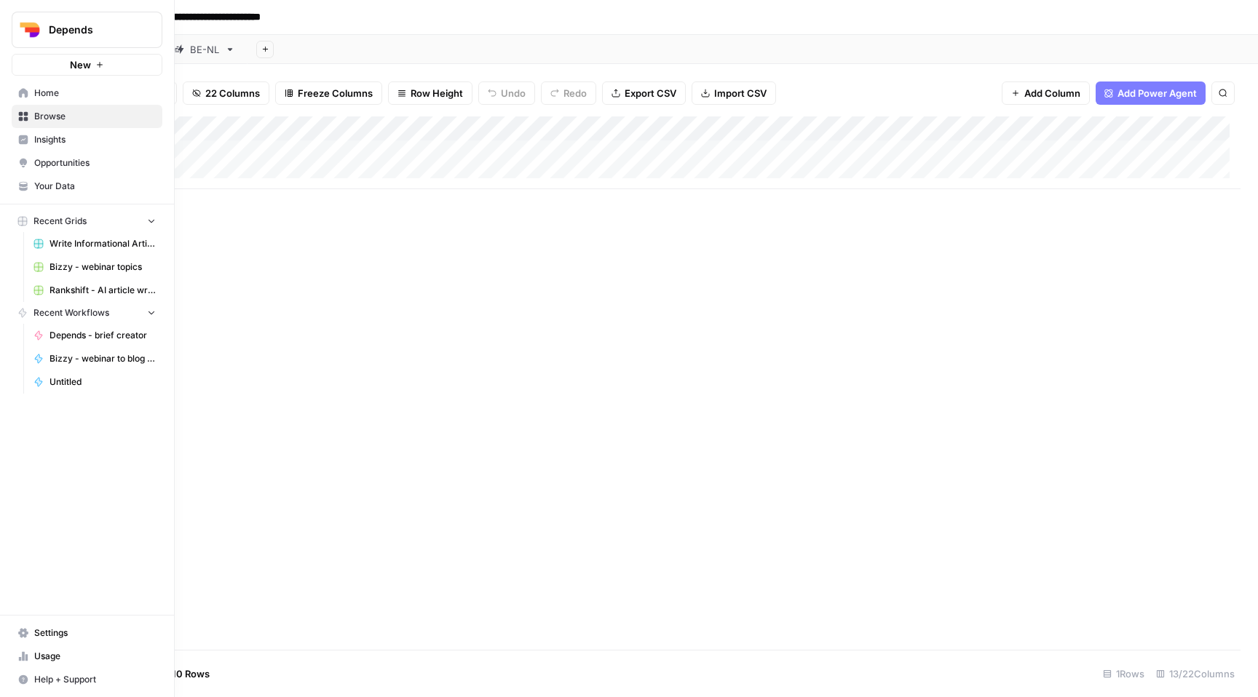
click at [20, 88] on icon at bounding box center [23, 93] width 10 height 10
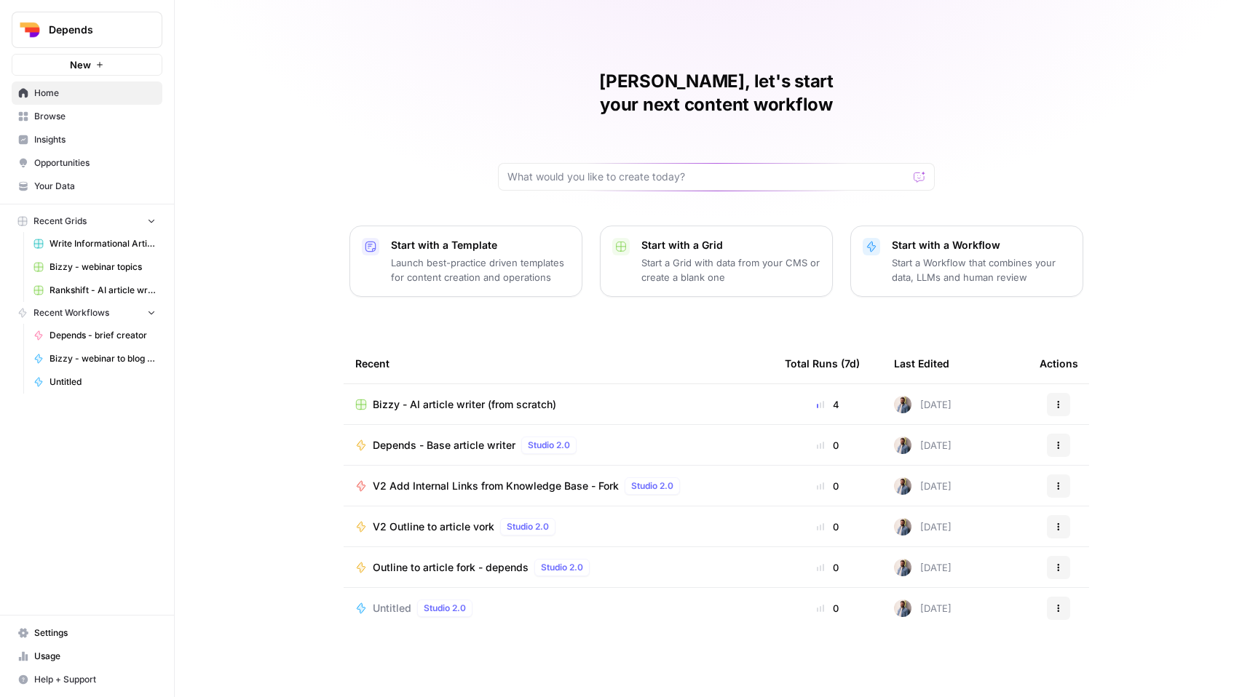
click at [53, 189] on span "Your Data" at bounding box center [95, 186] width 122 height 13
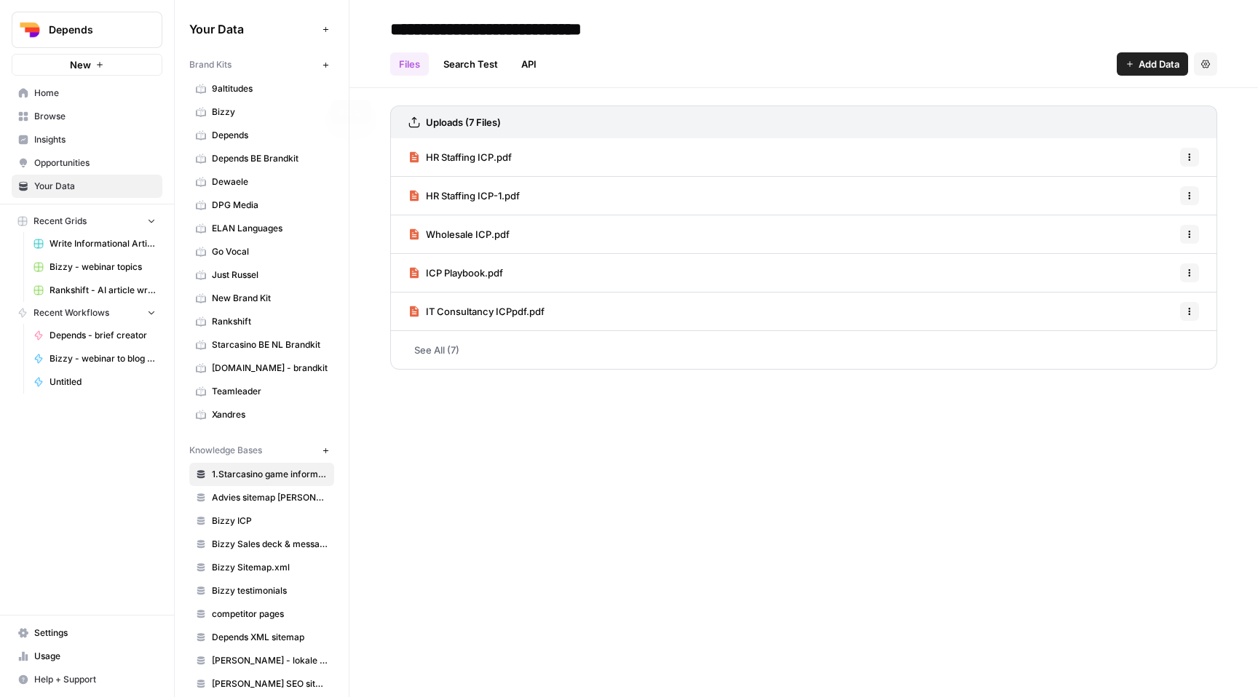
click at [218, 111] on span "Bizzy" at bounding box center [270, 112] width 116 height 13
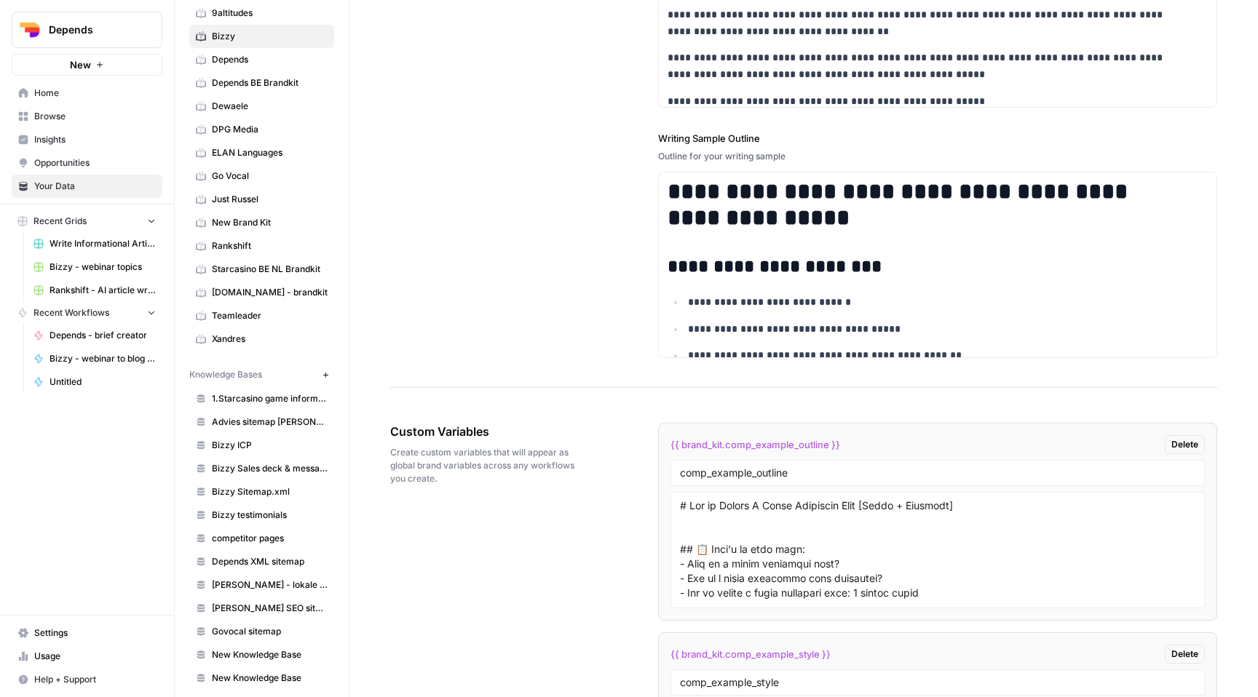
scroll to position [226, 0]
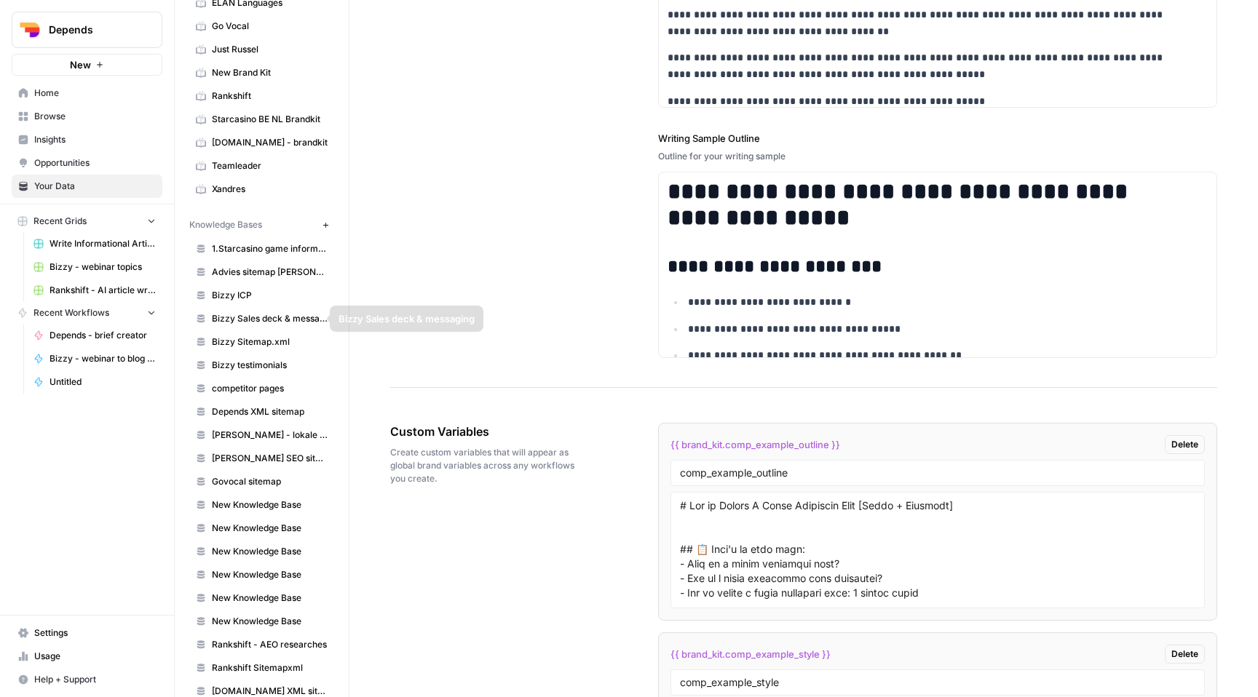
click at [260, 296] on span "Bizzy ICP" at bounding box center [270, 295] width 116 height 13
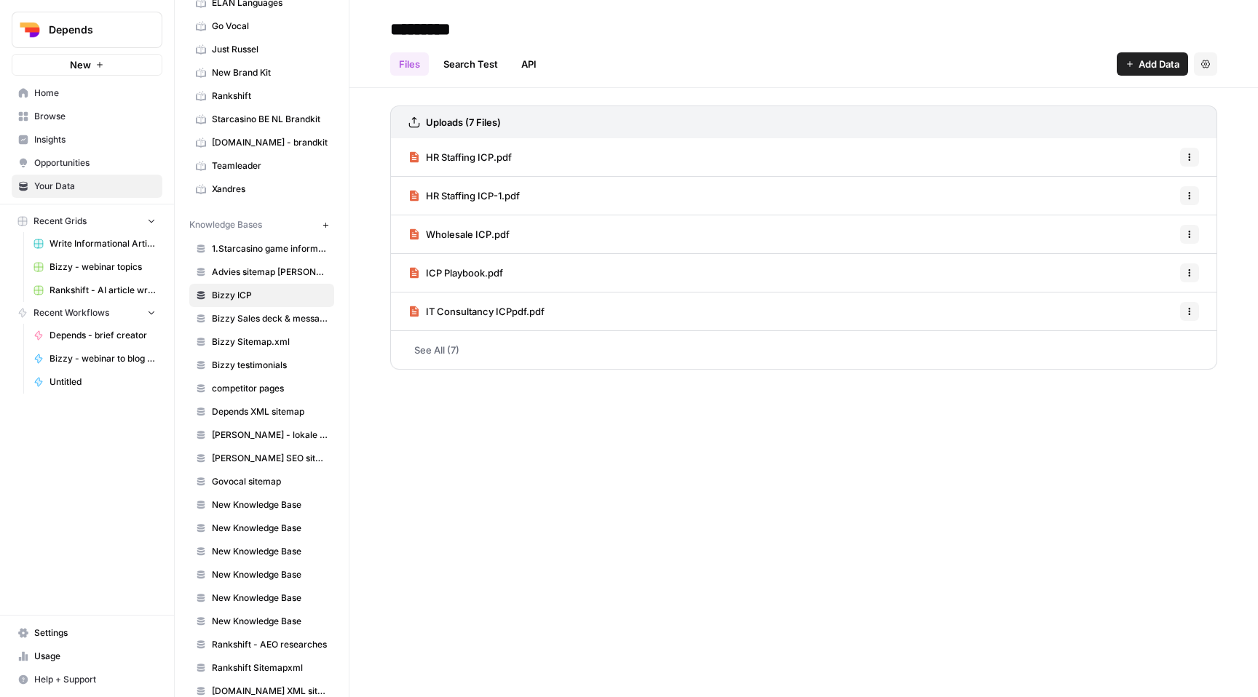
click at [268, 313] on span "Bizzy Sales deck & messaging" at bounding box center [270, 318] width 116 height 13
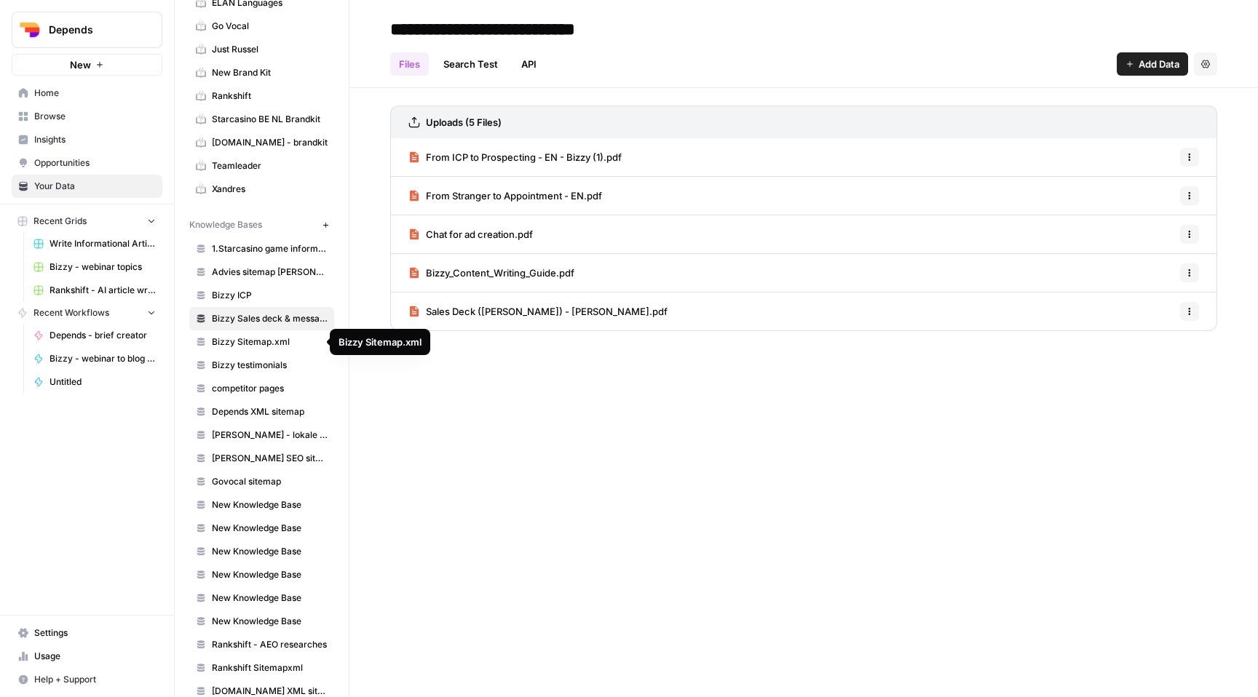
click at [261, 343] on span "Bizzy Sitemap.xml" at bounding box center [270, 342] width 116 height 13
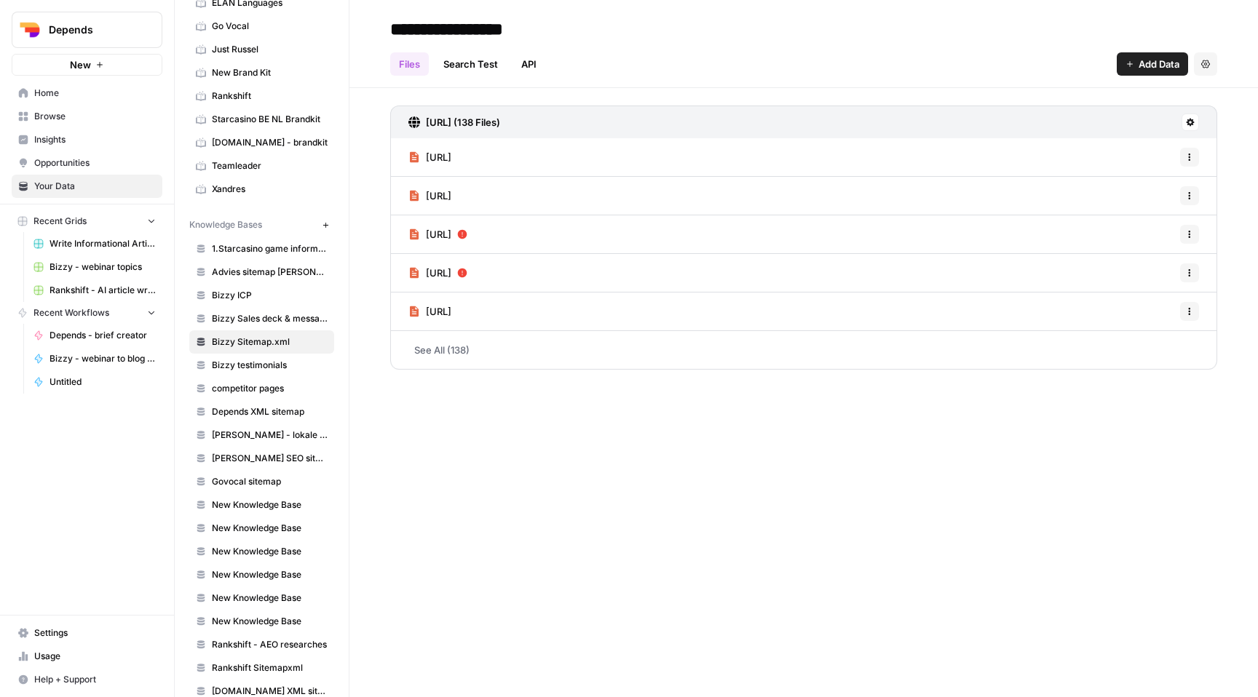
click at [548, 435] on div "**********" at bounding box center [803, 348] width 908 height 697
click at [270, 361] on span "Bizzy testimonials" at bounding box center [270, 365] width 116 height 13
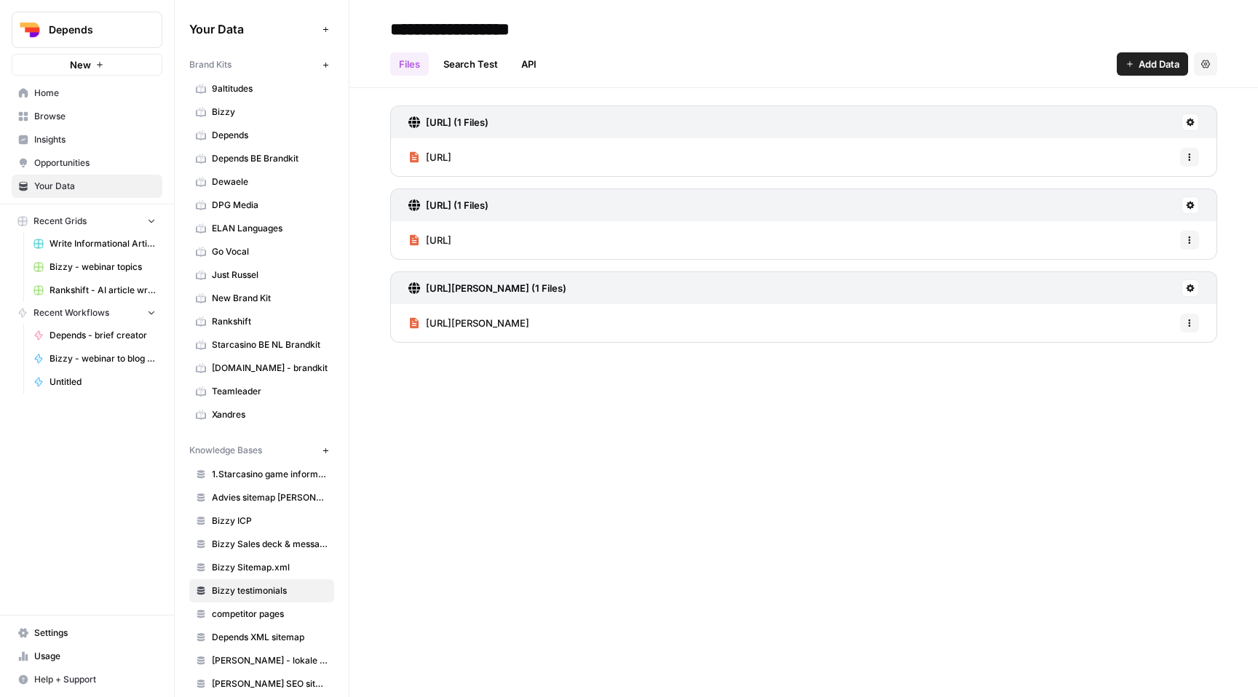
click at [76, 92] on span "Home" at bounding box center [95, 93] width 122 height 13
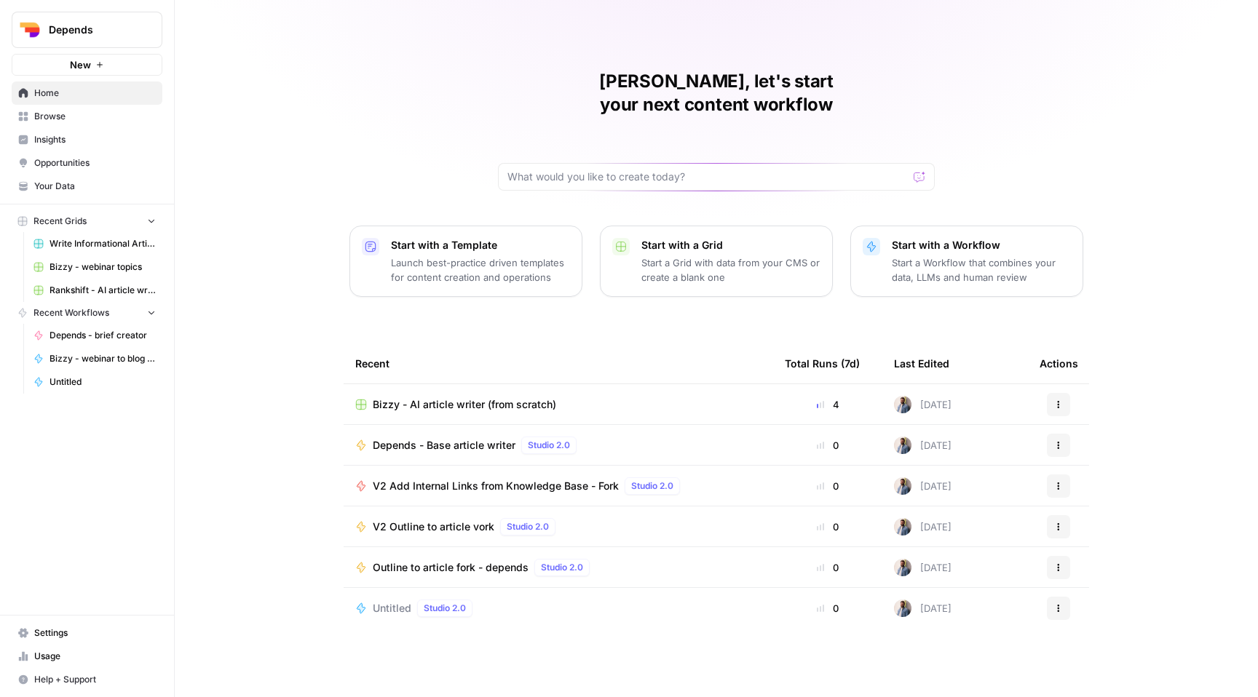
click at [270, 252] on div "Mathias, let's start your next content workflow Start with a Template Launch be…" at bounding box center [716, 348] width 1083 height 697
click at [98, 274] on link "Bizzy - webinar topics" at bounding box center [94, 266] width 135 height 23
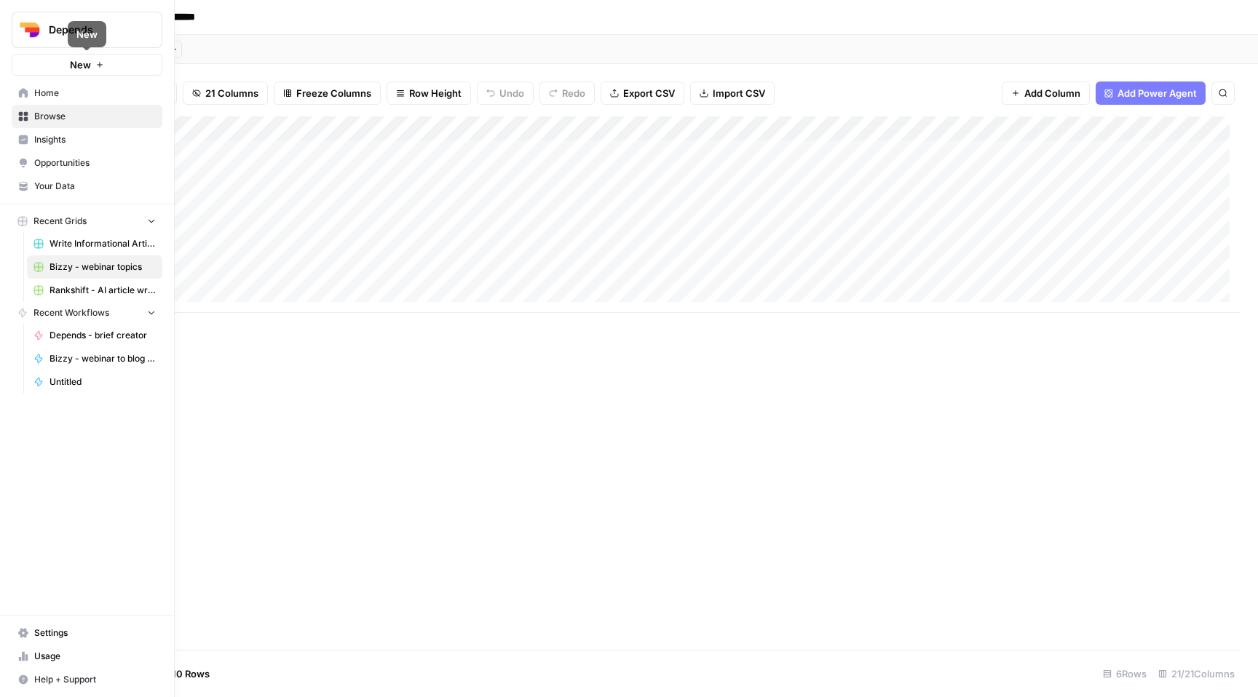
click at [29, 94] on link "Home" at bounding box center [87, 93] width 151 height 23
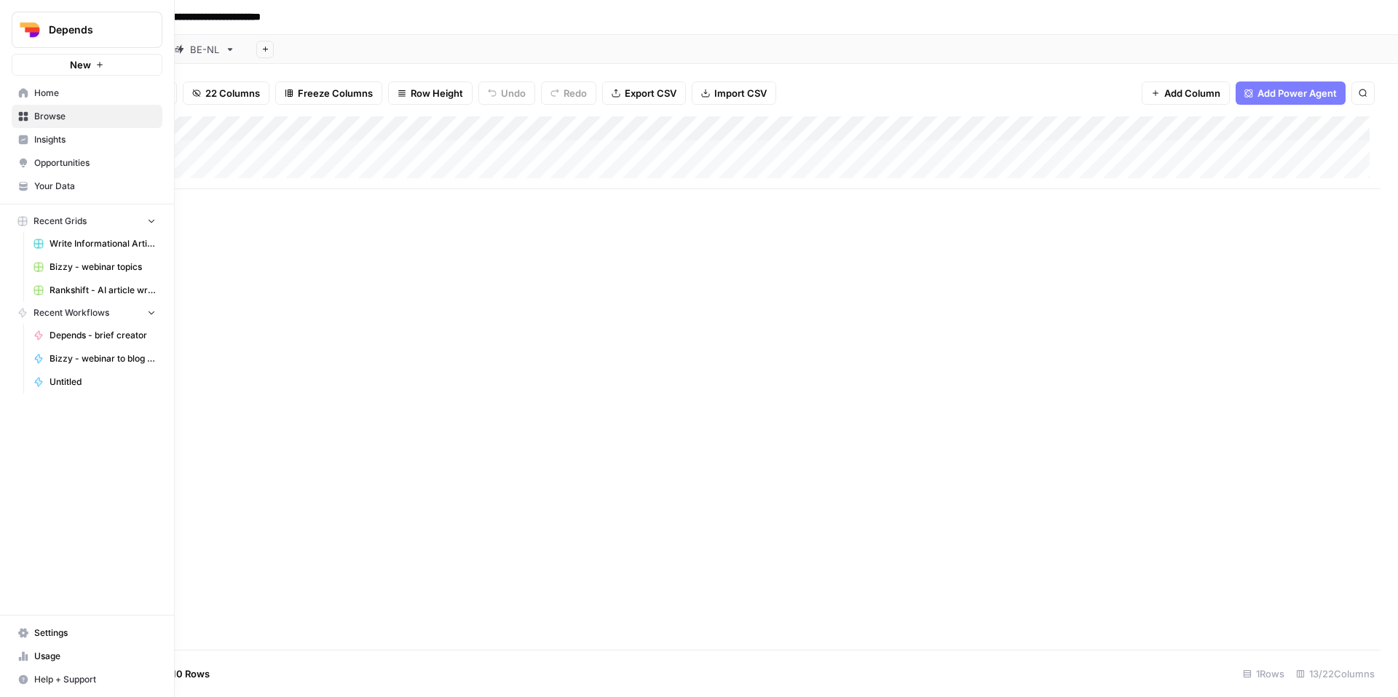
drag, startPoint x: 0, startPoint y: 0, endPoint x: 31, endPoint y: 94, distance: 99.0
click at [31, 94] on link "Home" at bounding box center [87, 93] width 151 height 23
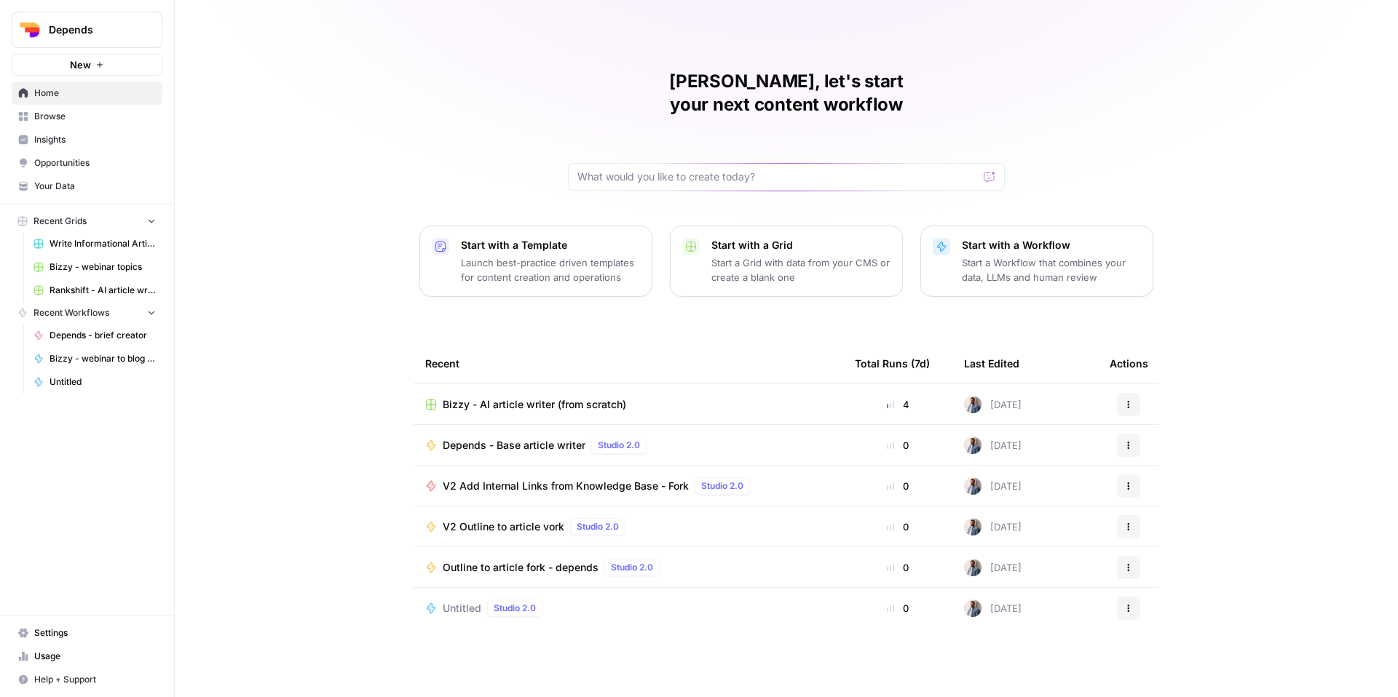
click at [74, 633] on span "Settings" at bounding box center [95, 633] width 122 height 13
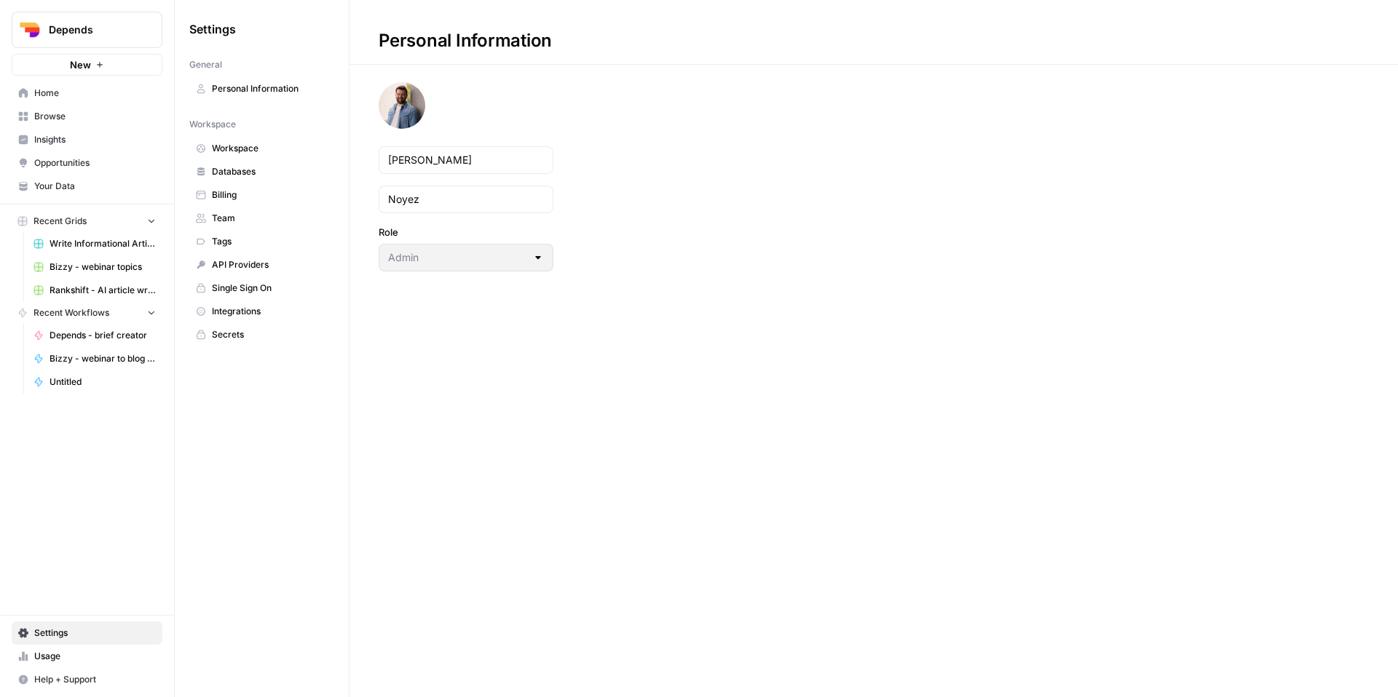
click at [244, 210] on link "Team" at bounding box center [261, 218] width 145 height 23
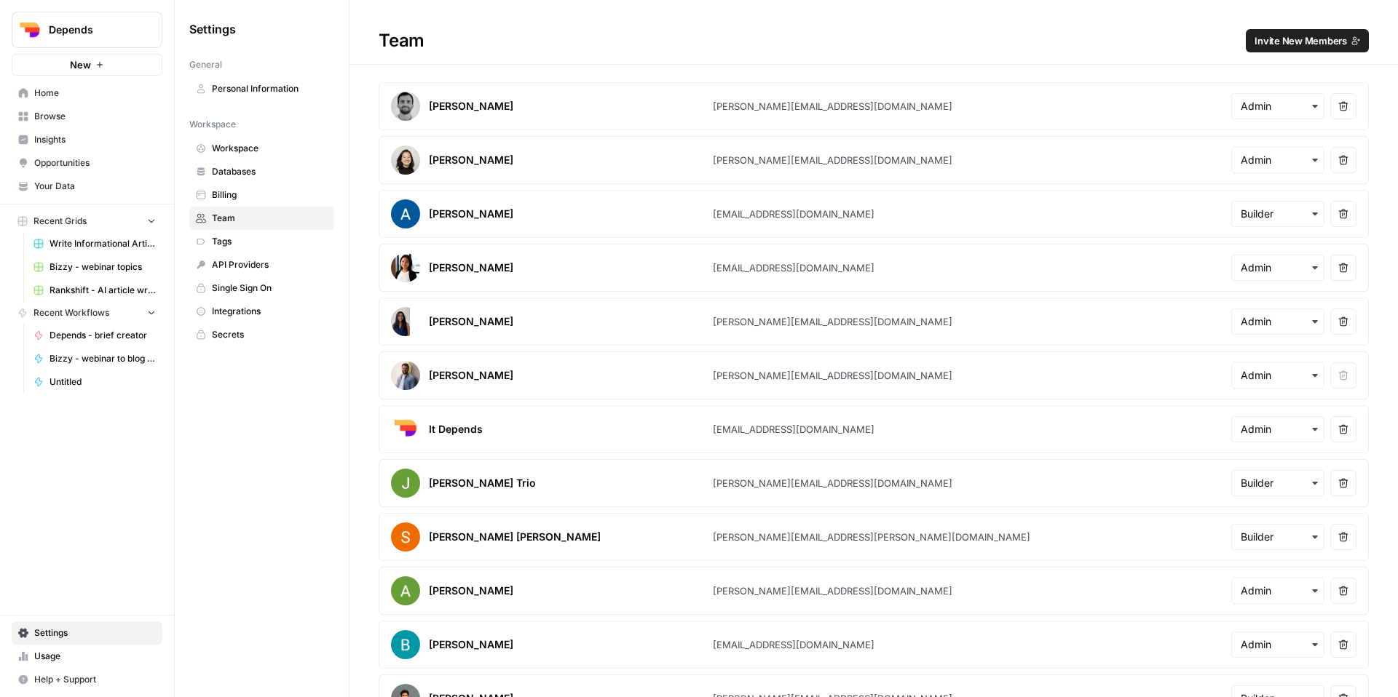
click at [1264, 43] on span "Invite New Members" at bounding box center [1300, 40] width 92 height 15
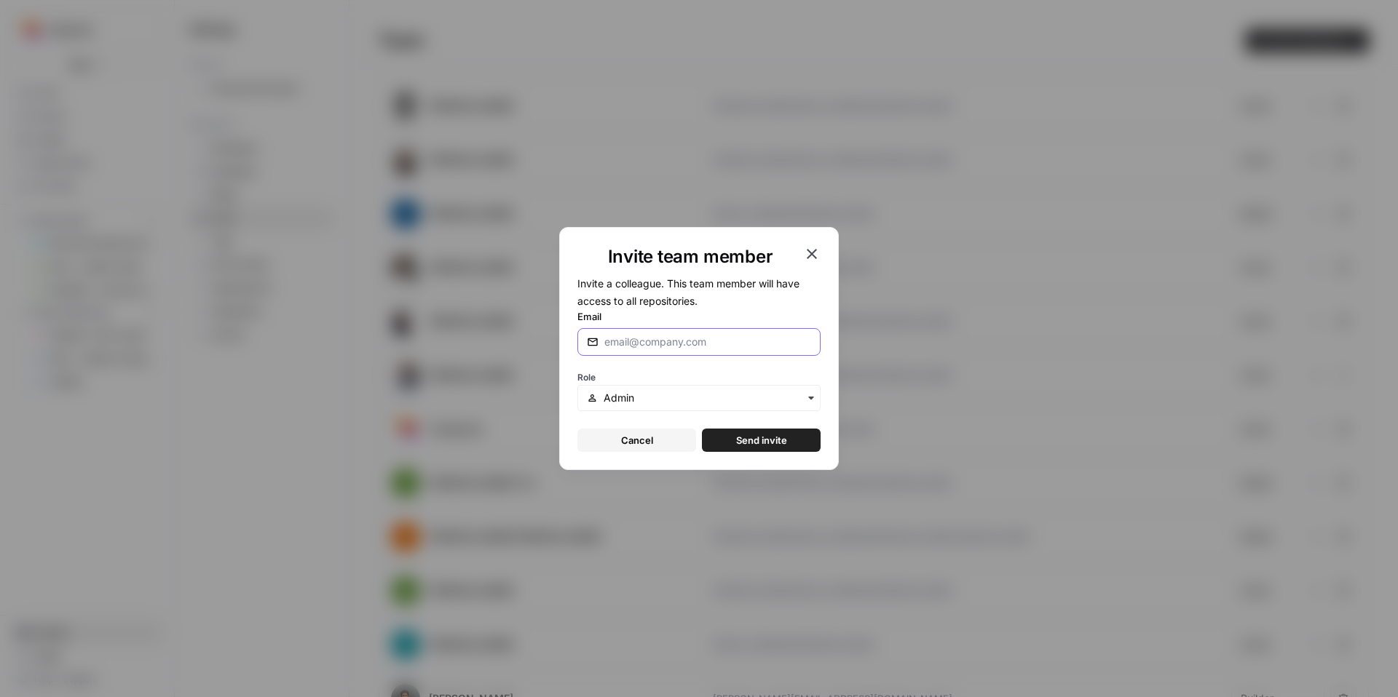
click at [707, 346] on input "Email" at bounding box center [704, 342] width 201 height 15
paste input "amir.boloury@bizzy.org"
type input "amir.boloury@bizzy.org"
click at [689, 387] on div "button" at bounding box center [698, 398] width 243 height 26
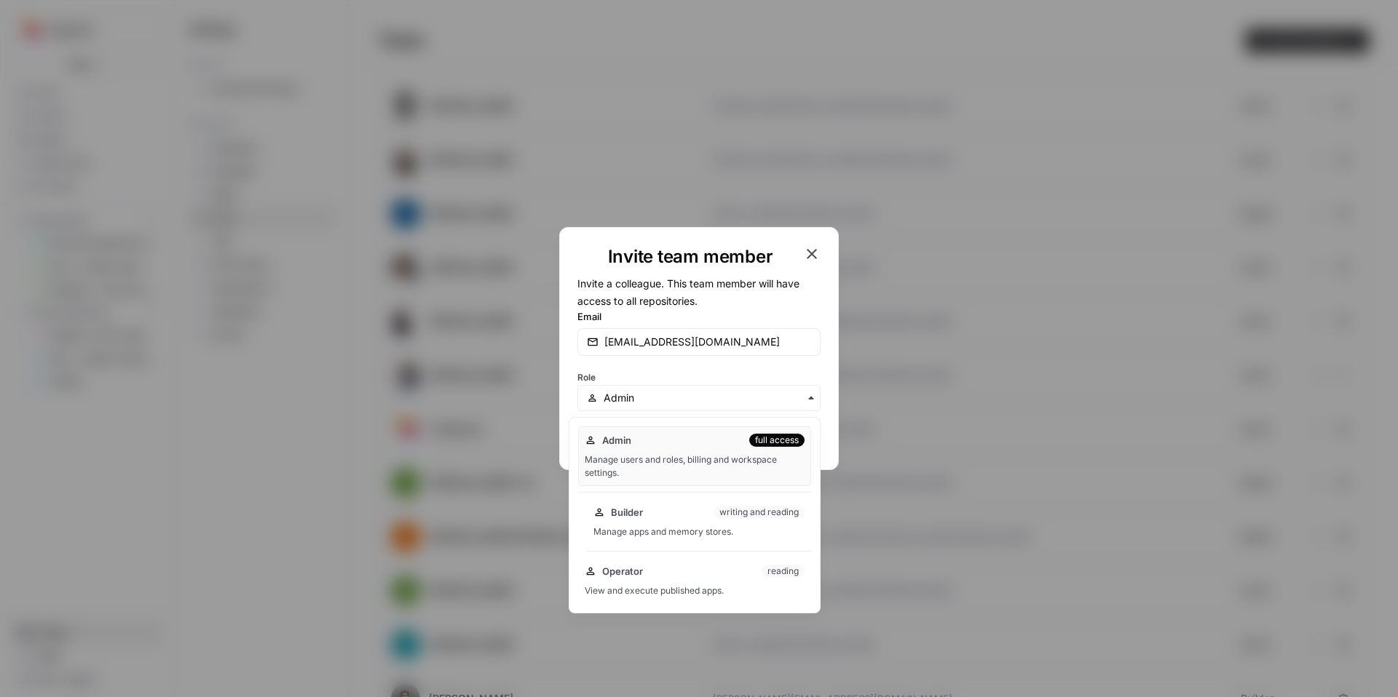
click at [679, 521] on div "Builder writing and reading Manage apps and memory stores." at bounding box center [699, 522] width 224 height 47
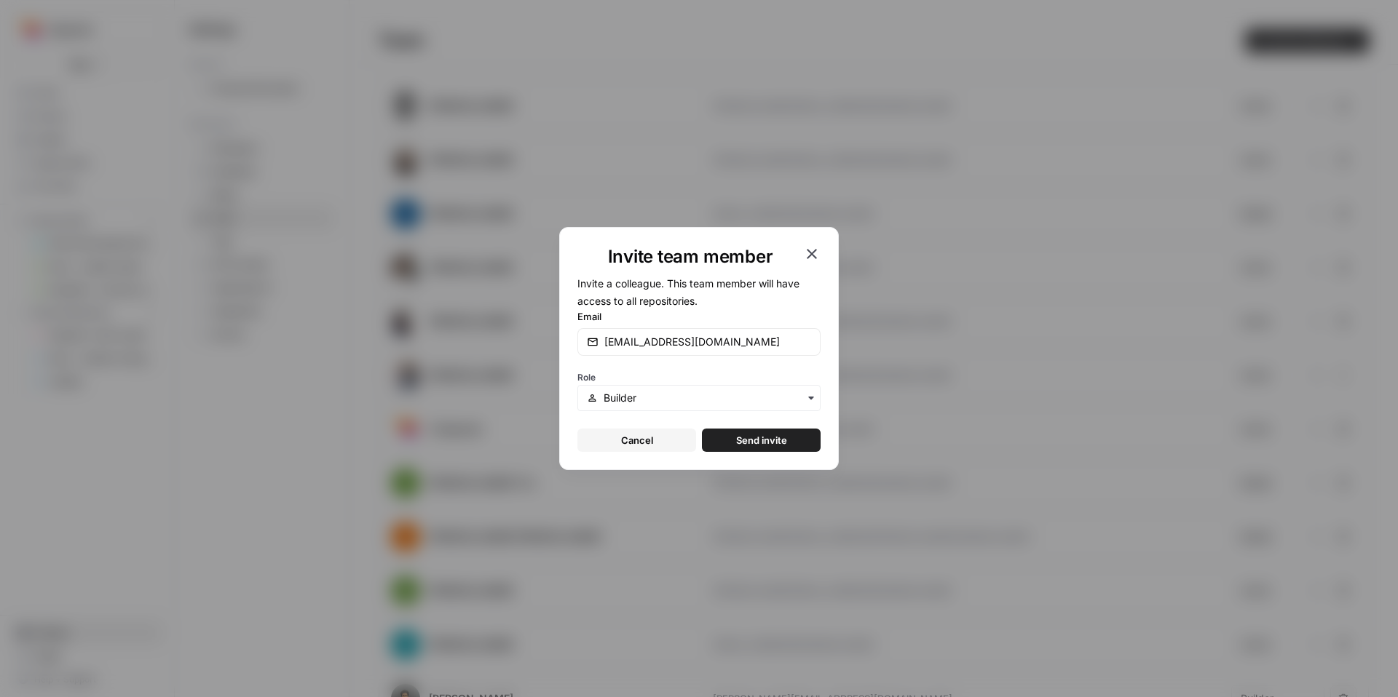
click at [787, 445] on button "Send invite" at bounding box center [761, 440] width 119 height 23
